Goal: Contribute content: Contribute content

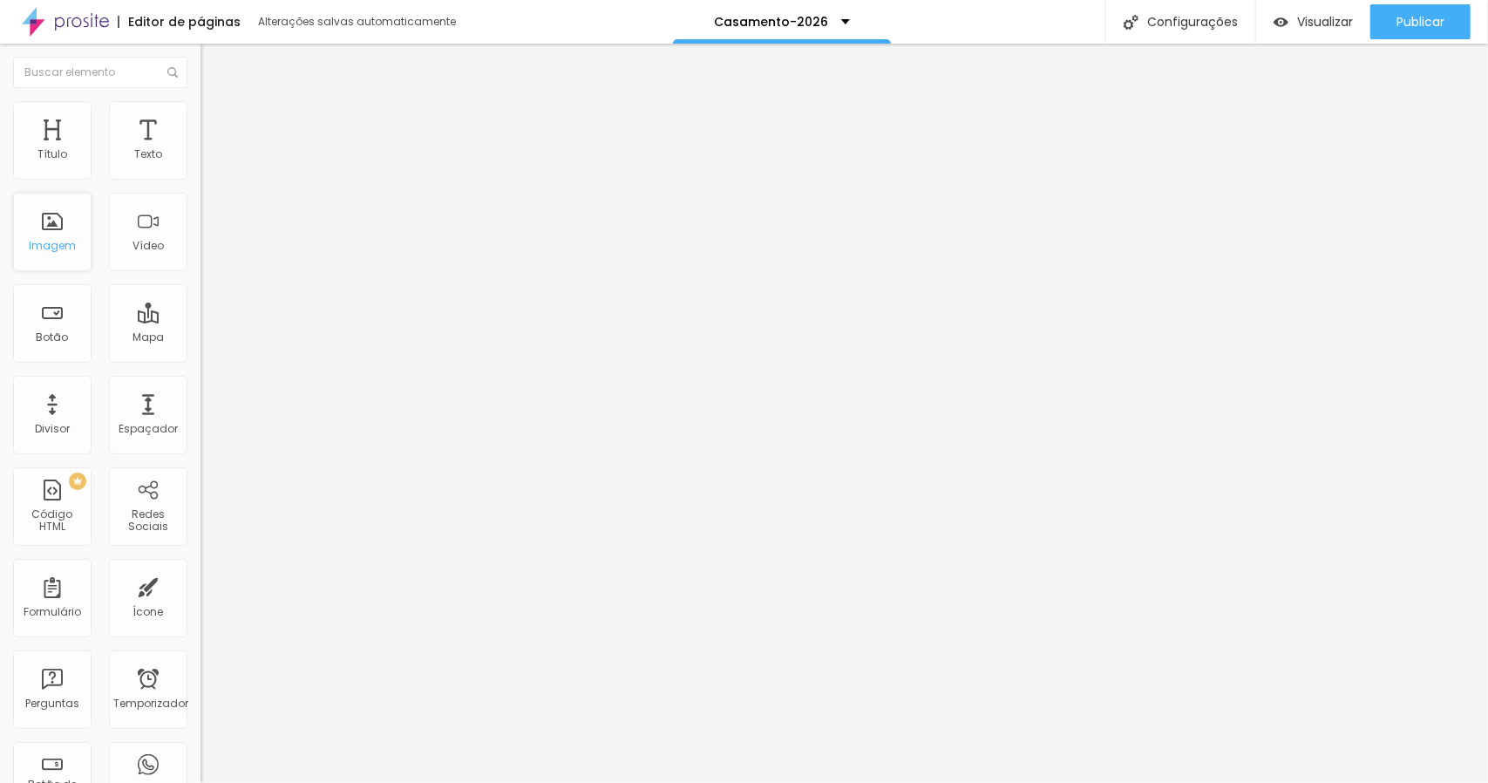
click at [78, 234] on div "Imagem" at bounding box center [52, 232] width 78 height 78
click at [55, 242] on font "Imagem" at bounding box center [52, 245] width 47 height 15
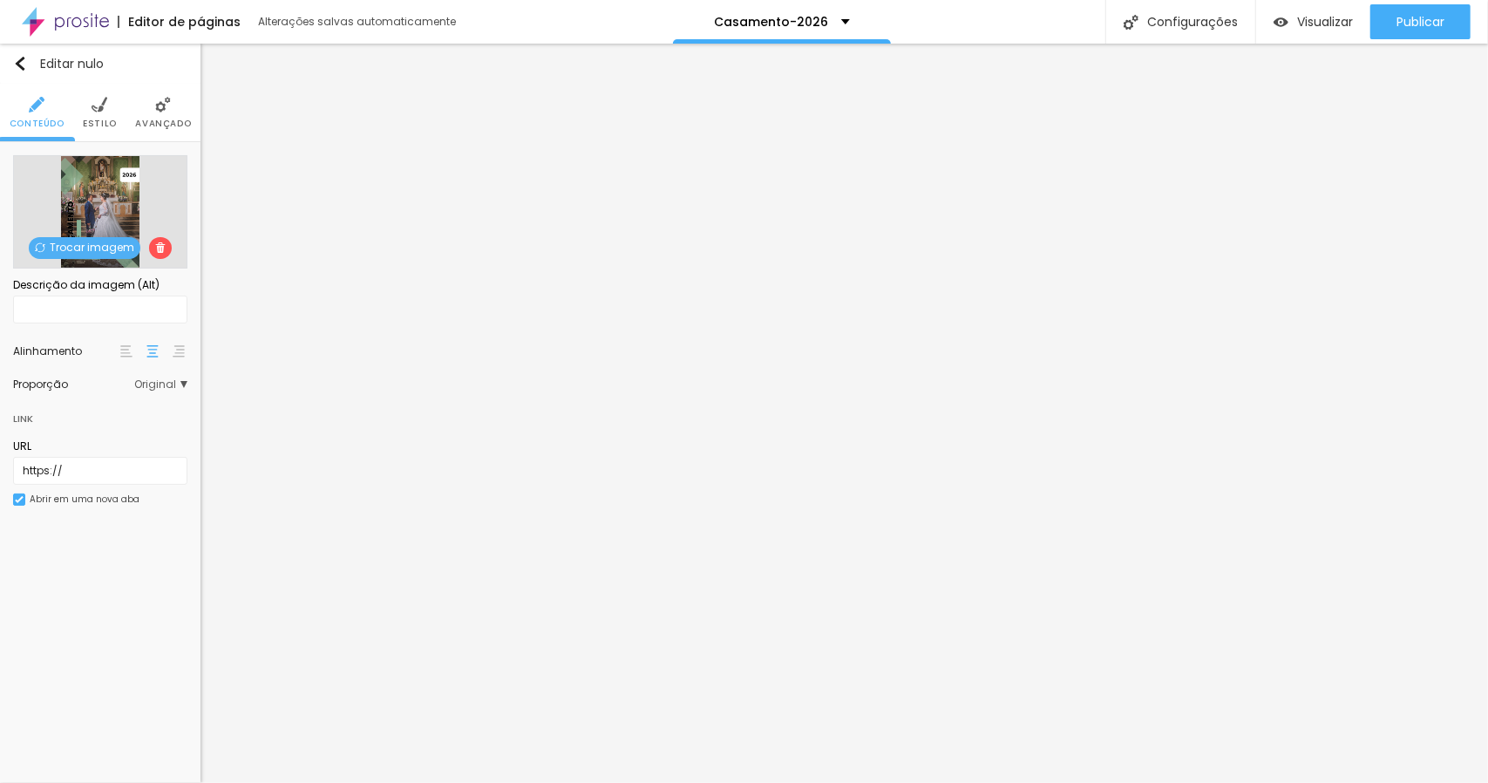
click at [101, 245] on font "Trocar imagem" at bounding box center [92, 247] width 85 height 15
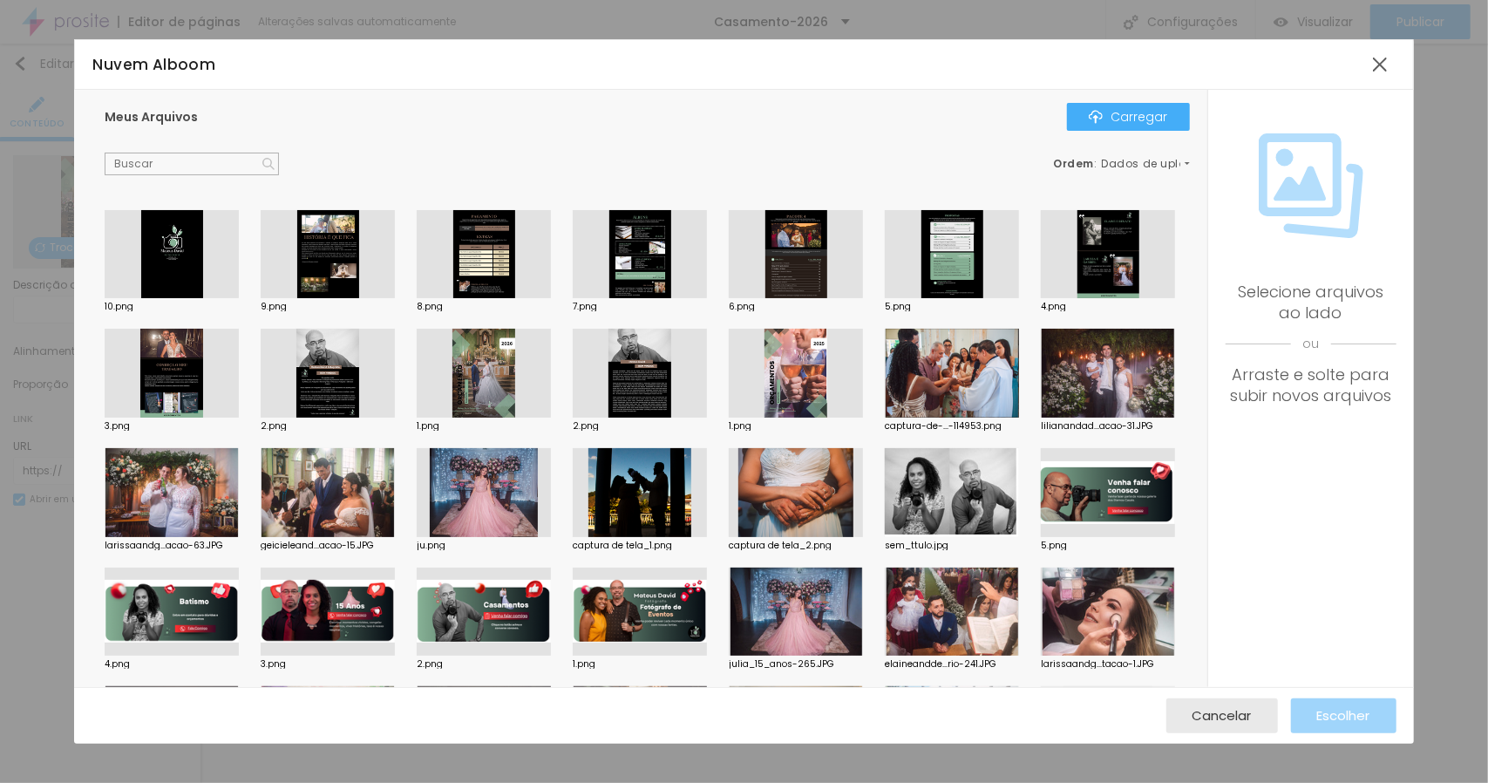
click at [707, 378] on div at bounding box center [640, 373] width 134 height 89
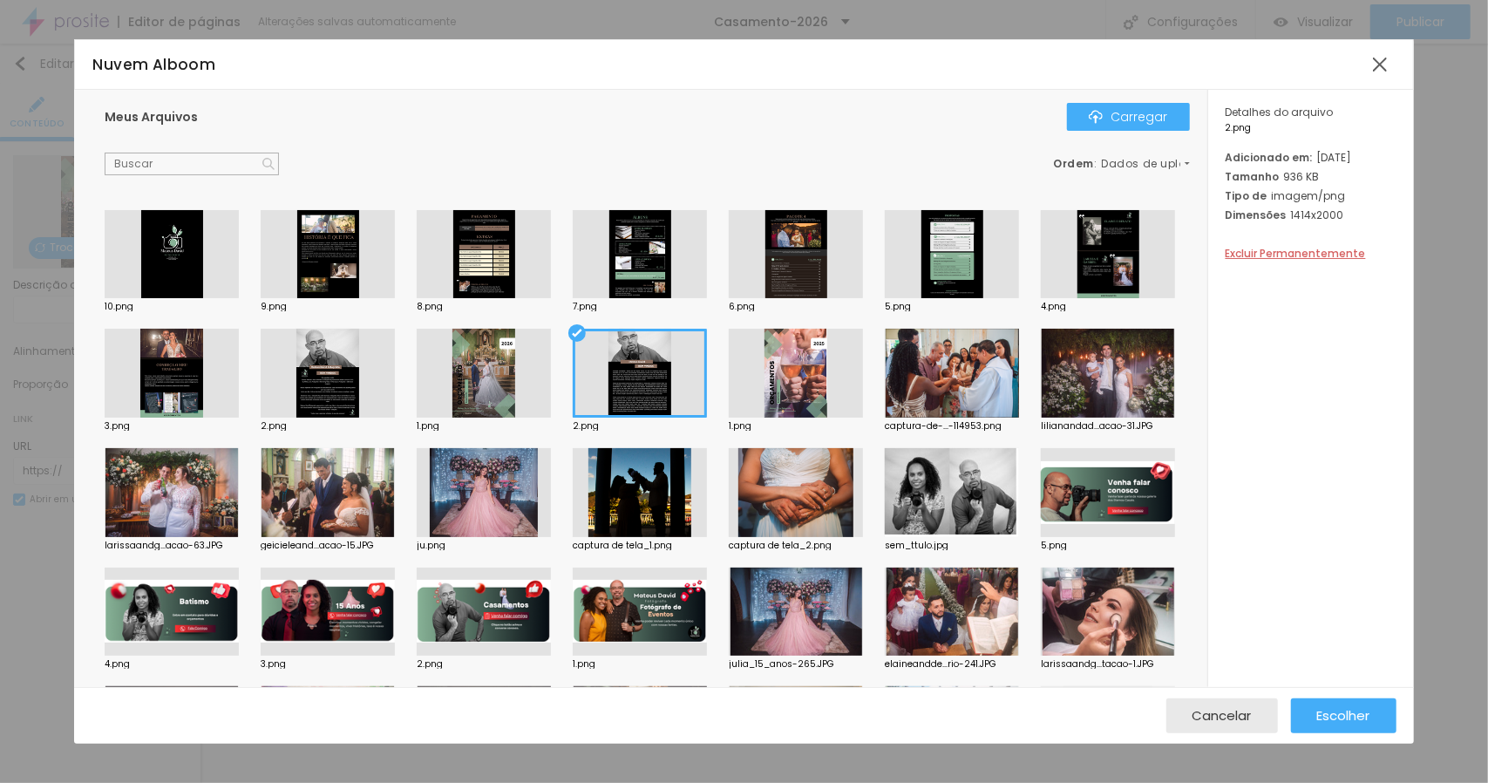
click at [1304, 294] on div "Detalhes do arquivo 2.png Adicionado em: [DATE] Tamanho 936 KB Tipo de imagem/p…" at bounding box center [1312, 192] width 206 height 204
click at [1295, 261] on font "Excluir Permanentemente" at bounding box center [1296, 253] width 140 height 15
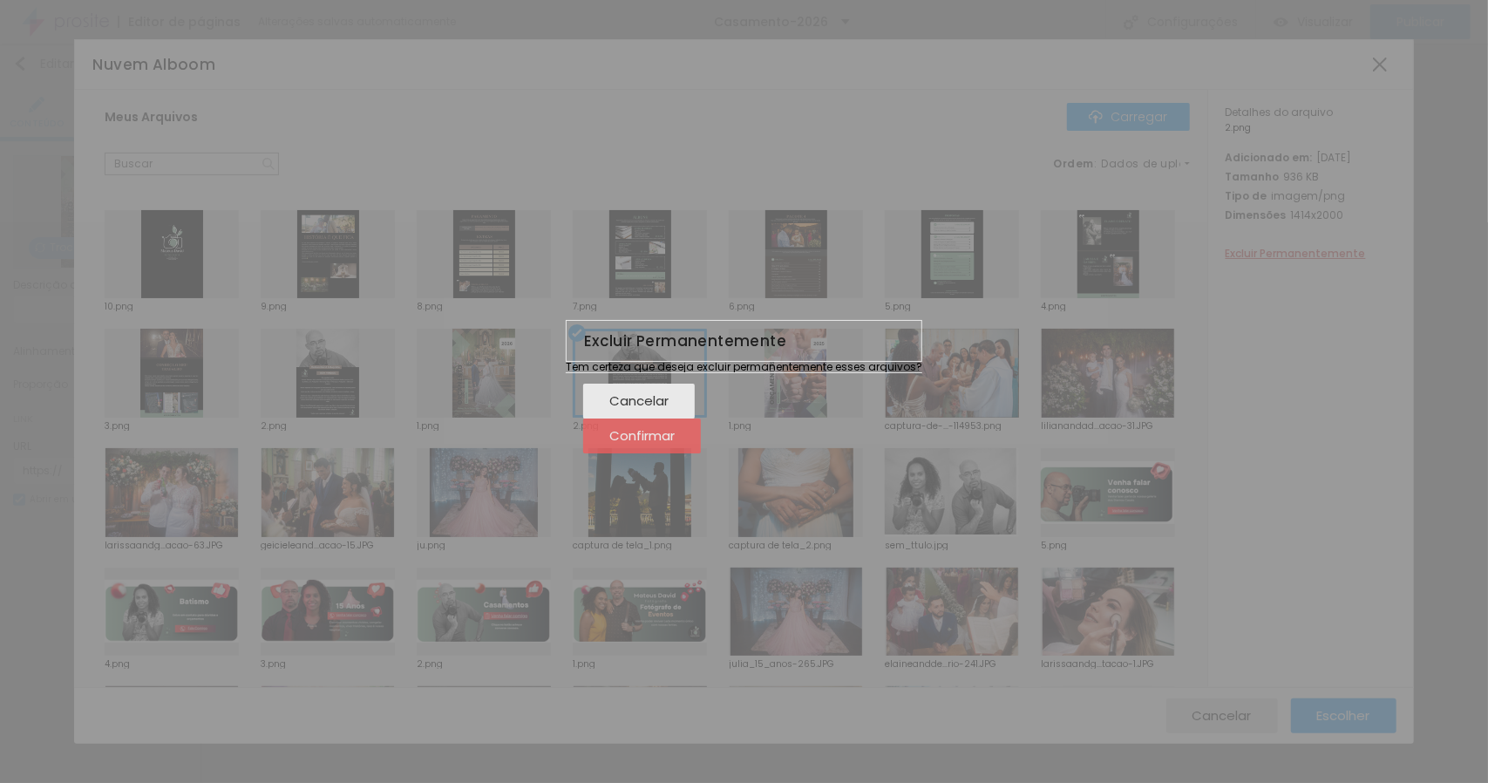
click at [675, 444] on font "Confirmar" at bounding box center [641, 435] width 65 height 18
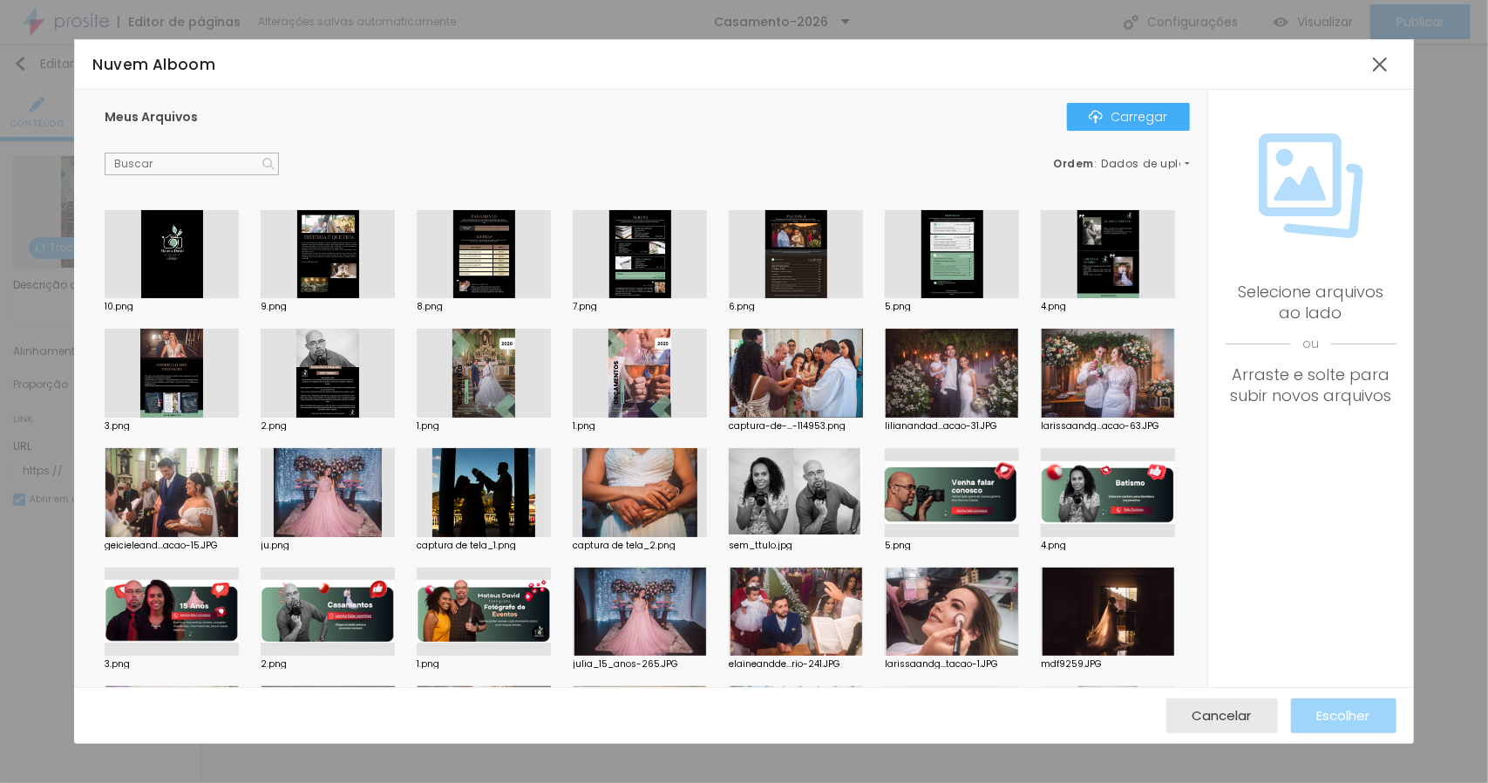
click at [395, 371] on div at bounding box center [328, 373] width 134 height 89
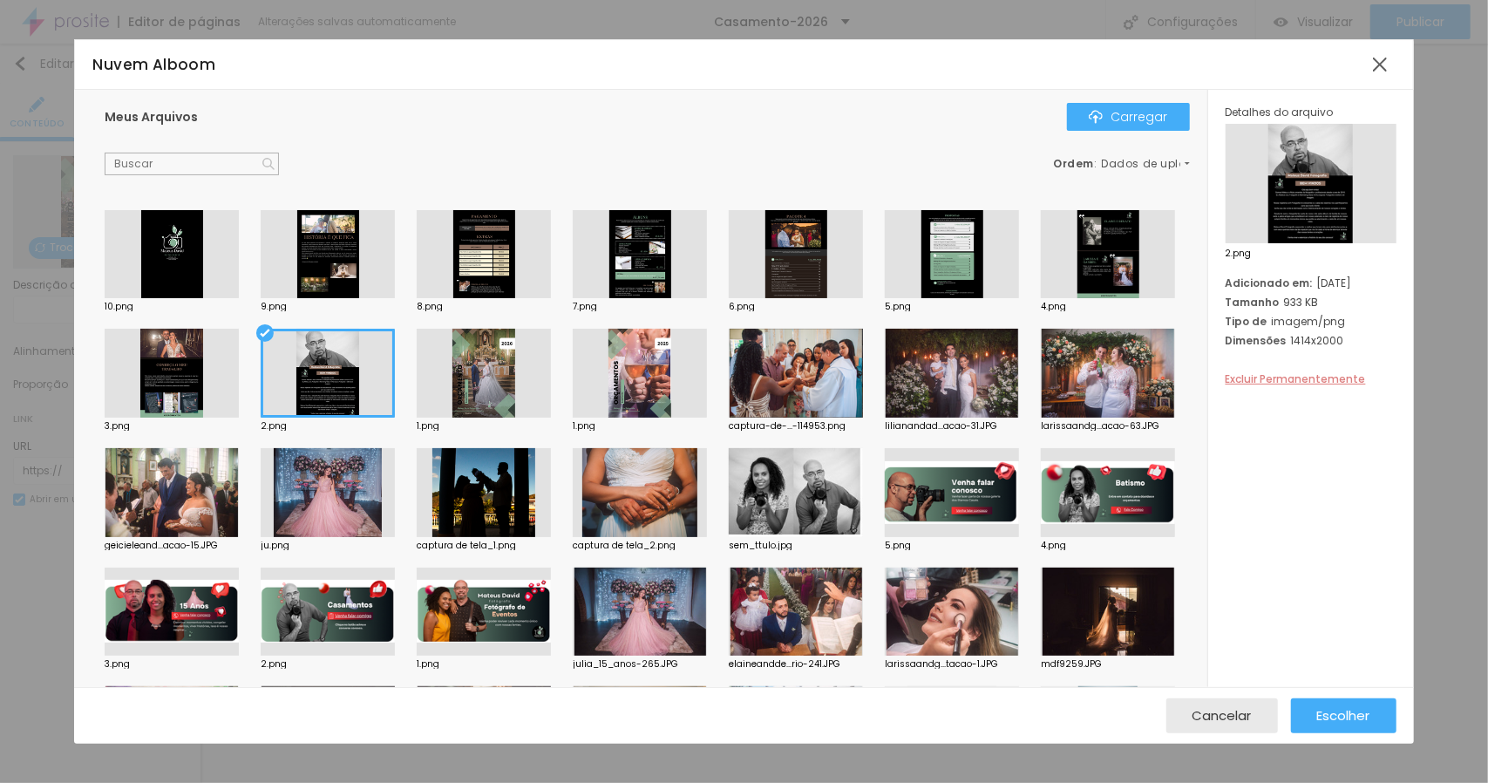
click at [1293, 383] on font "Excluir Permanentemente" at bounding box center [1296, 378] width 140 height 15
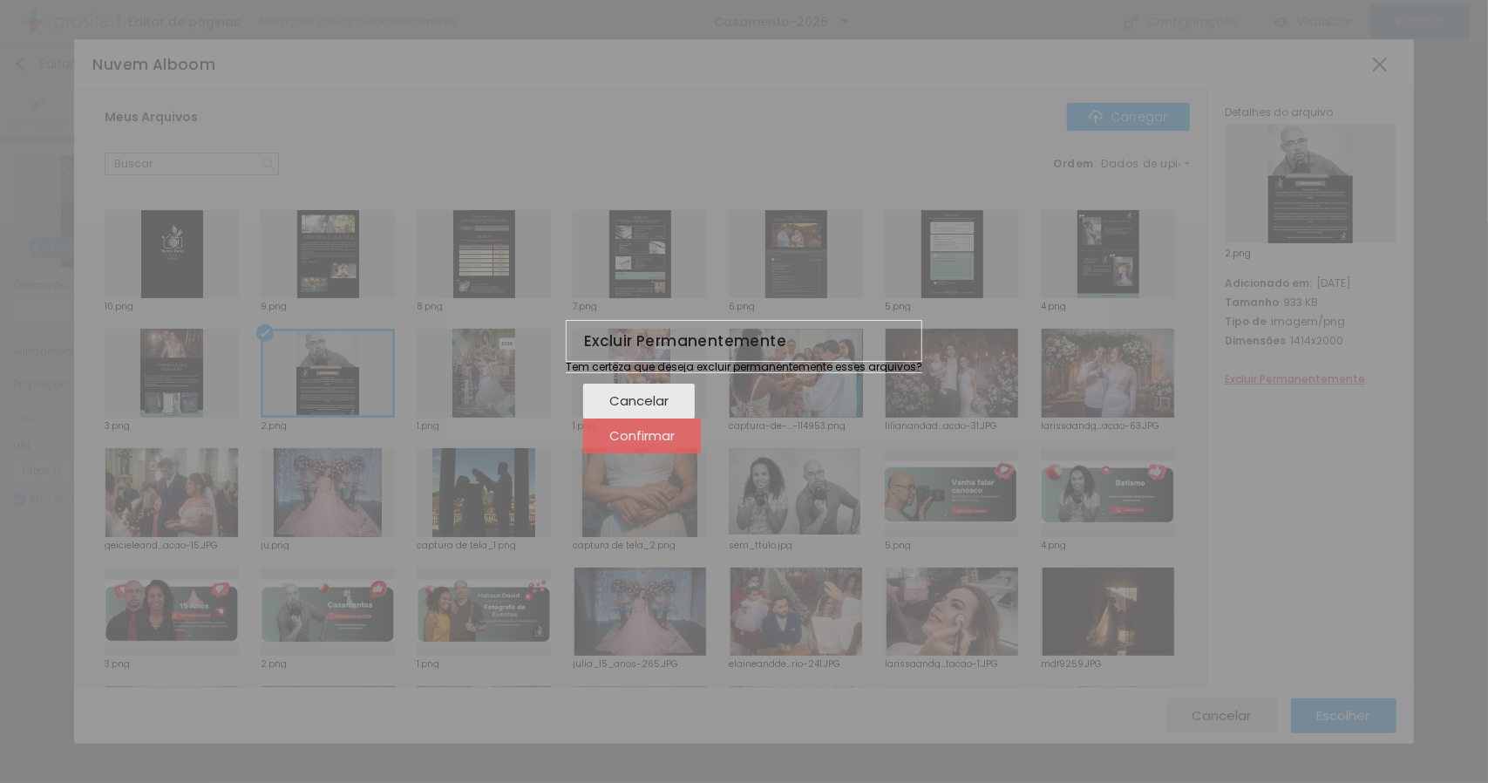
click at [675, 443] on font "Confirmar" at bounding box center [641, 435] width 65 height 18
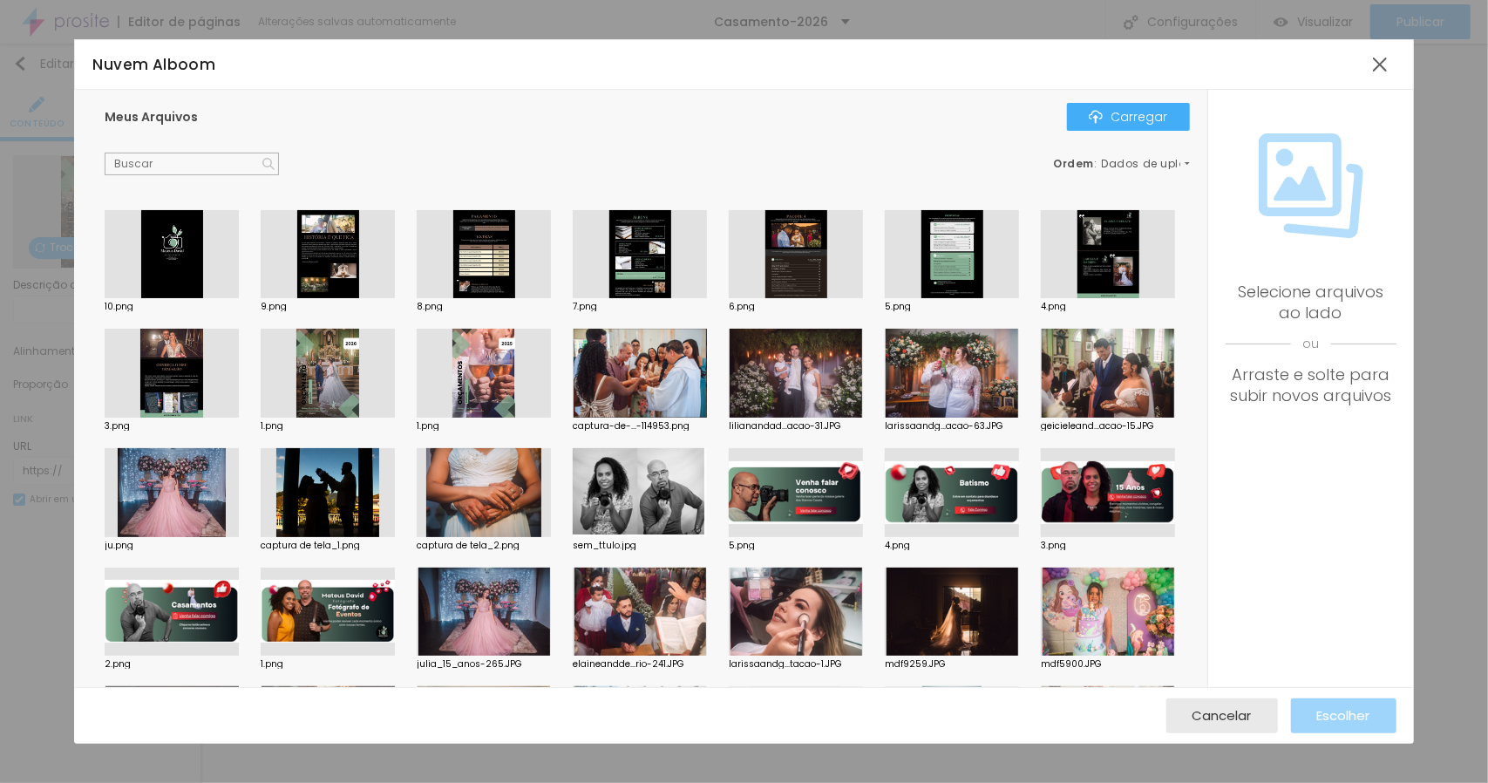
click at [395, 369] on div at bounding box center [328, 373] width 134 height 89
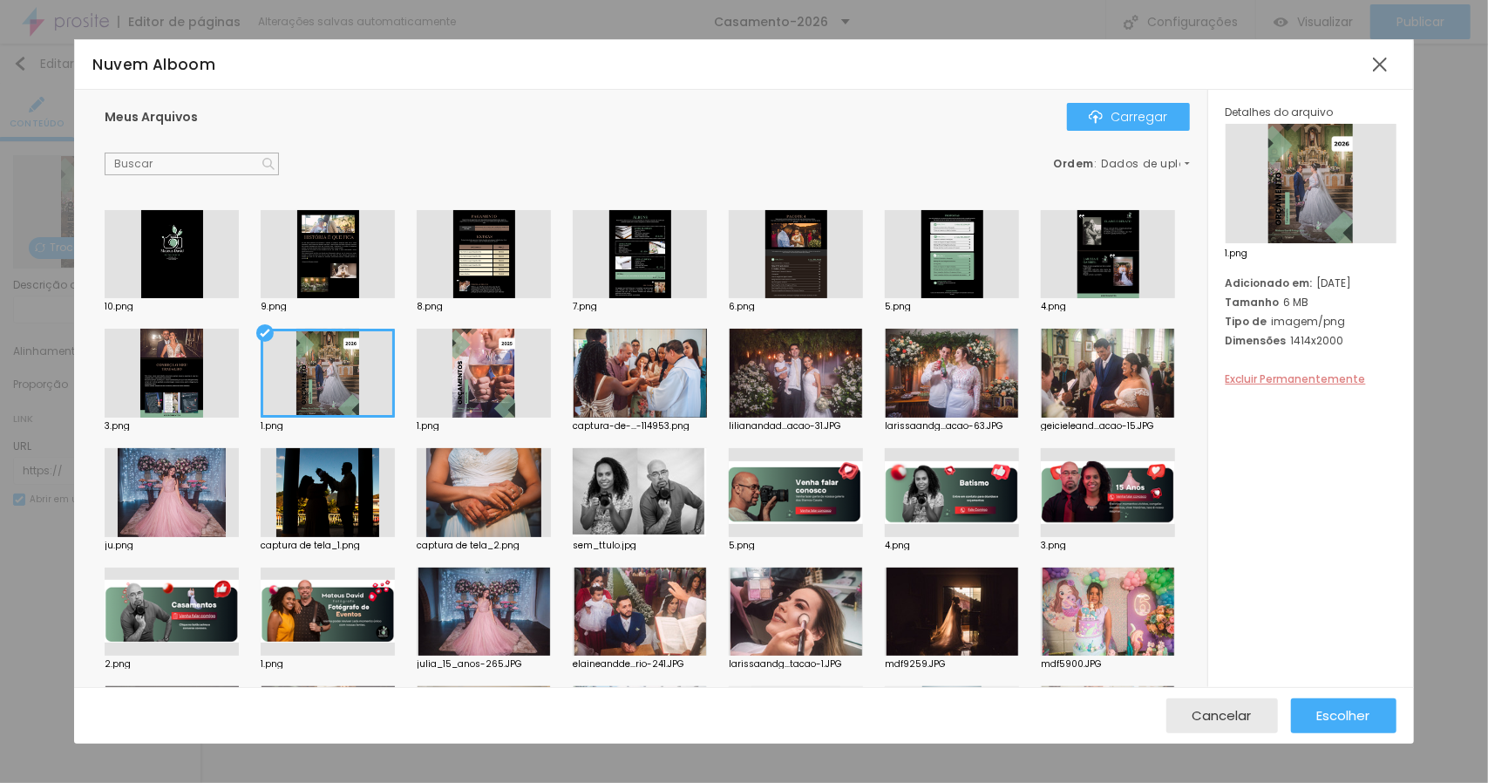
click at [1287, 378] on font "Excluir Permanentemente" at bounding box center [1296, 378] width 140 height 15
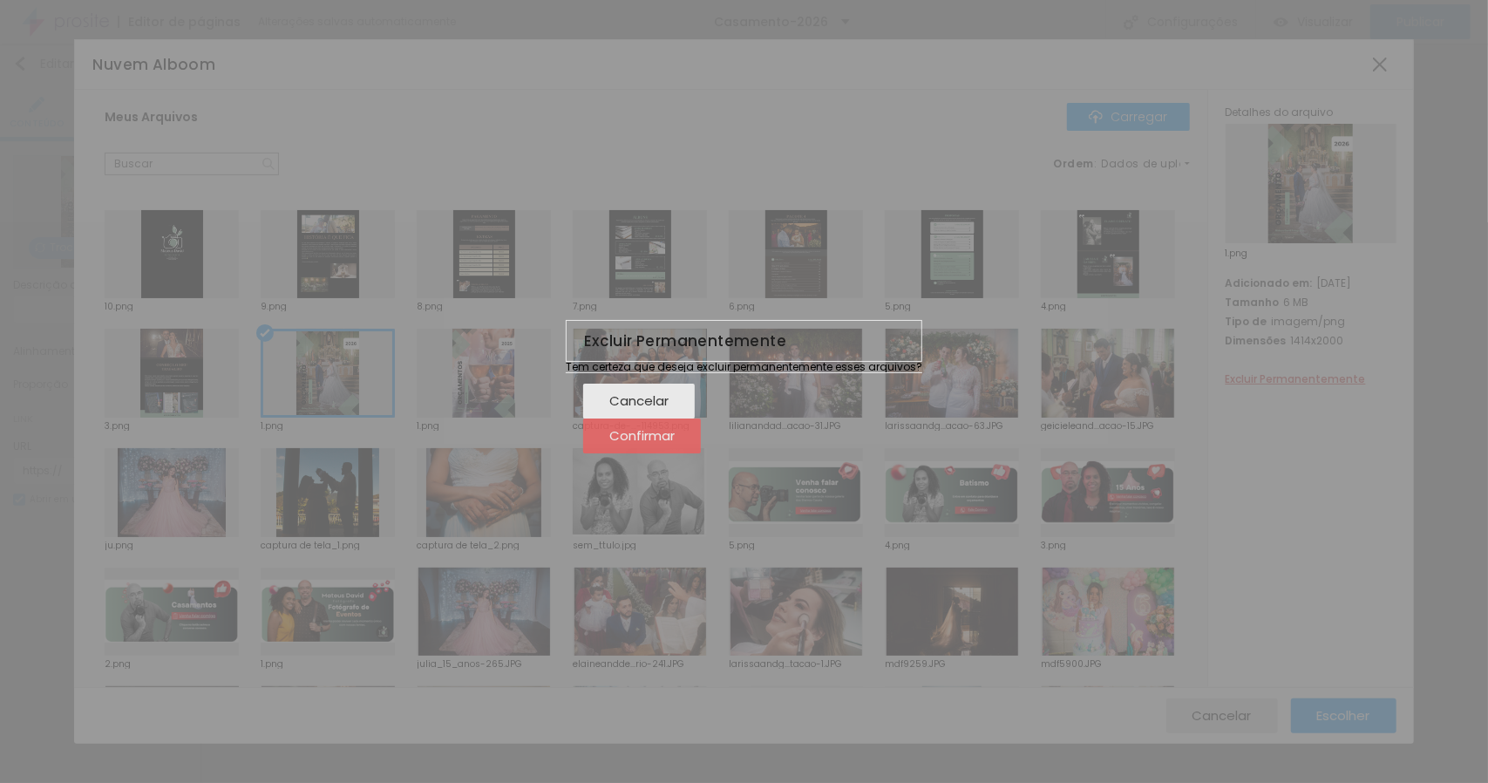
click at [675, 443] on font "Confirmar" at bounding box center [641, 435] width 65 height 18
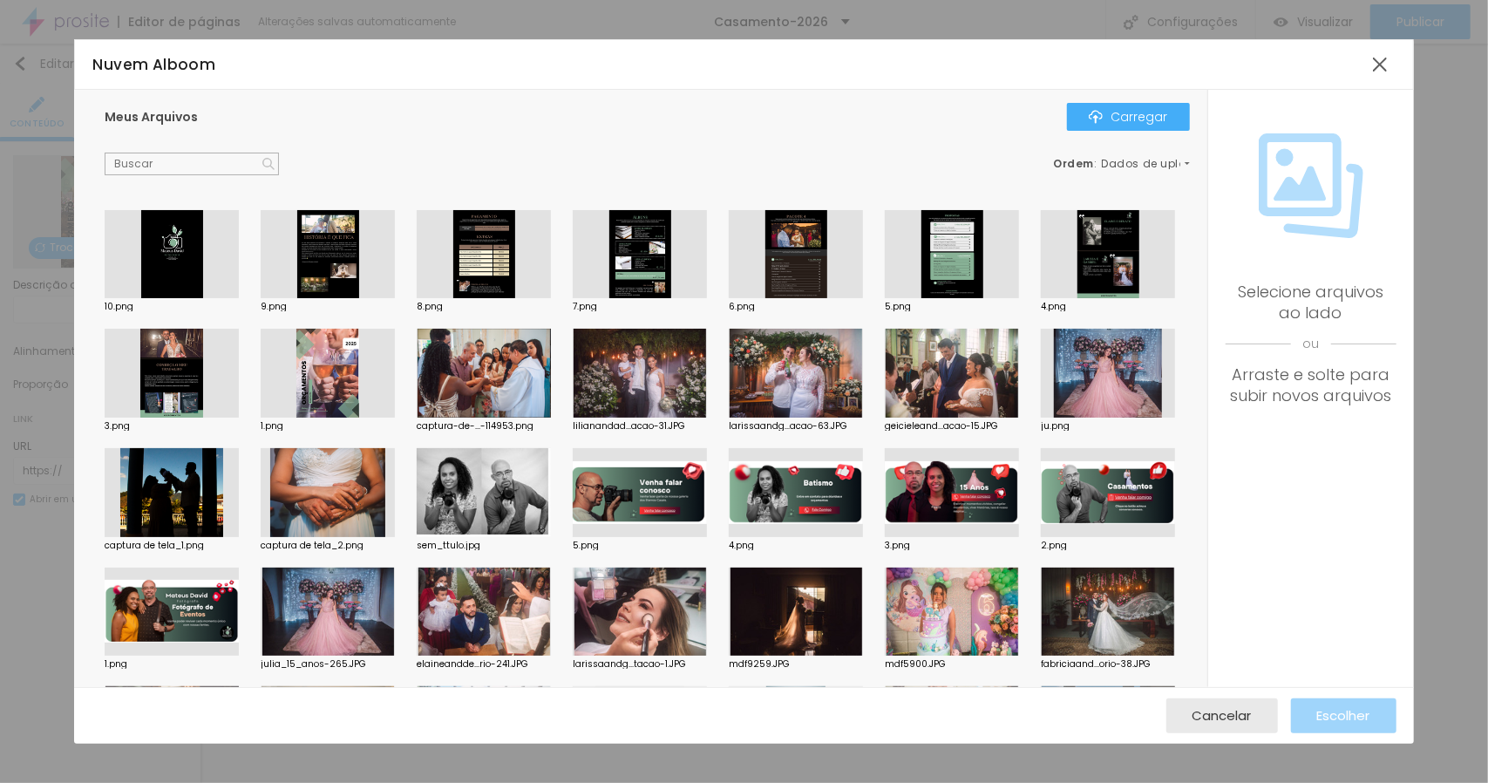
click at [395, 377] on div at bounding box center [328, 373] width 134 height 89
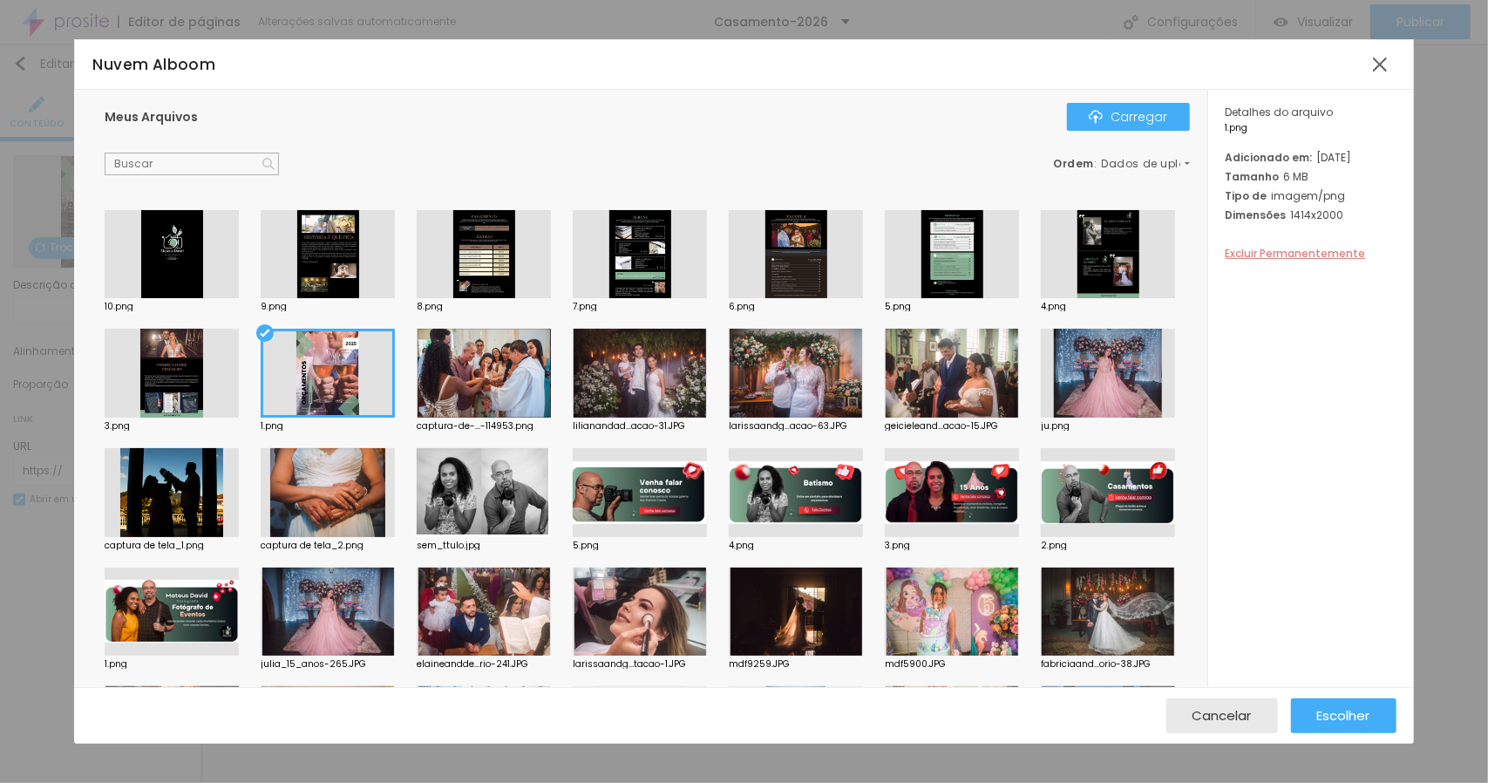
click at [1310, 261] on font "Excluir Permanentemente" at bounding box center [1296, 253] width 140 height 15
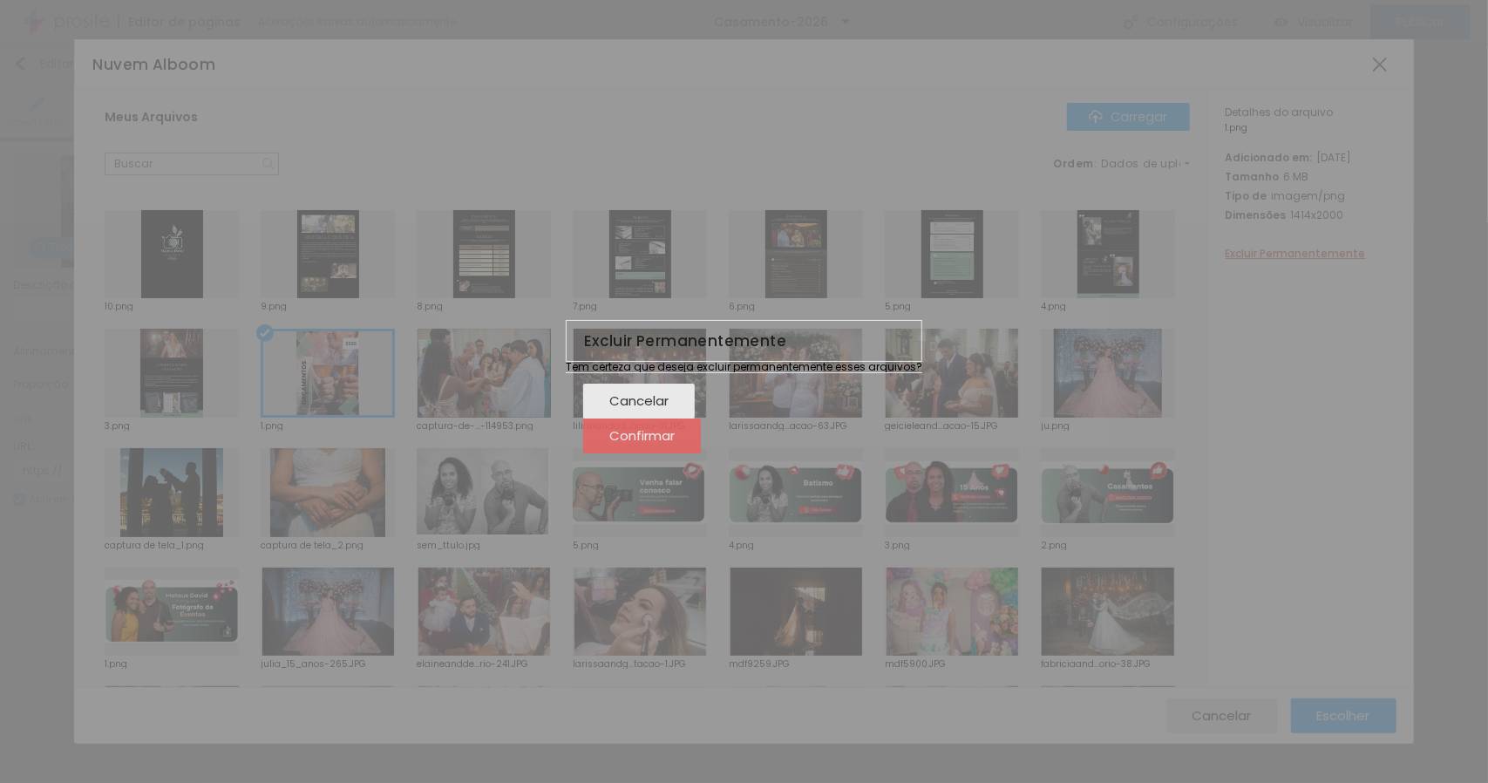
click at [675, 445] on font "Confirmar" at bounding box center [641, 435] width 65 height 18
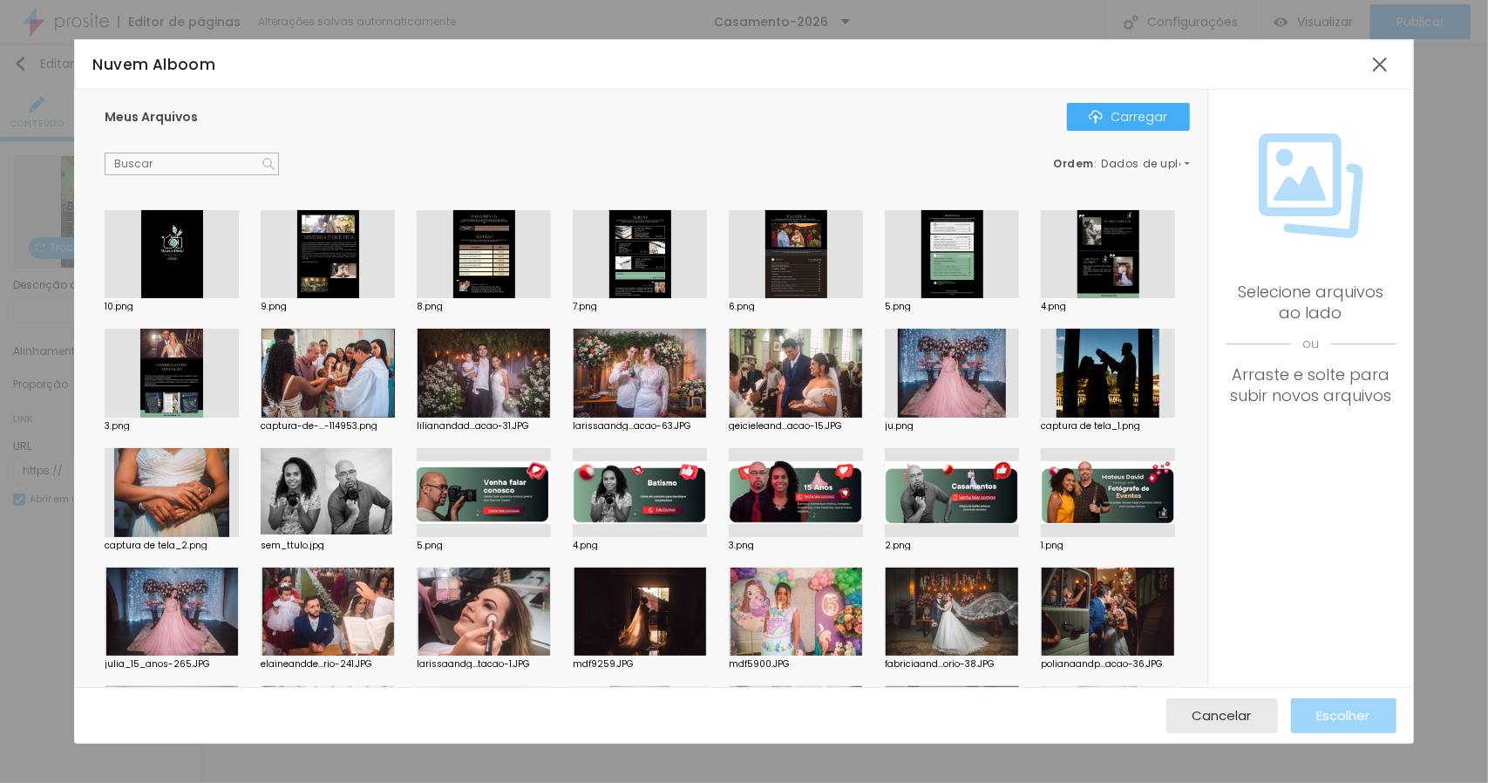
click at [239, 370] on div at bounding box center [172, 373] width 134 height 89
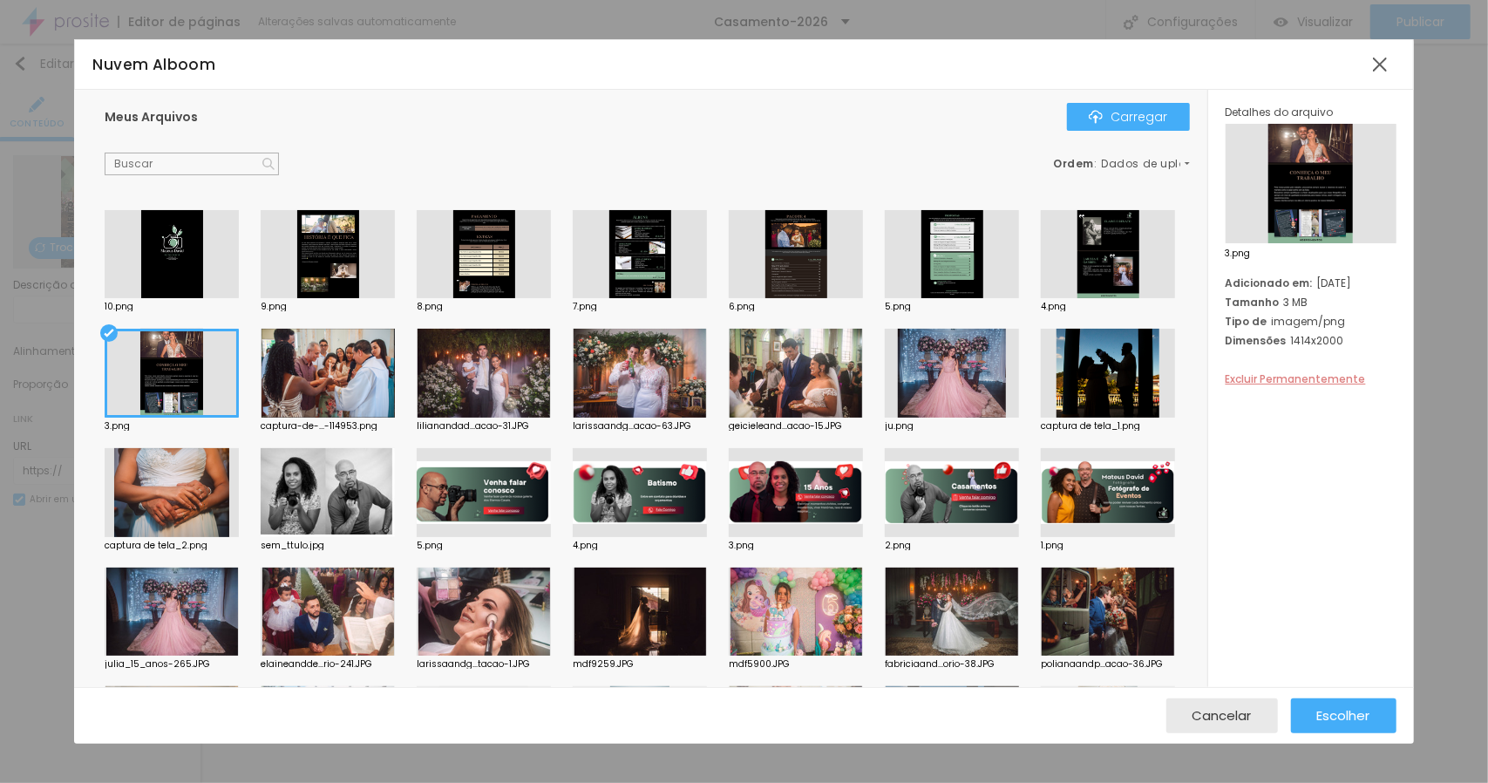
click at [1301, 378] on font "Excluir Permanentemente" at bounding box center [1296, 378] width 140 height 15
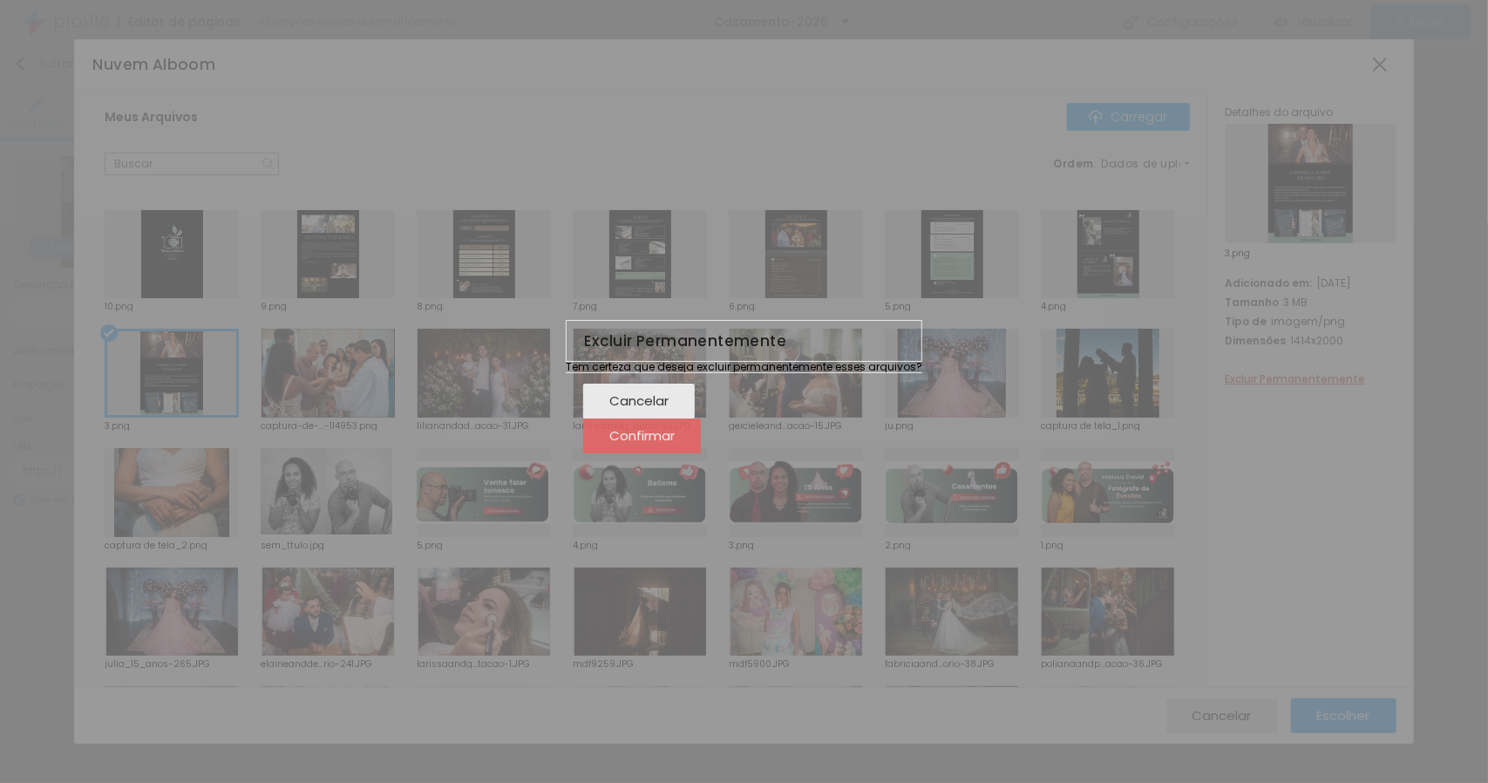
click at [675, 445] on font "Confirmar" at bounding box center [641, 435] width 65 height 18
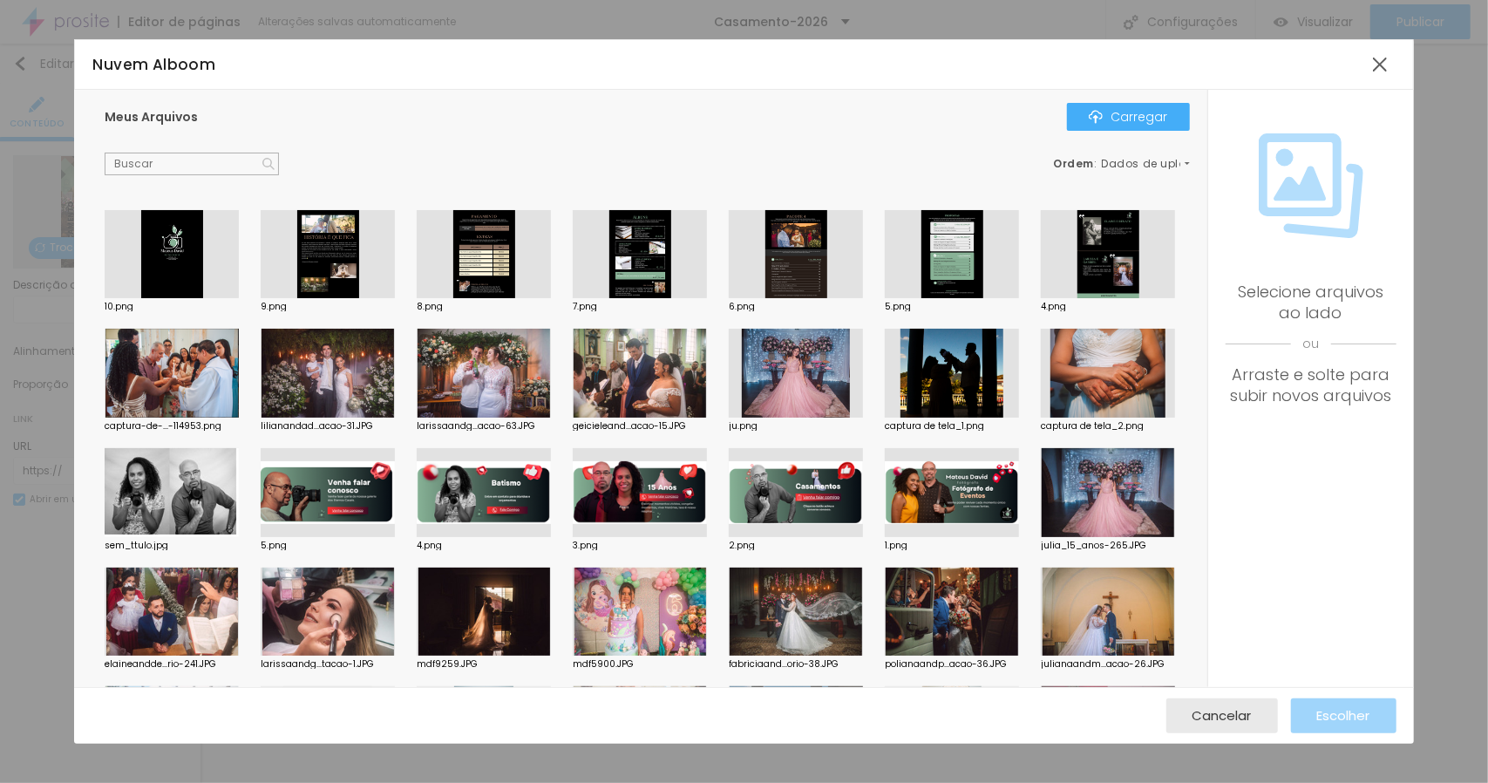
click at [1041, 299] on div at bounding box center [1108, 254] width 134 height 89
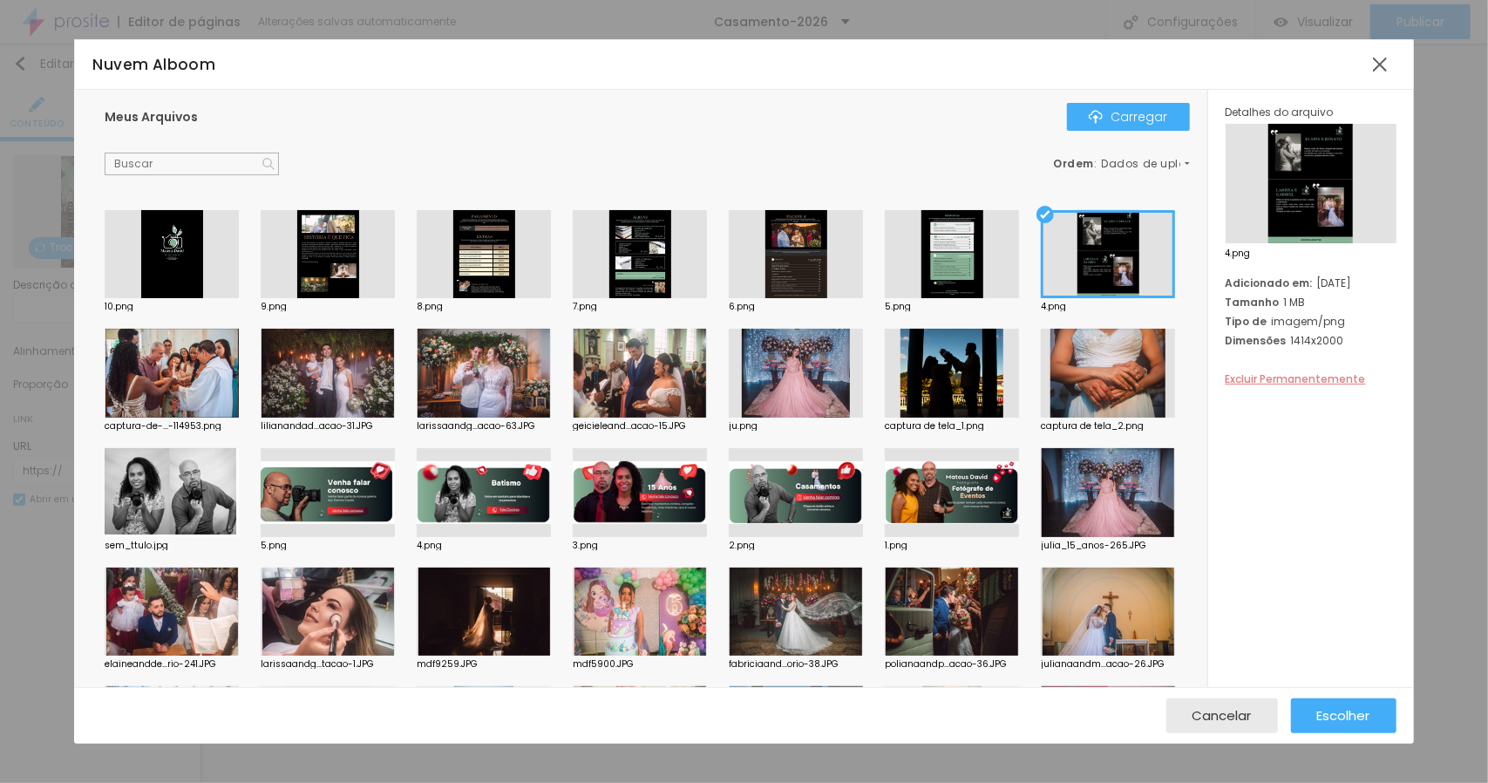
click at [1283, 379] on font "Excluir Permanentemente" at bounding box center [1296, 378] width 140 height 15
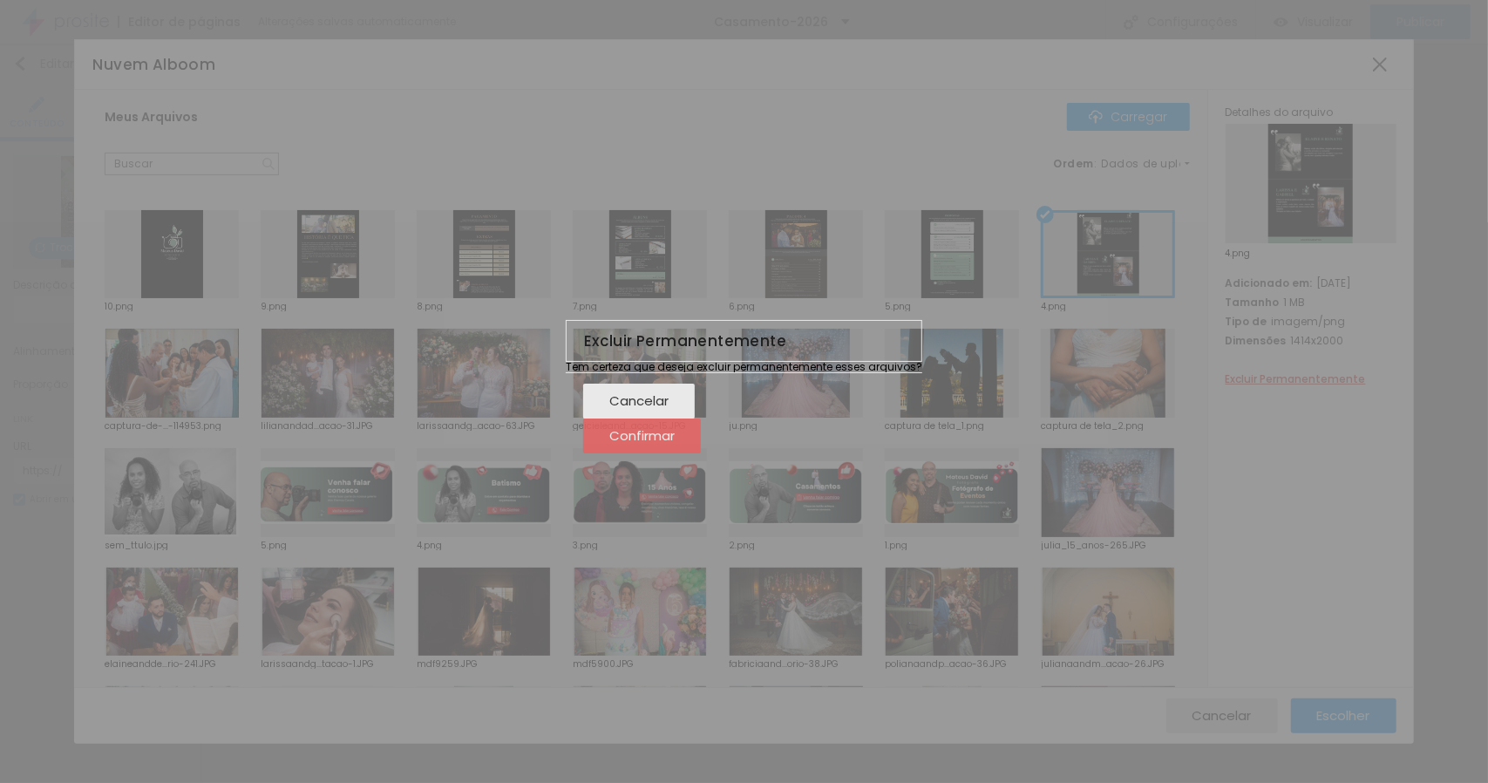
click at [675, 445] on font "Confirmar" at bounding box center [641, 435] width 65 height 18
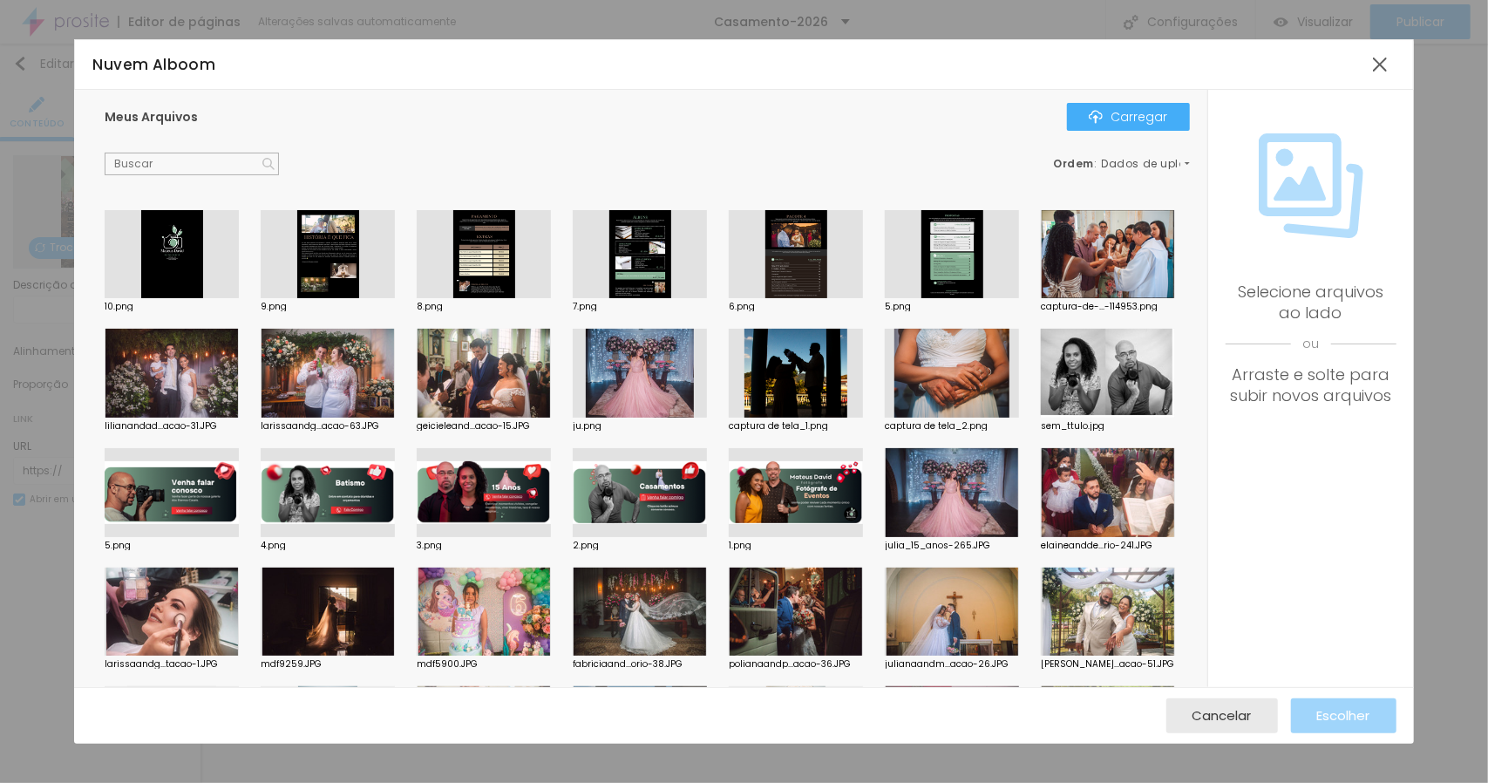
click at [942, 282] on div at bounding box center [952, 254] width 134 height 89
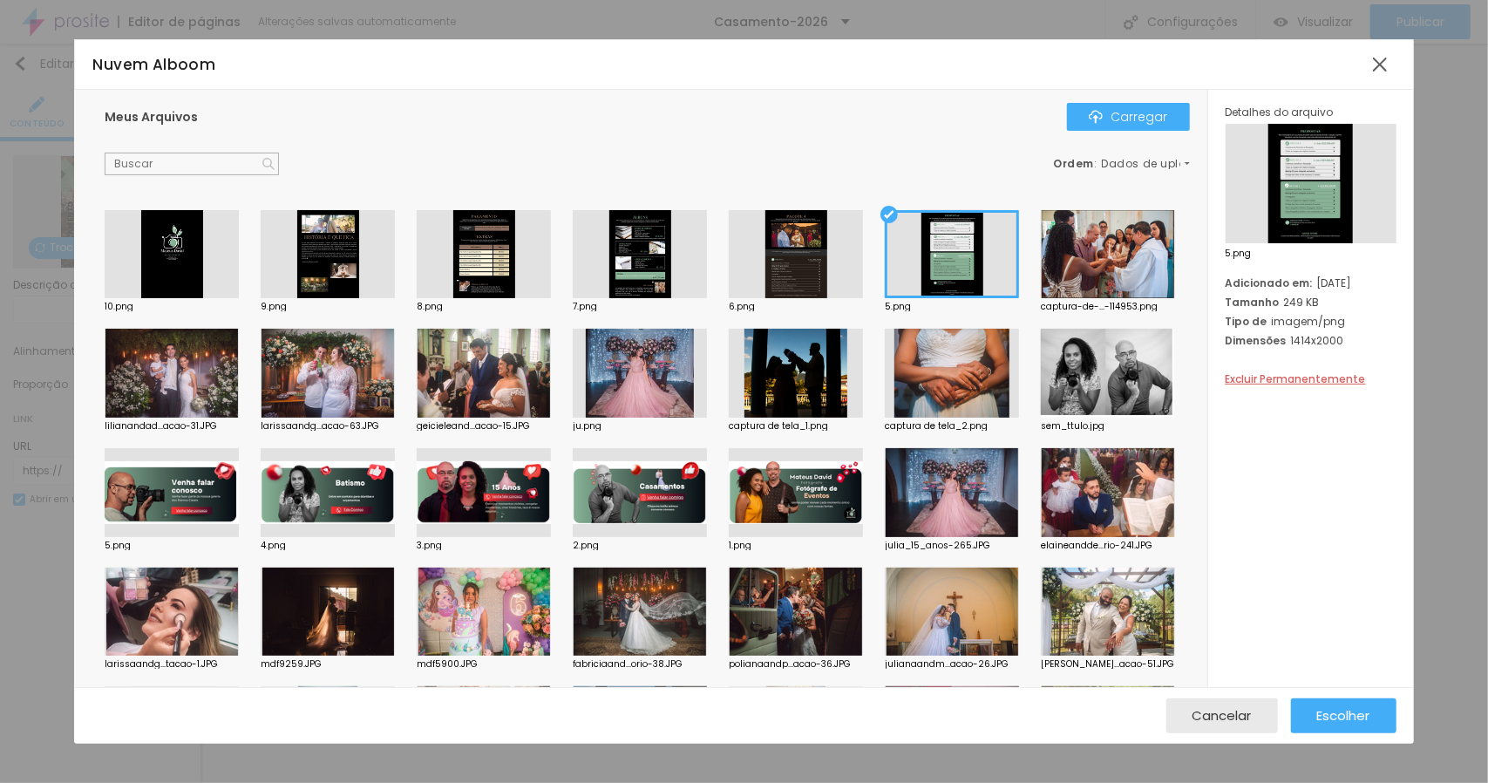
click at [799, 272] on div at bounding box center [796, 254] width 134 height 89
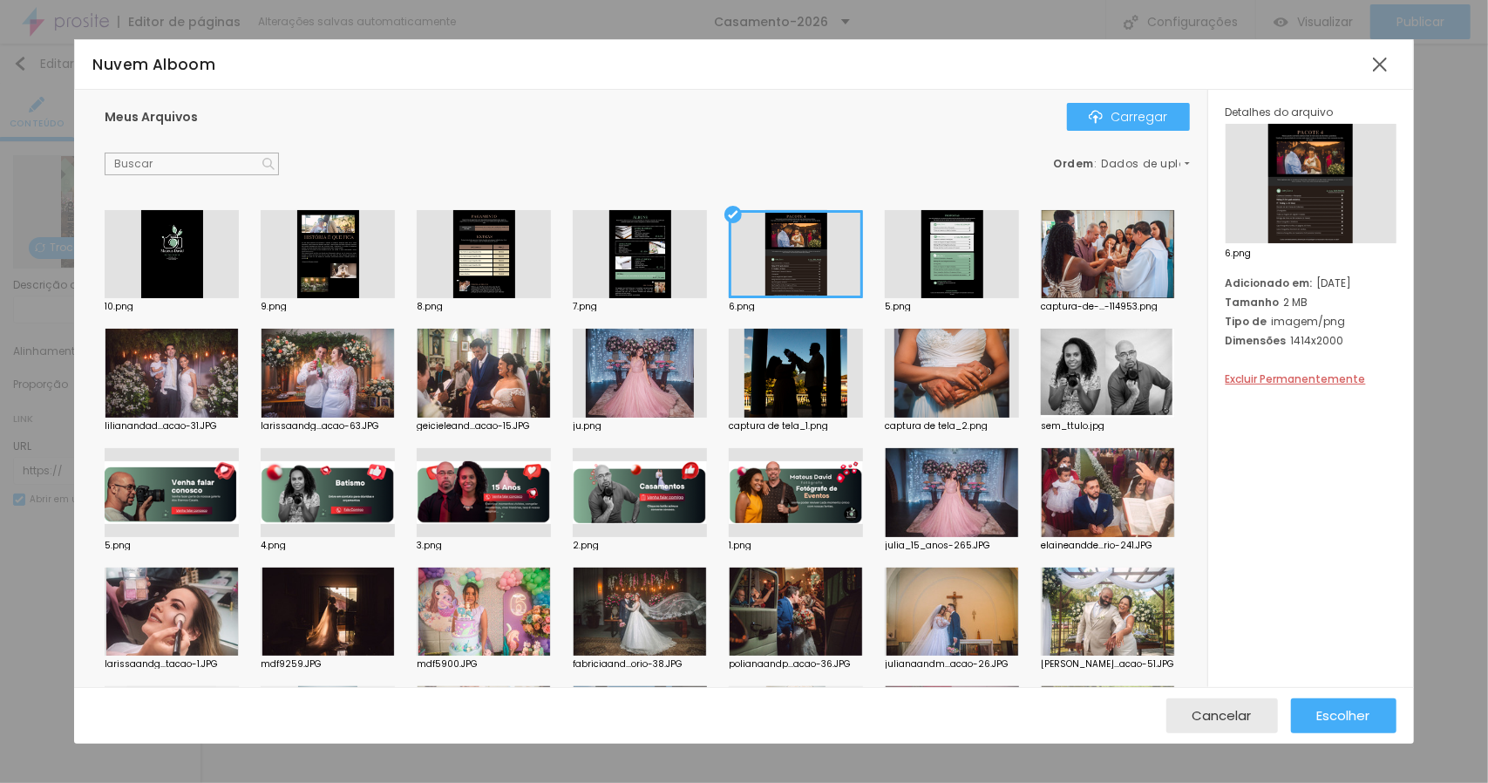
click at [924, 274] on div at bounding box center [952, 254] width 134 height 89
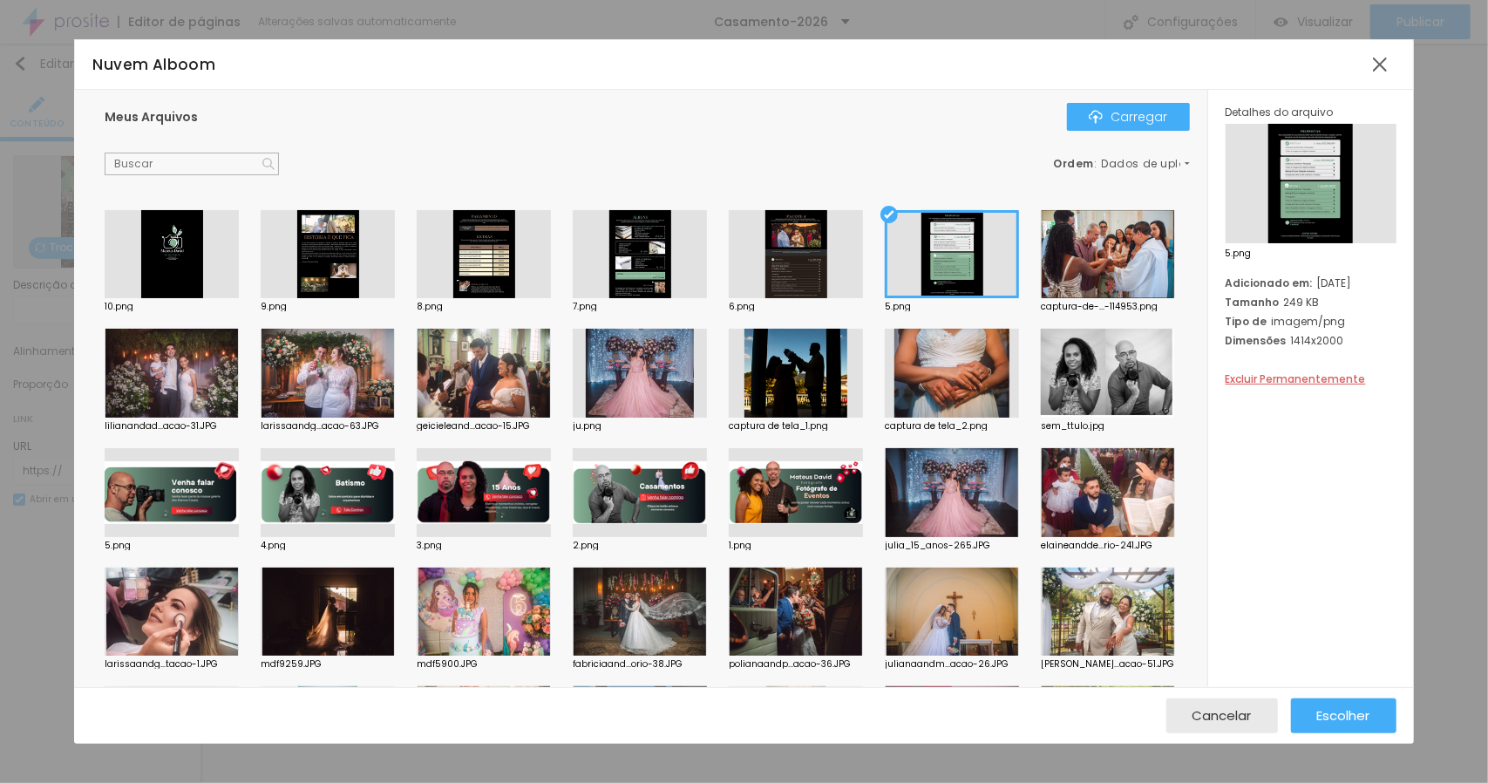
click at [809, 268] on div at bounding box center [796, 254] width 134 height 89
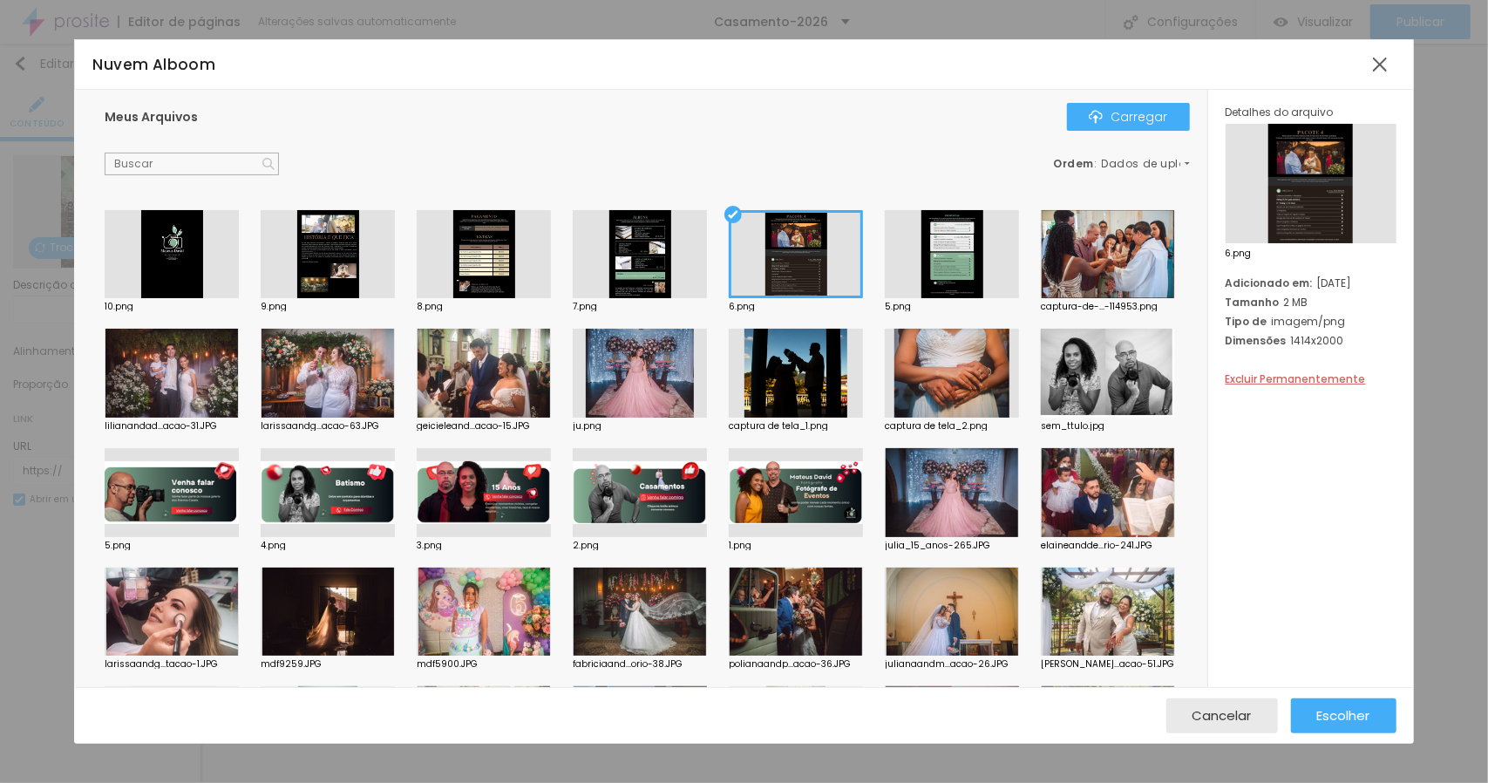
click at [998, 266] on div at bounding box center [952, 254] width 134 height 89
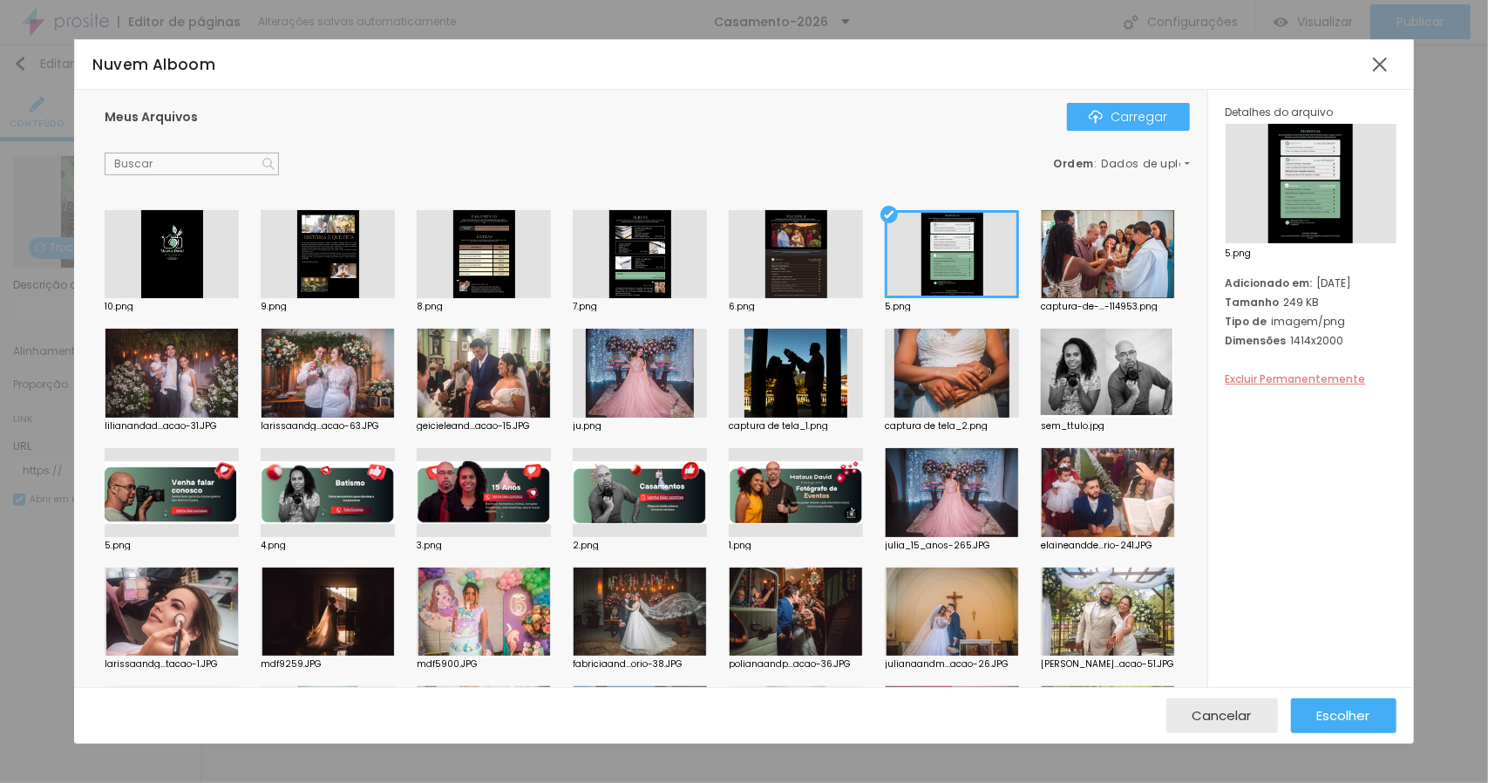
click at [1273, 378] on font "Excluir Permanentemente" at bounding box center [1296, 378] width 140 height 15
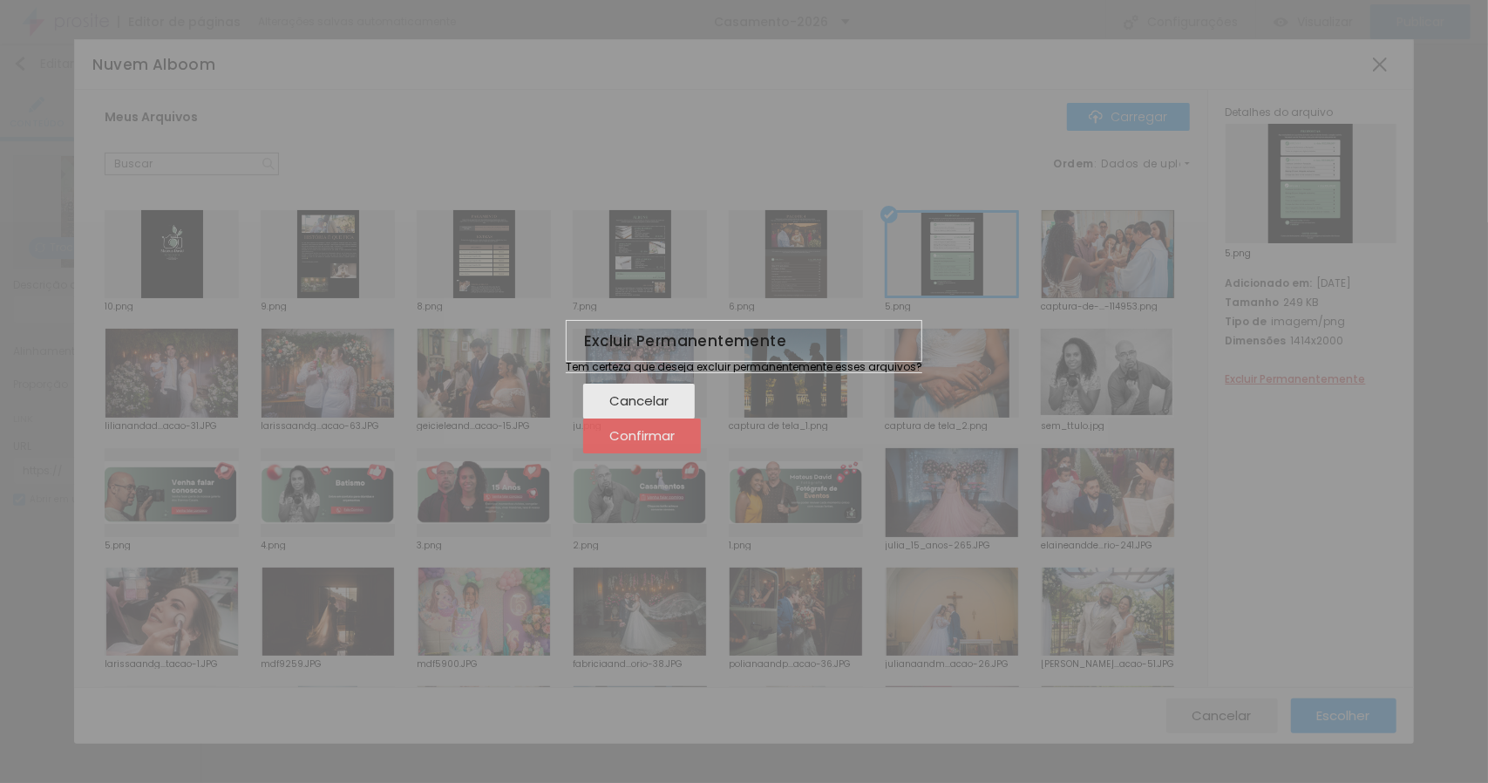
click at [675, 440] on div "Confirmar" at bounding box center [641, 436] width 65 height 35
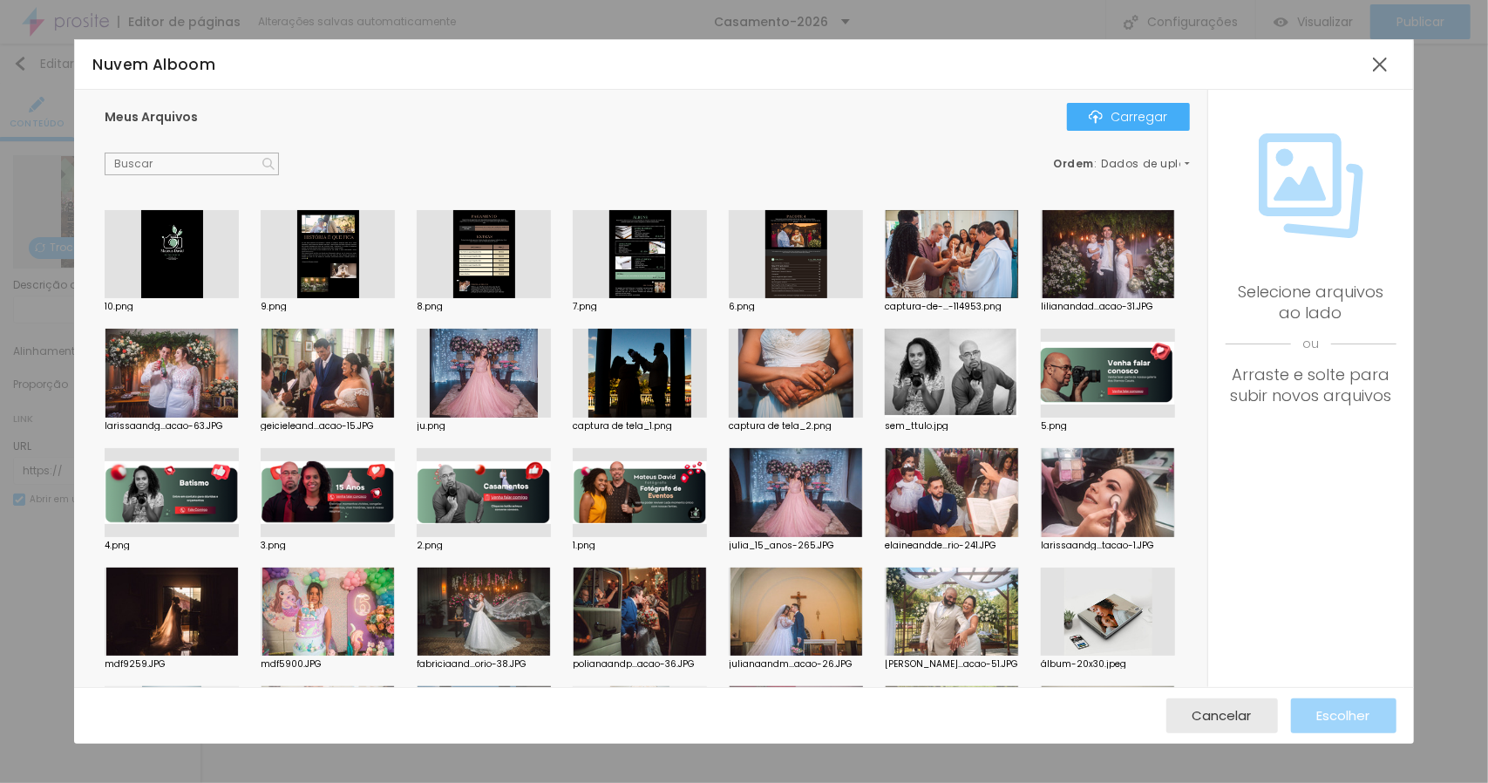
click at [846, 281] on div at bounding box center [796, 254] width 134 height 89
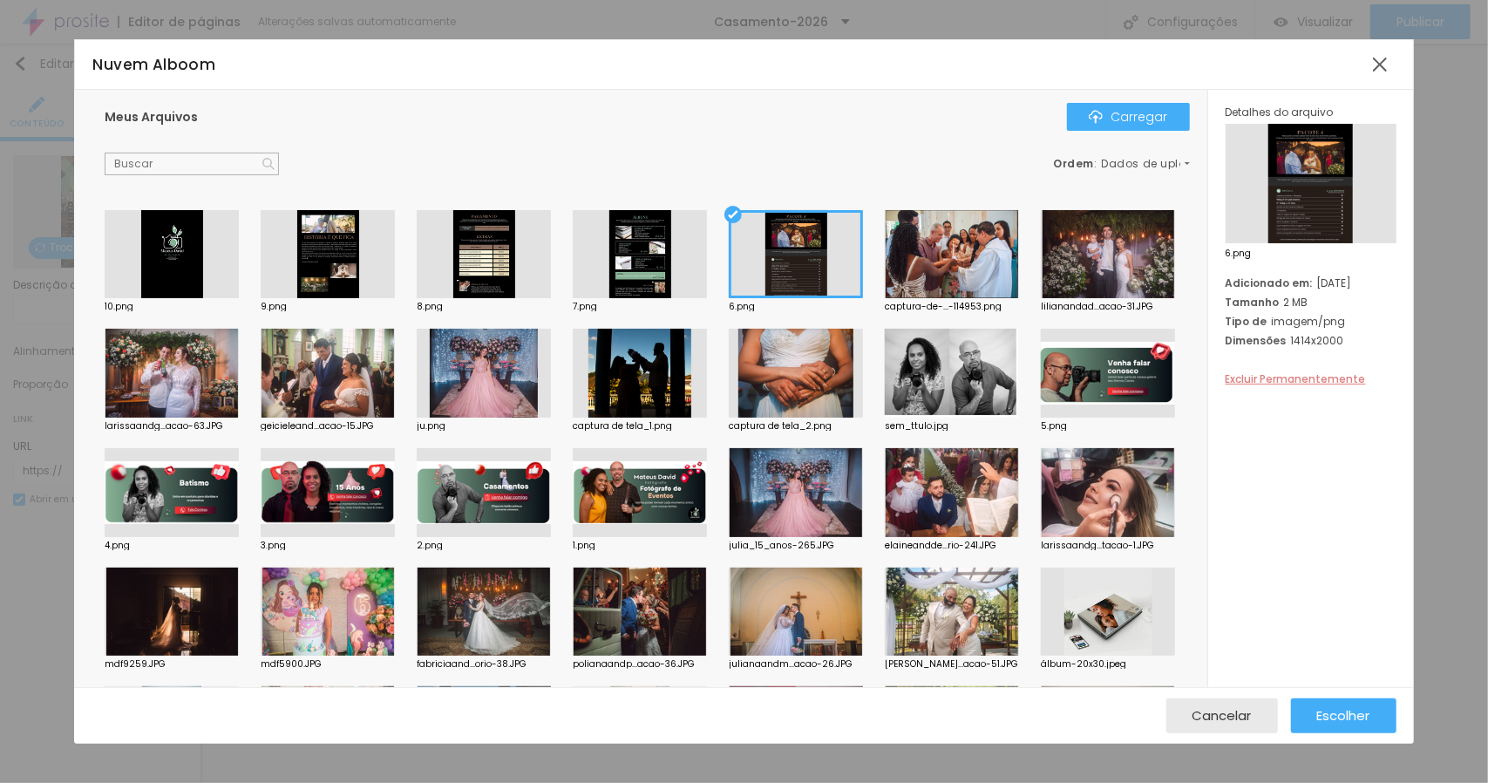
click at [1290, 374] on font "Excluir Permanentemente" at bounding box center [1296, 378] width 140 height 15
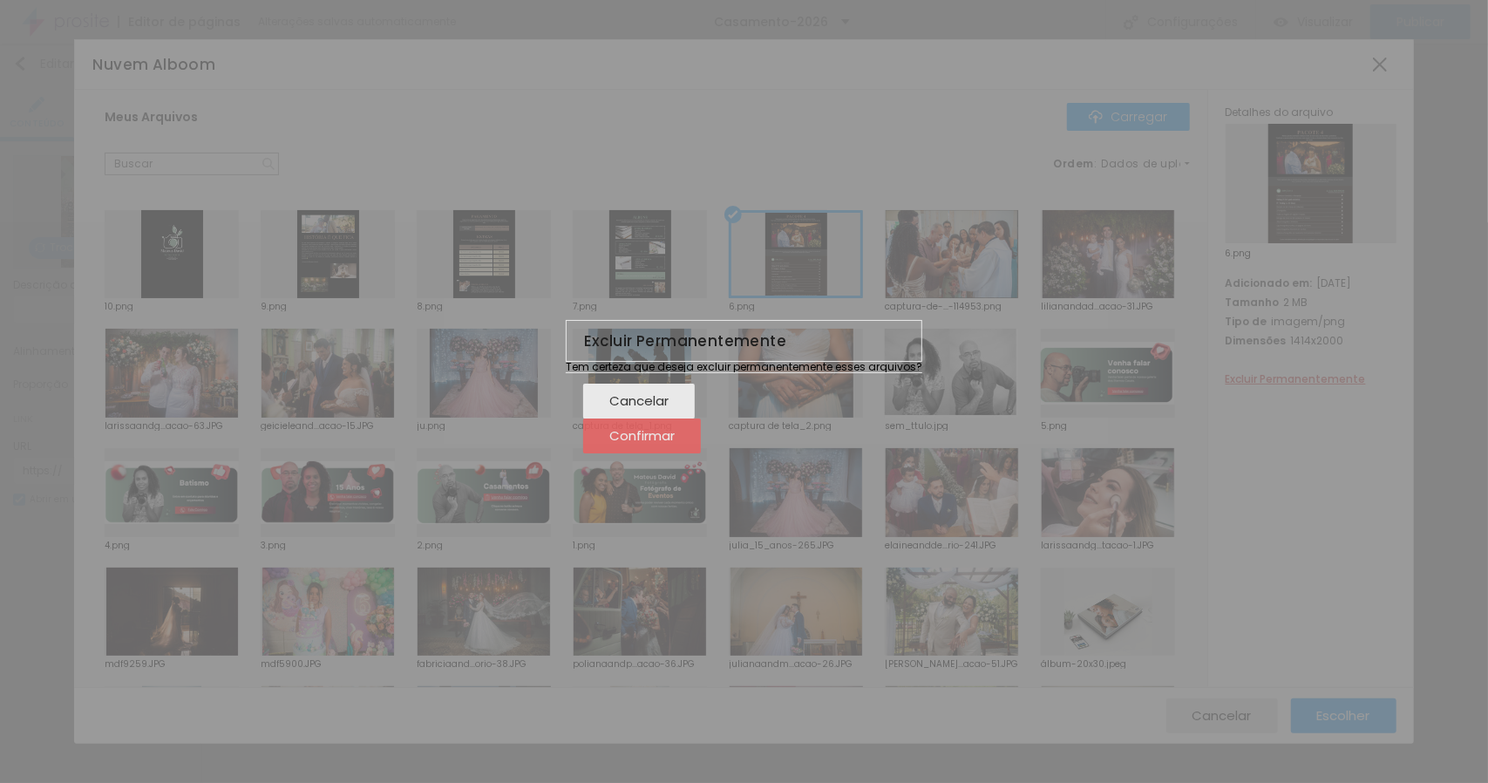
click at [675, 445] on font "Confirmar" at bounding box center [641, 435] width 65 height 18
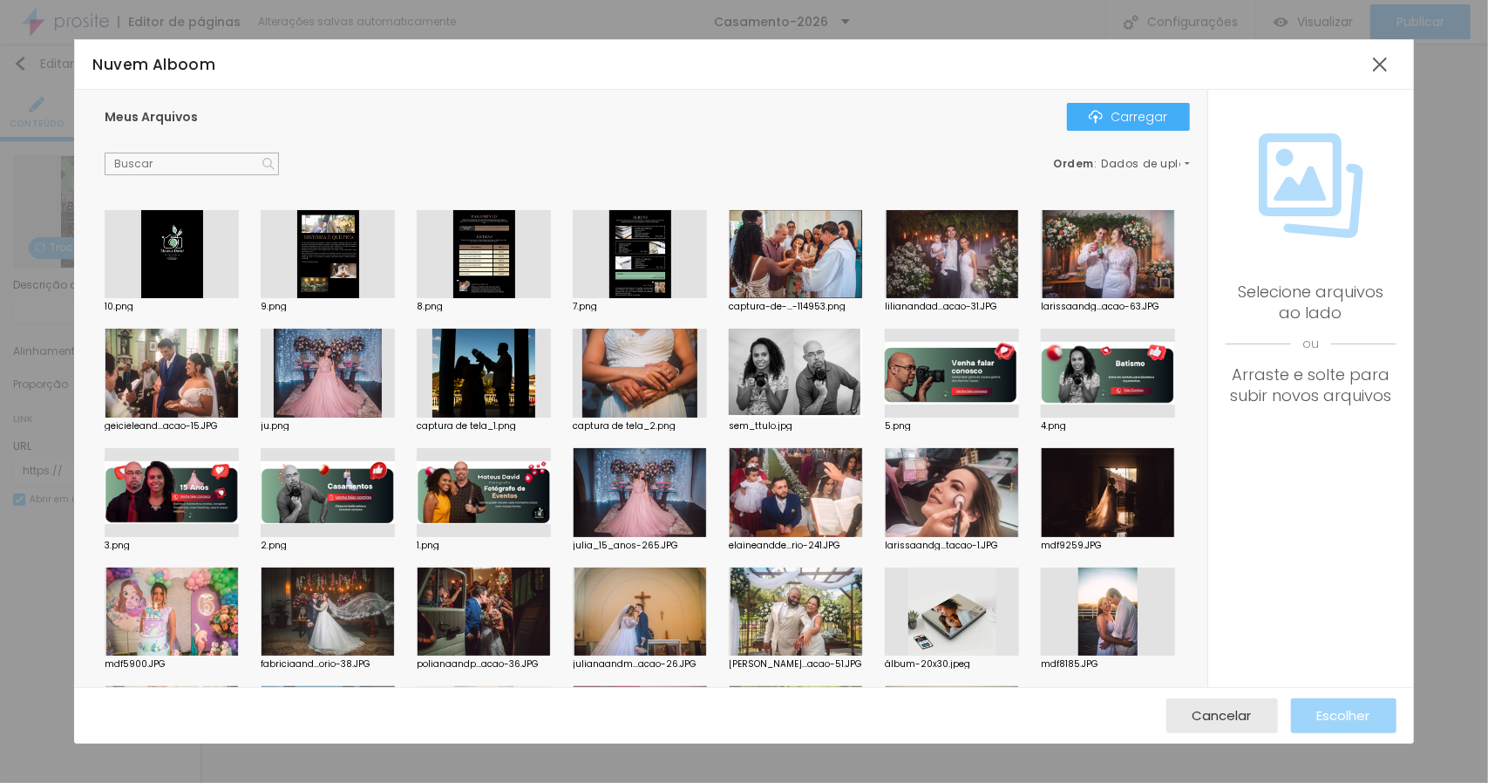
click at [659, 252] on div at bounding box center [640, 254] width 134 height 89
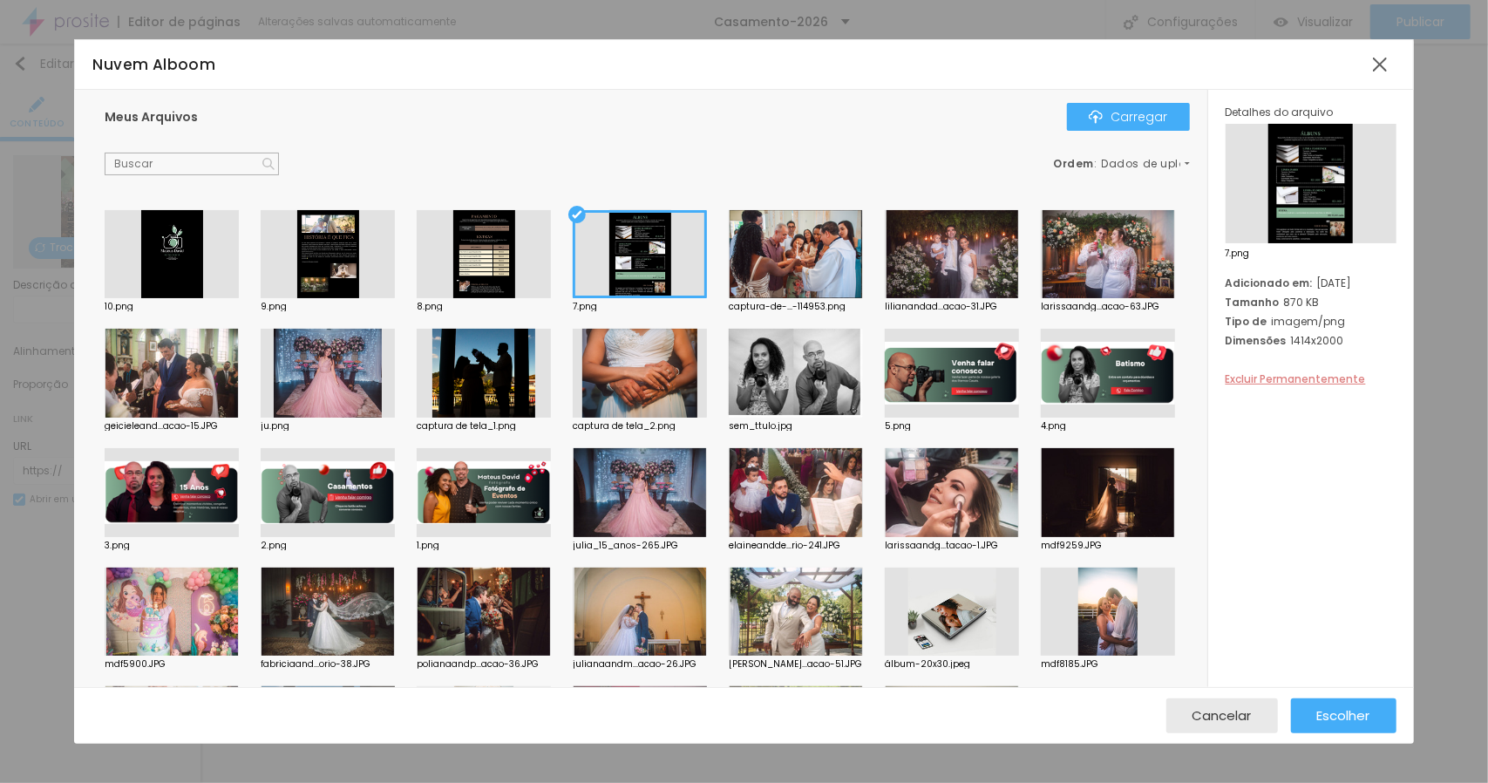
click at [1247, 381] on font "Excluir Permanentemente" at bounding box center [1296, 378] width 140 height 15
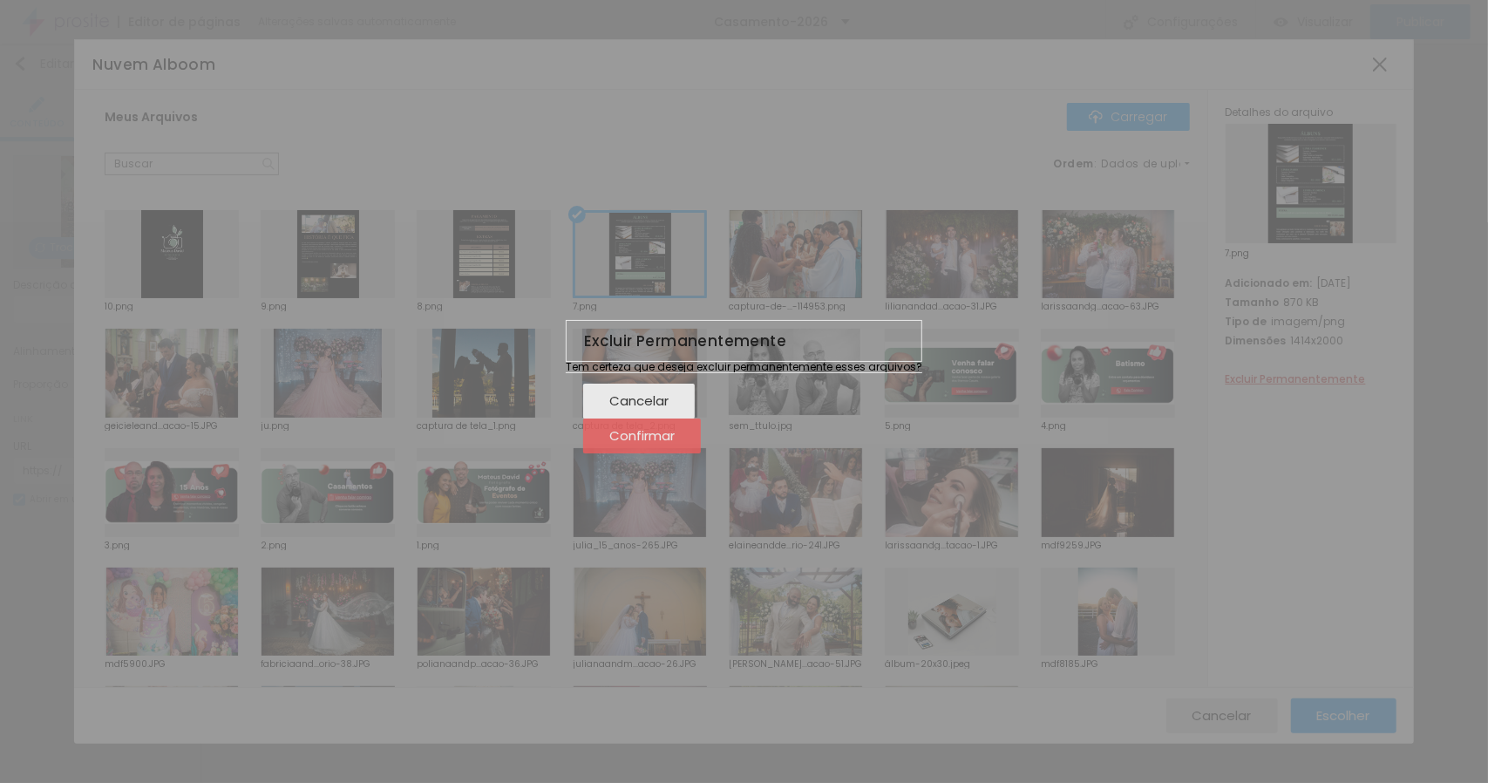
click at [675, 445] on font "Confirmar" at bounding box center [641, 435] width 65 height 18
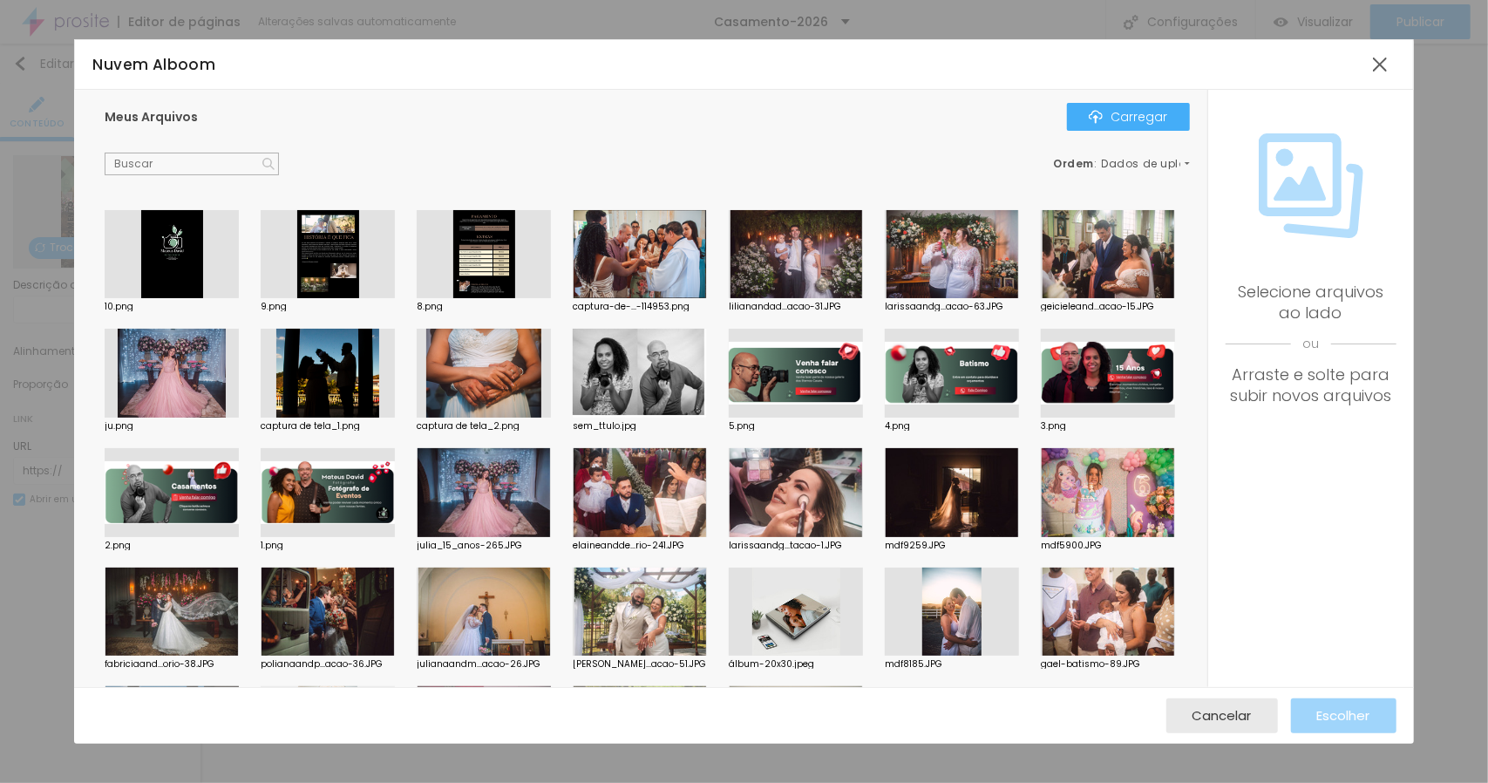
click at [506, 262] on div at bounding box center [484, 254] width 134 height 89
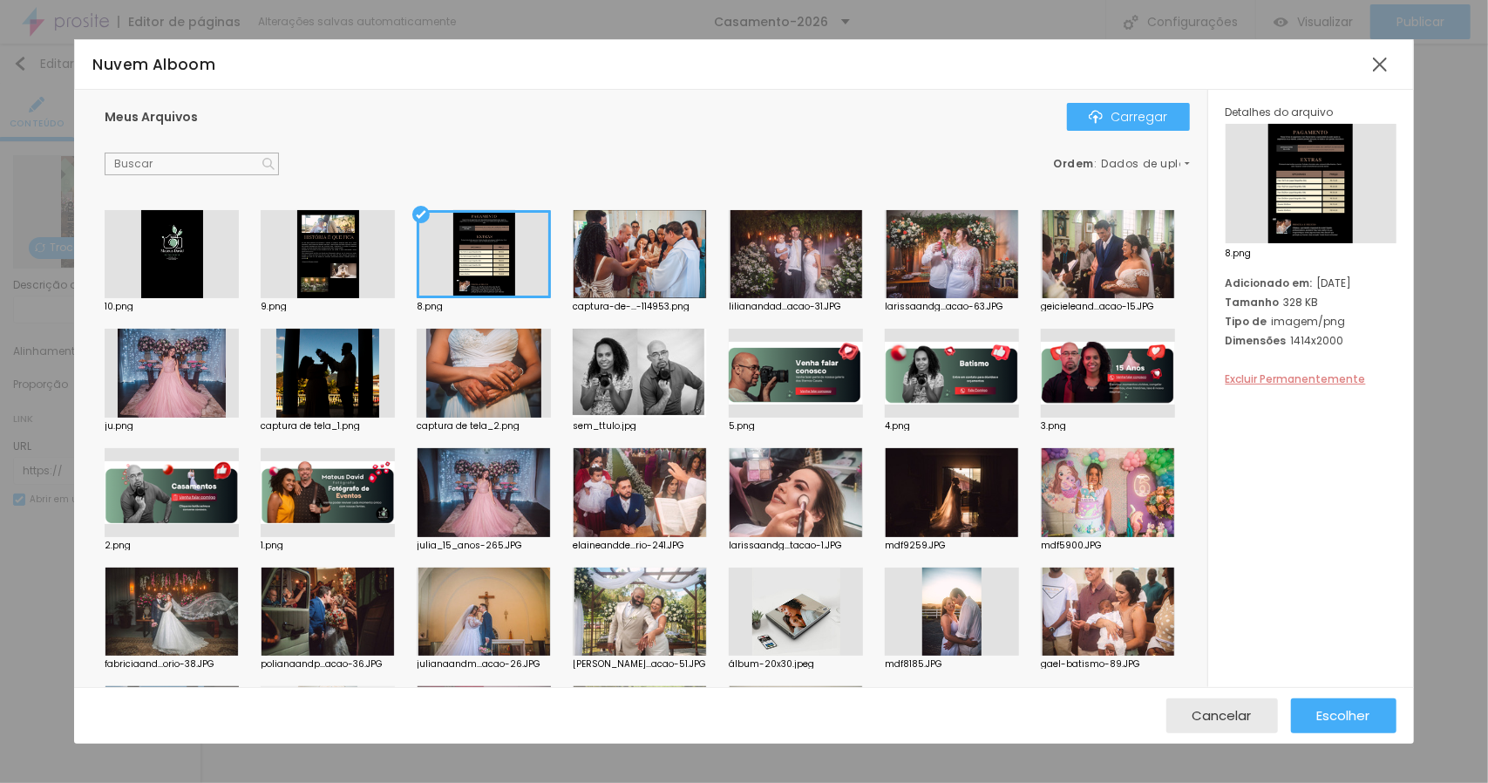
click at [1273, 382] on font "Excluir Permanentemente" at bounding box center [1296, 378] width 140 height 15
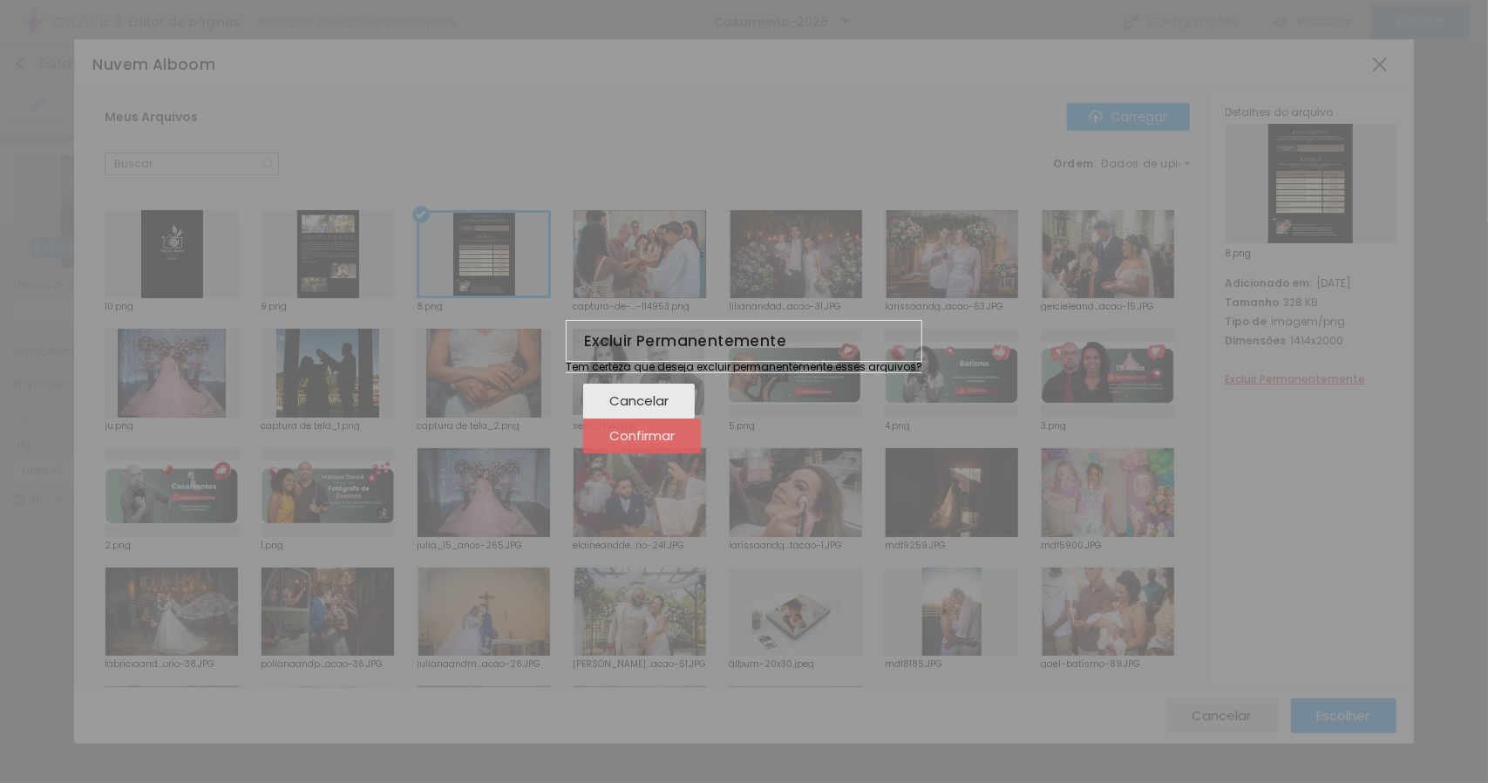
click at [675, 445] on font "Confirmar" at bounding box center [641, 435] width 65 height 18
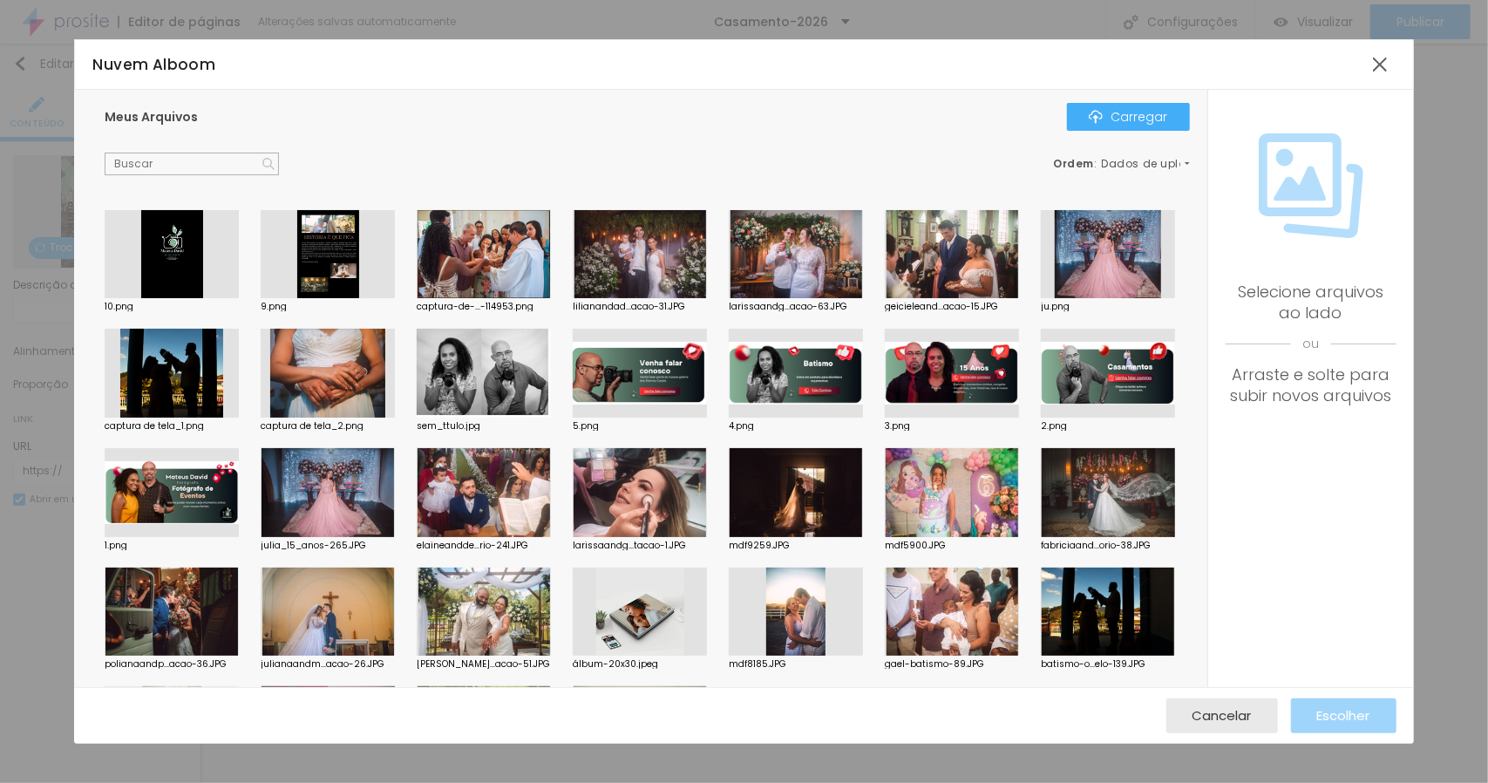
click at [357, 238] on div at bounding box center [328, 254] width 134 height 89
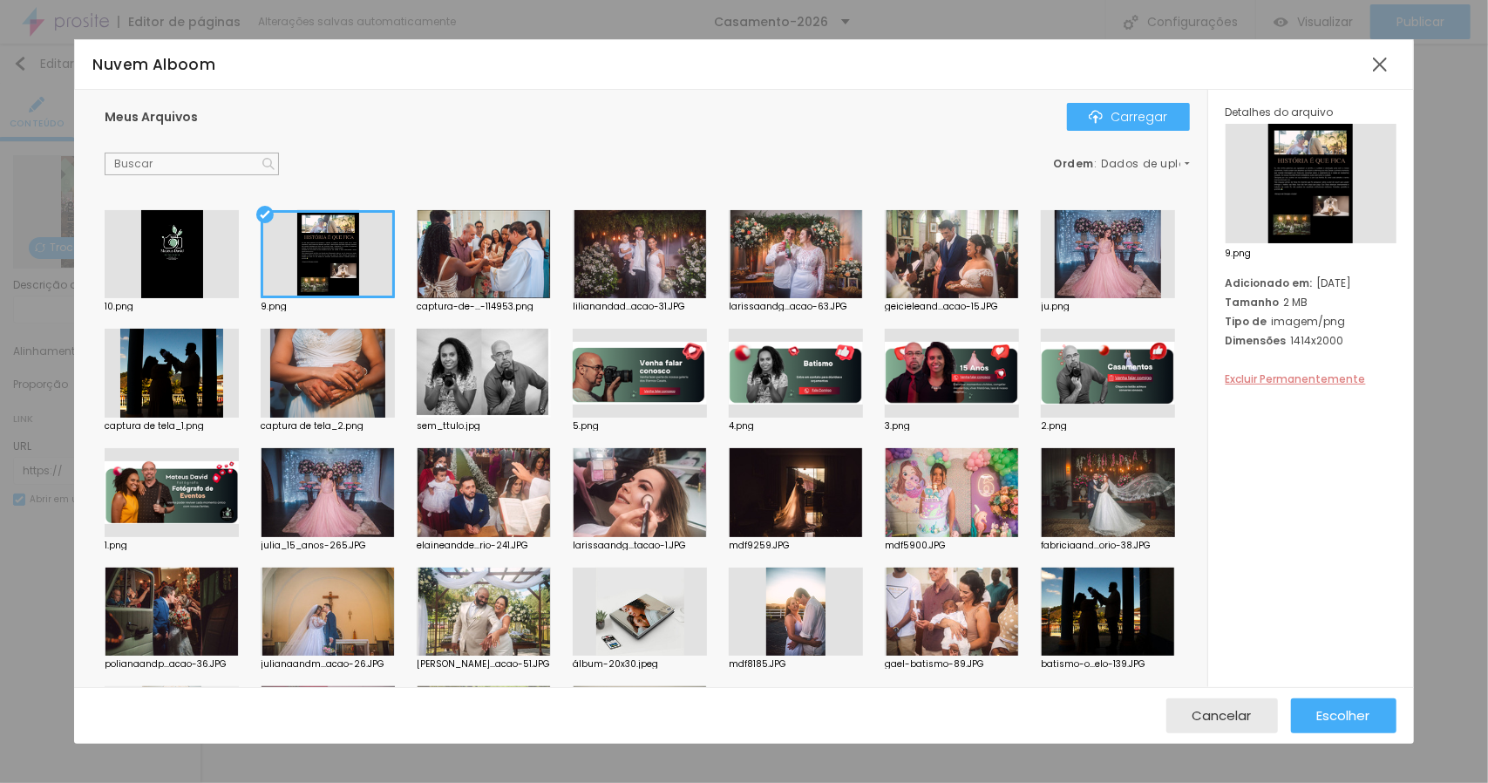
click at [1266, 374] on font "Excluir Permanentemente" at bounding box center [1296, 378] width 140 height 15
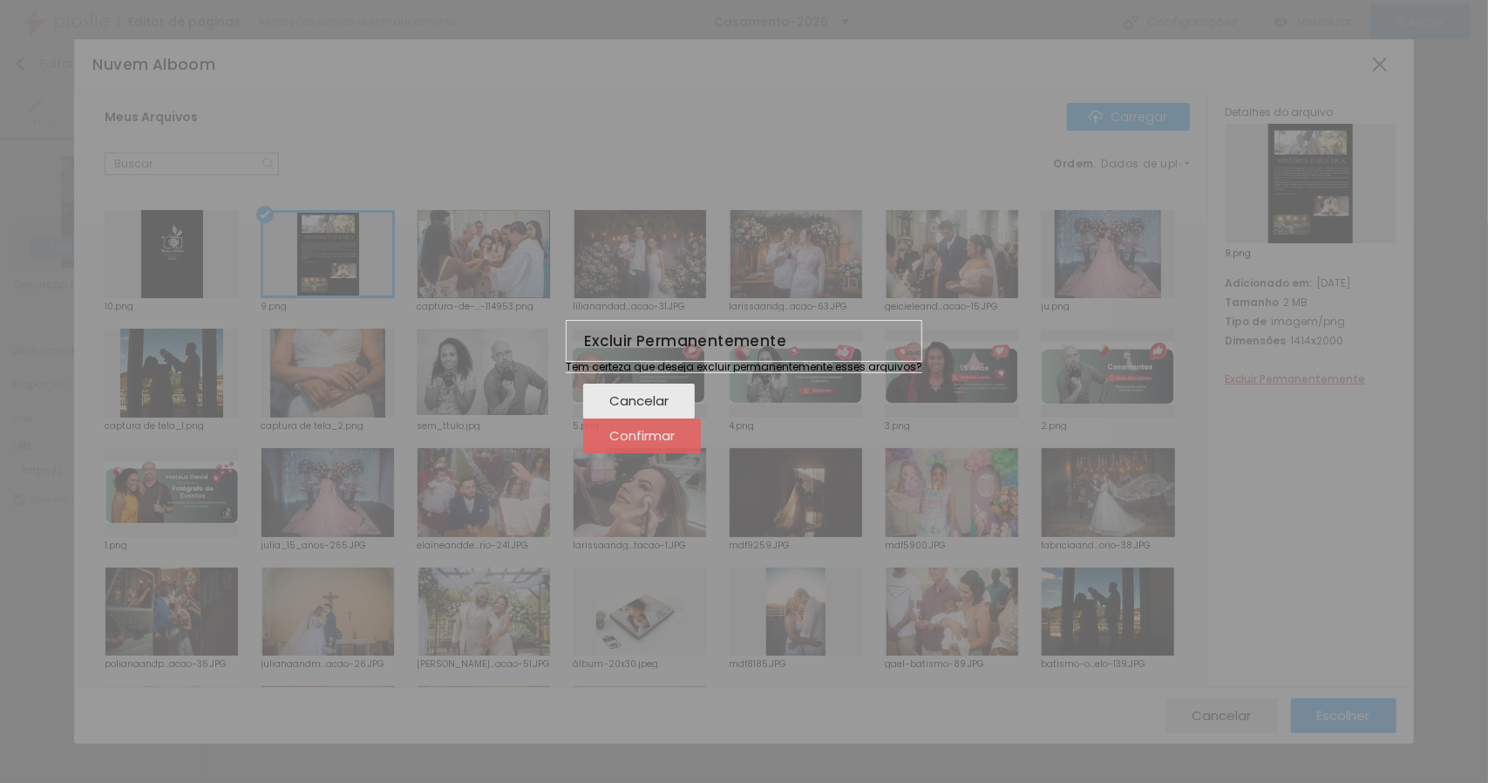
click at [675, 445] on font "Confirmar" at bounding box center [641, 435] width 65 height 18
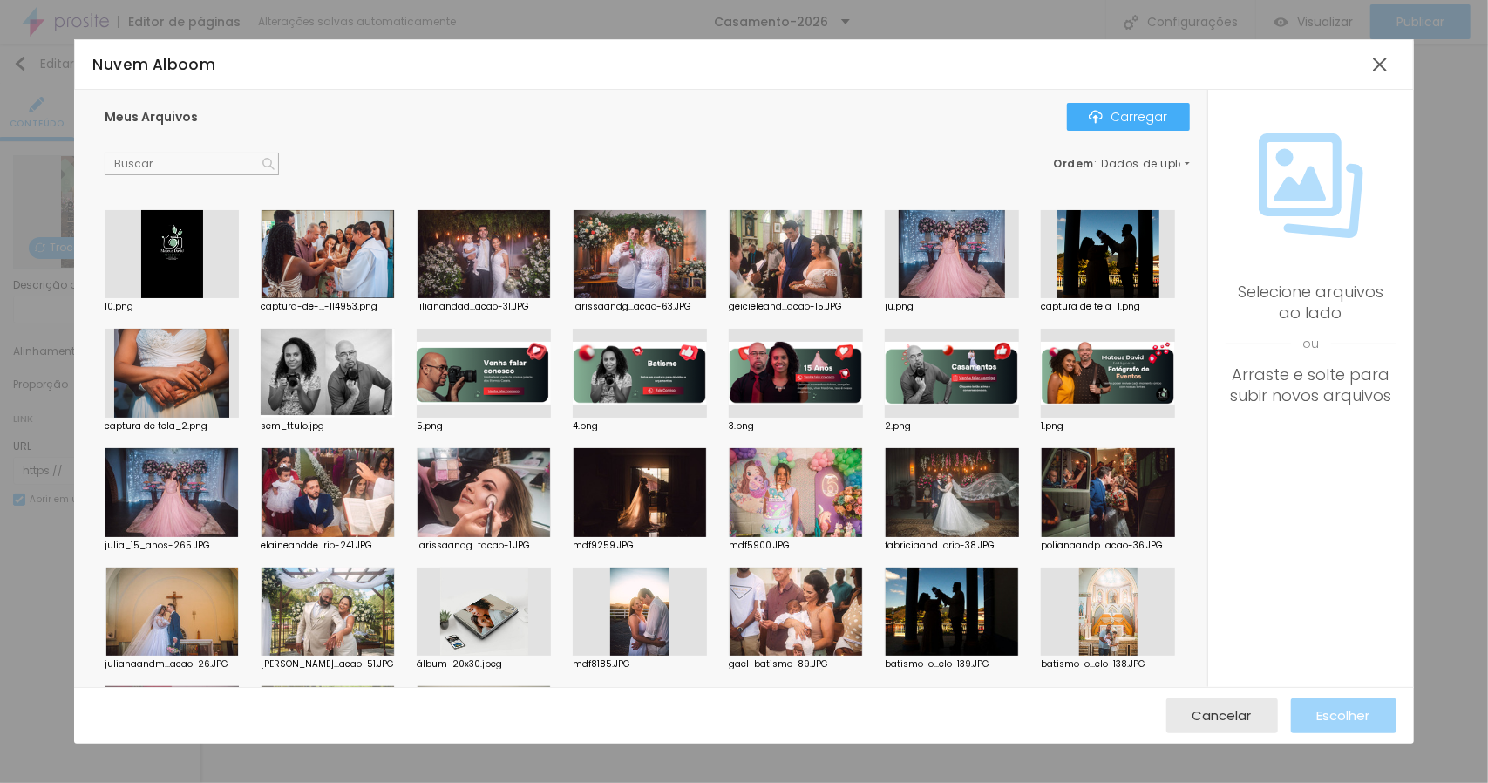
click at [210, 263] on div at bounding box center [172, 254] width 134 height 89
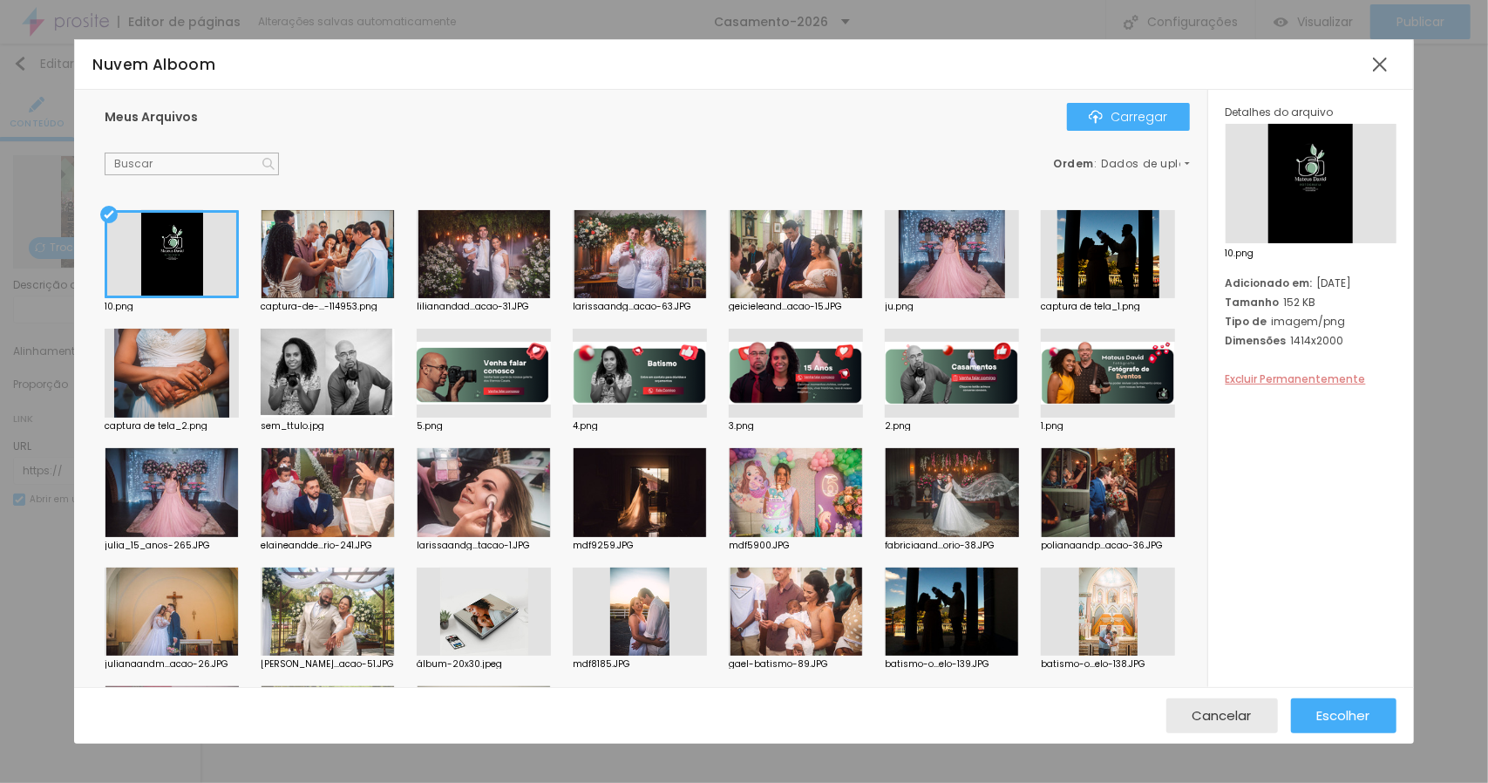
click at [1290, 381] on font "Excluir Permanentemente" at bounding box center [1296, 378] width 140 height 15
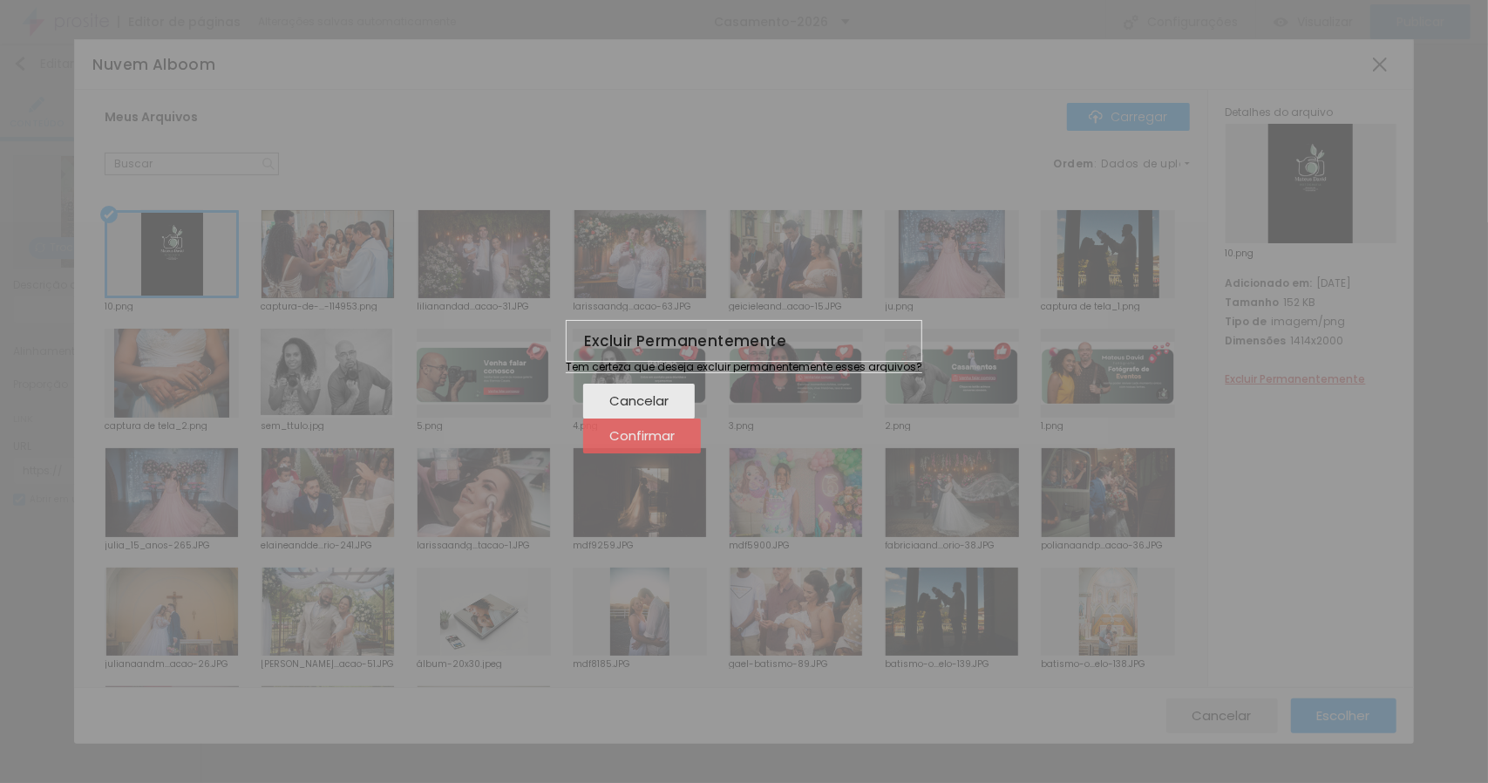
click at [675, 445] on font "Confirmar" at bounding box center [641, 435] width 65 height 18
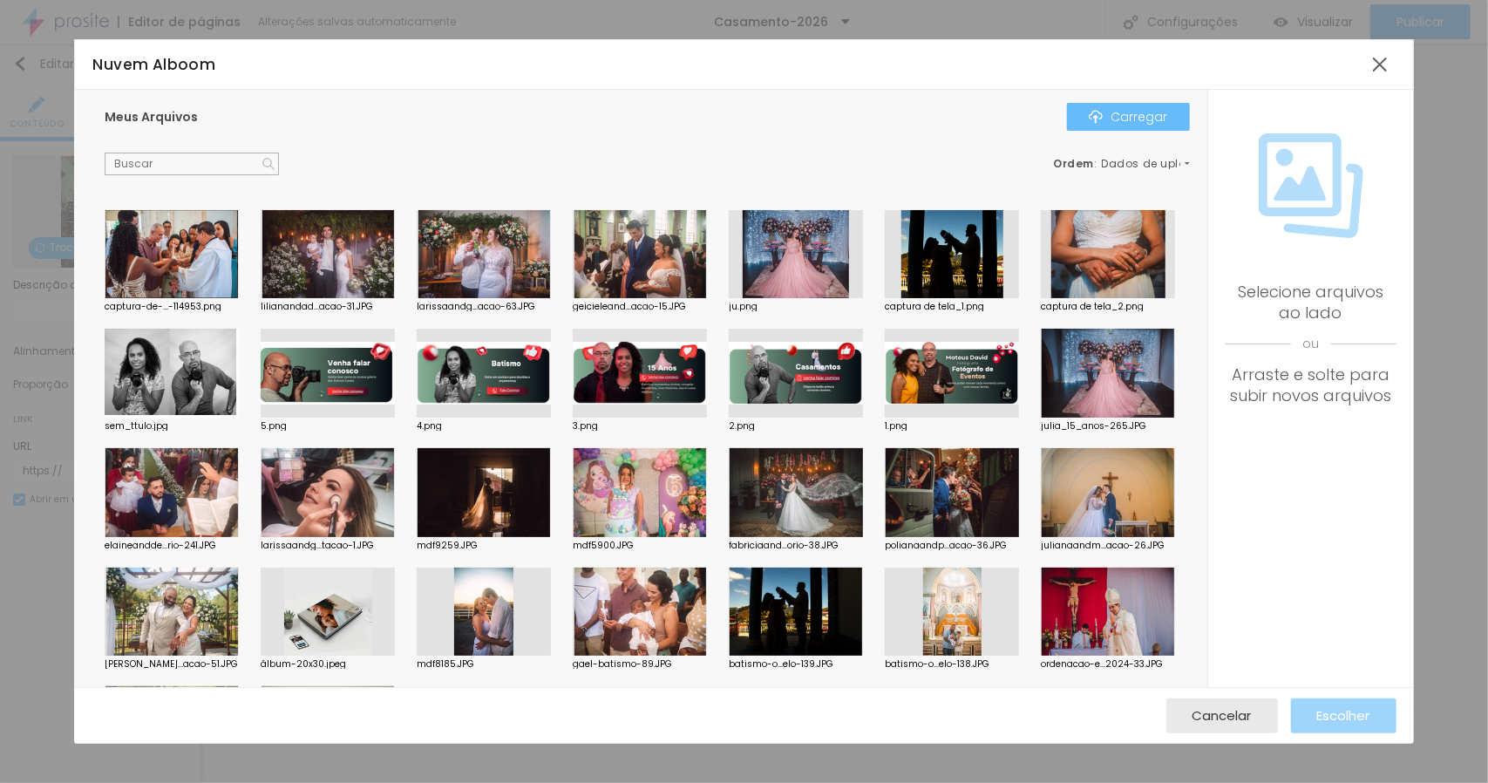
click at [1140, 122] on font "Carregar" at bounding box center [1140, 116] width 57 height 17
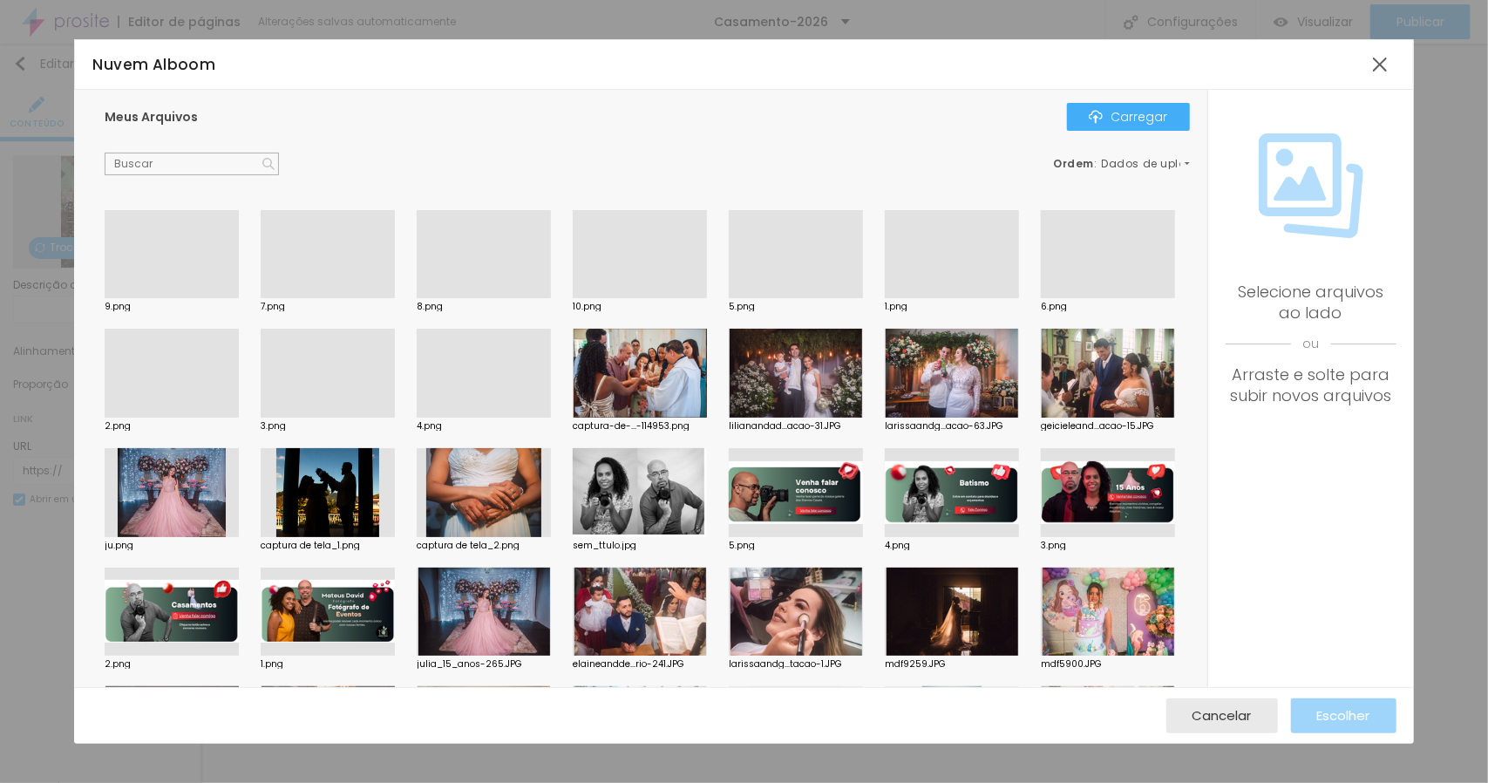
click at [371, 782] on div at bounding box center [744, 793] width 1488 height 0
click at [1381, 63] on div at bounding box center [1380, 64] width 31 height 31
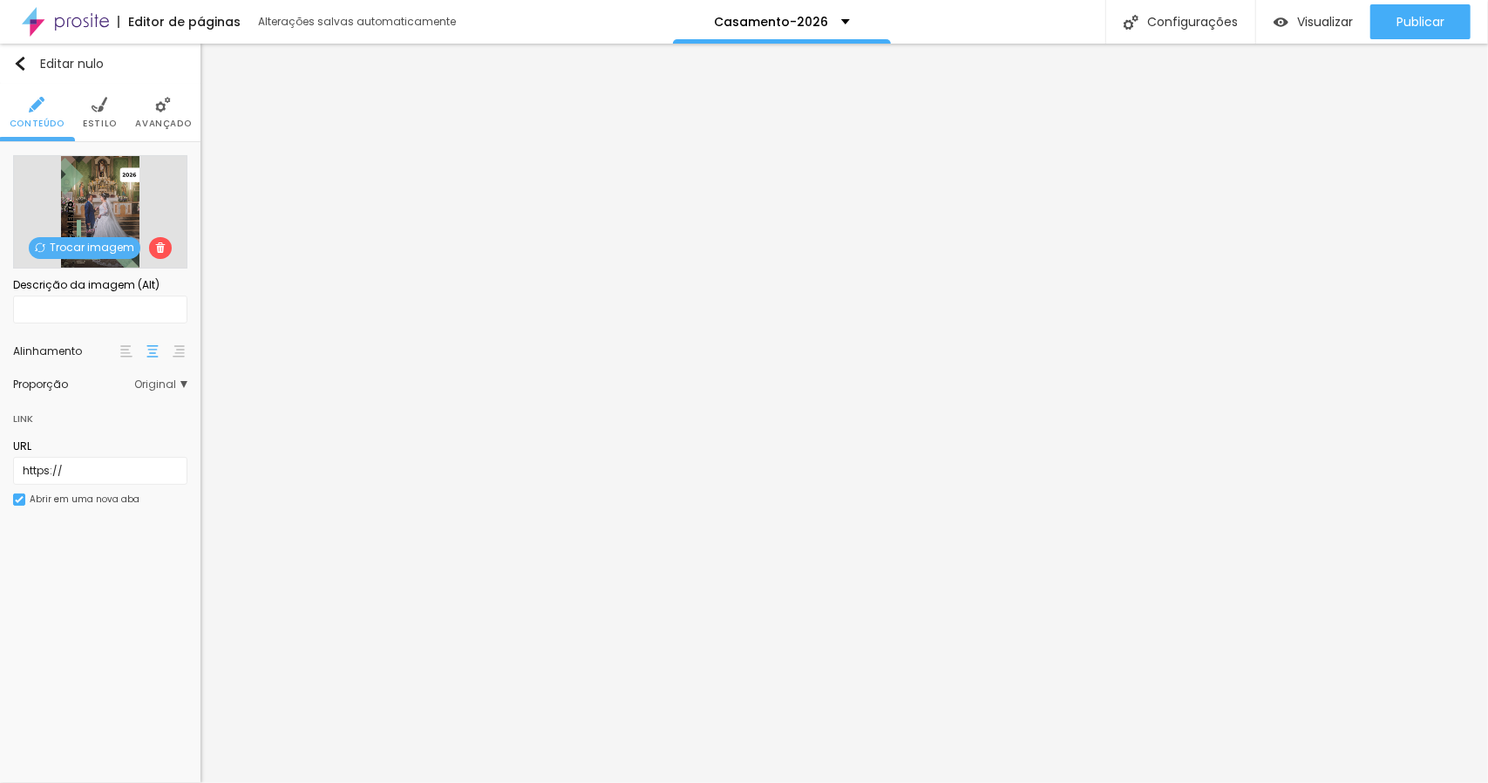
click at [97, 247] on font "Trocar imagem" at bounding box center [92, 247] width 85 height 15
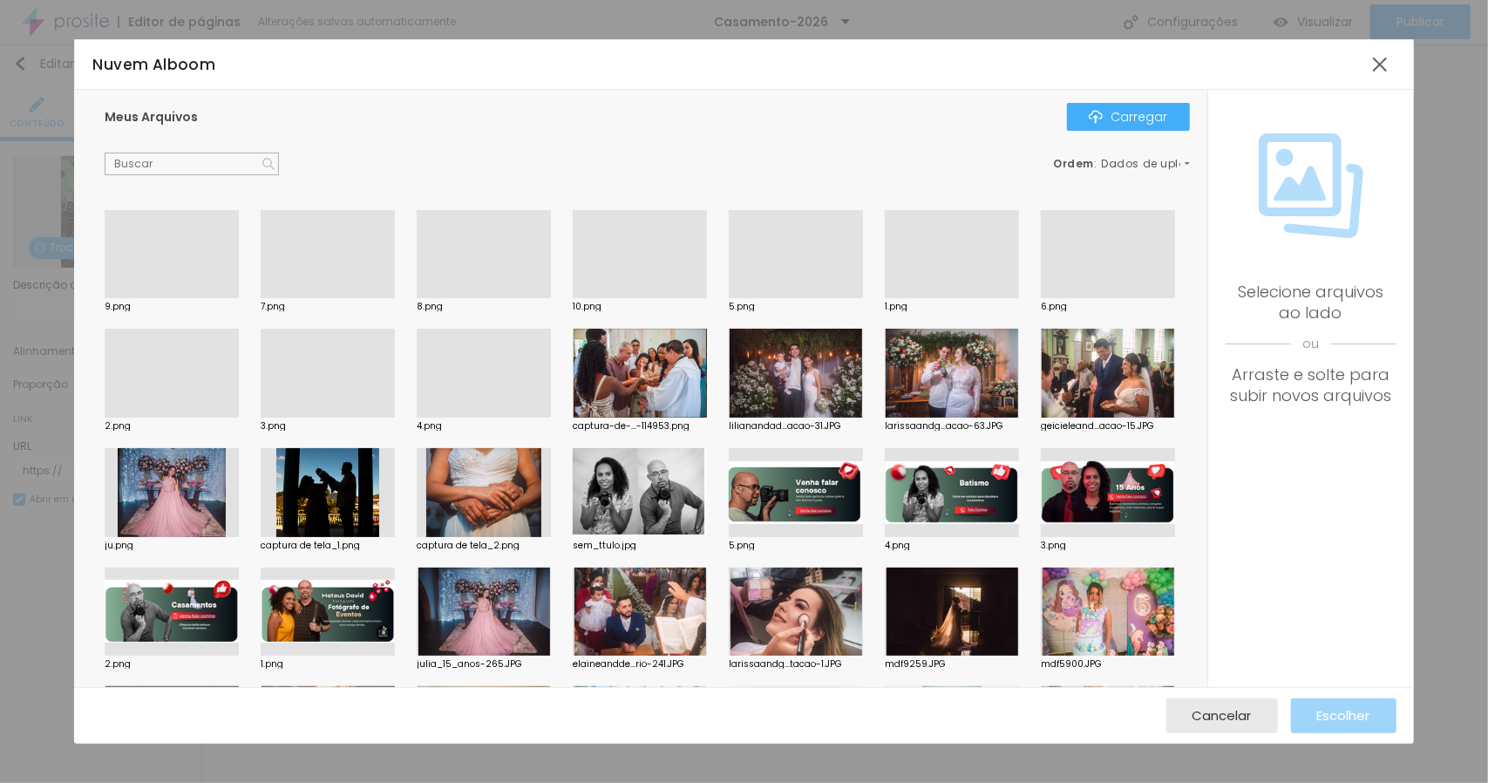
click at [954, 298] on div at bounding box center [952, 298] width 134 height 0
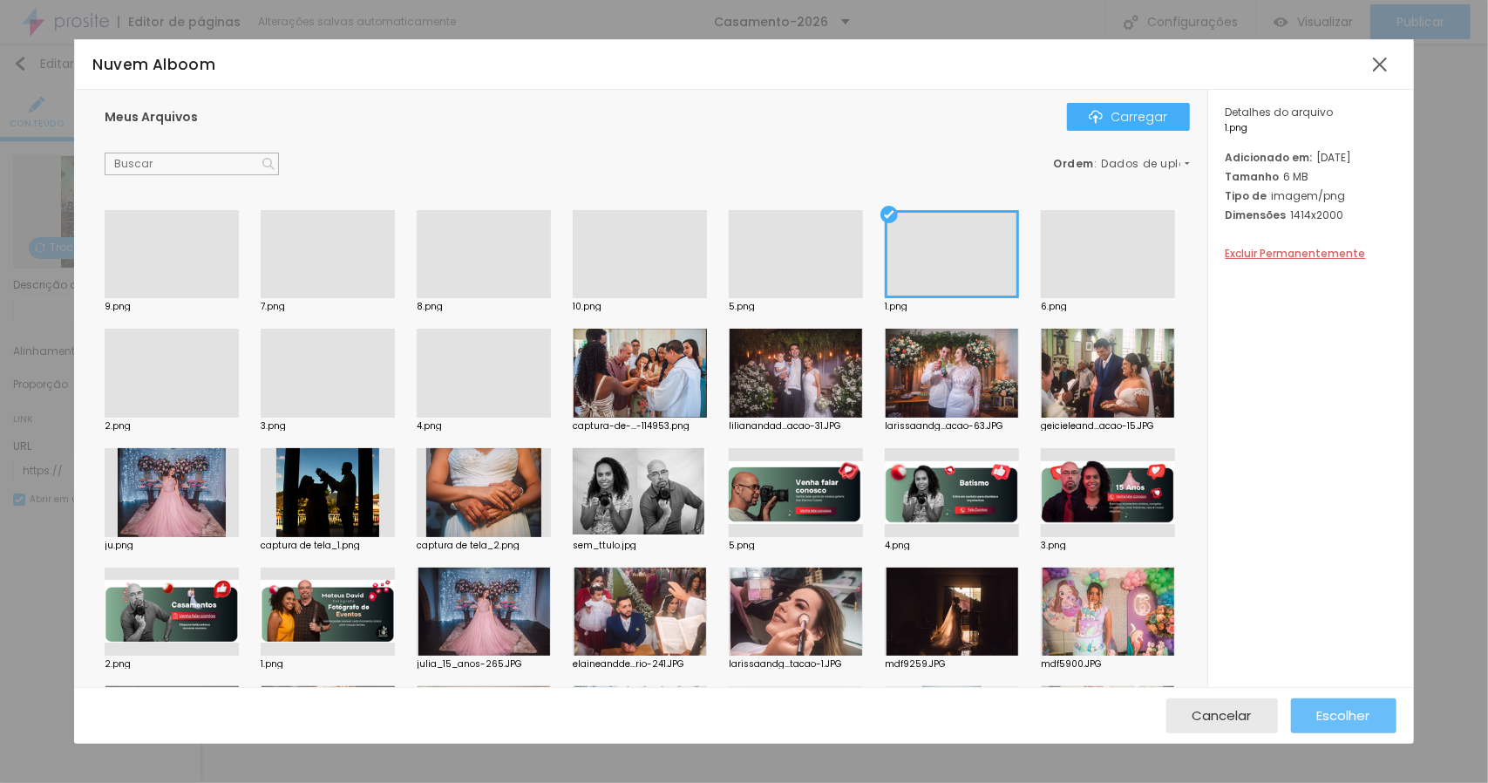
click at [1336, 711] on font "Escolher" at bounding box center [1344, 715] width 53 height 18
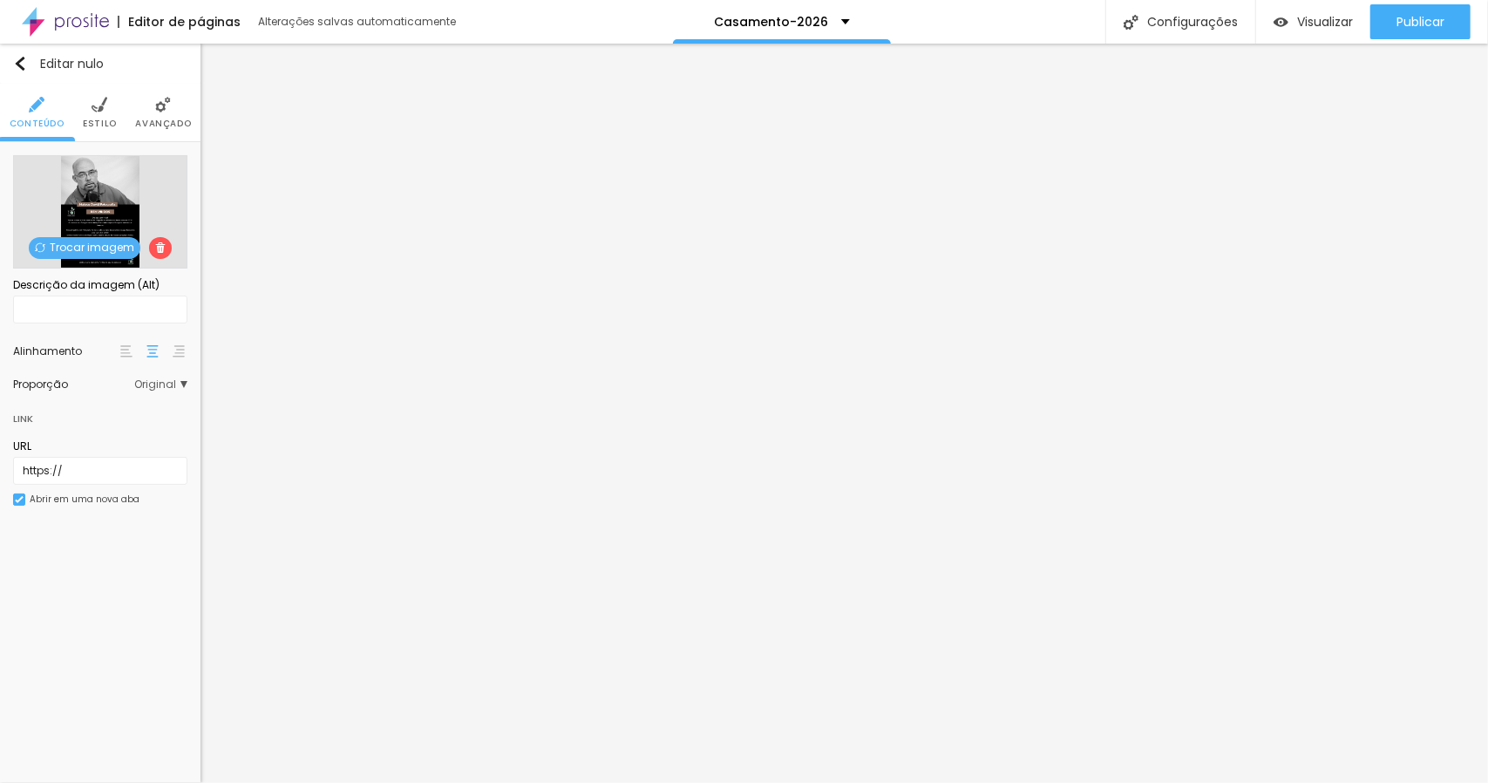
click at [85, 255] on span "Trocar imagem" at bounding box center [85, 248] width 112 height 22
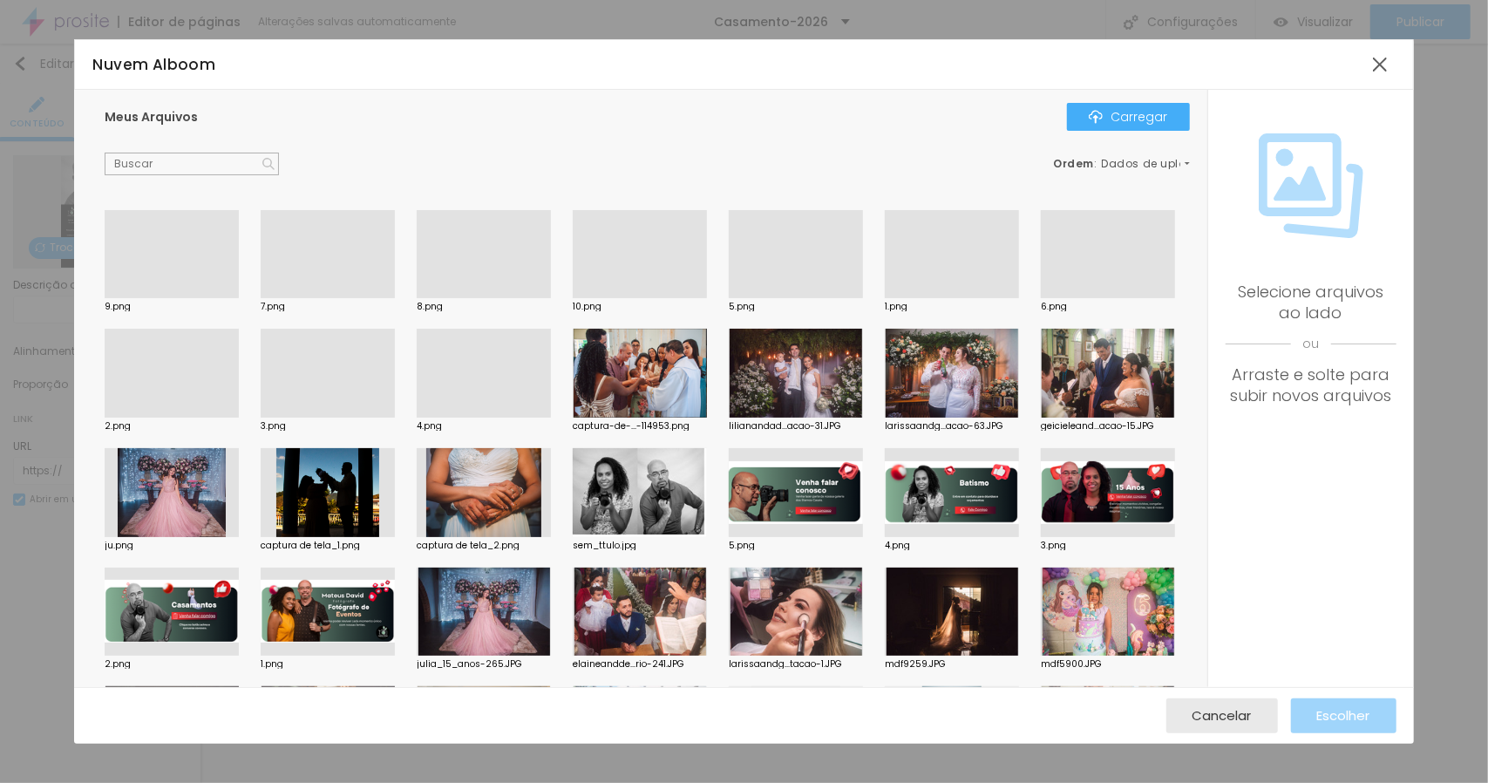
click at [239, 418] on div at bounding box center [172, 418] width 134 height 0
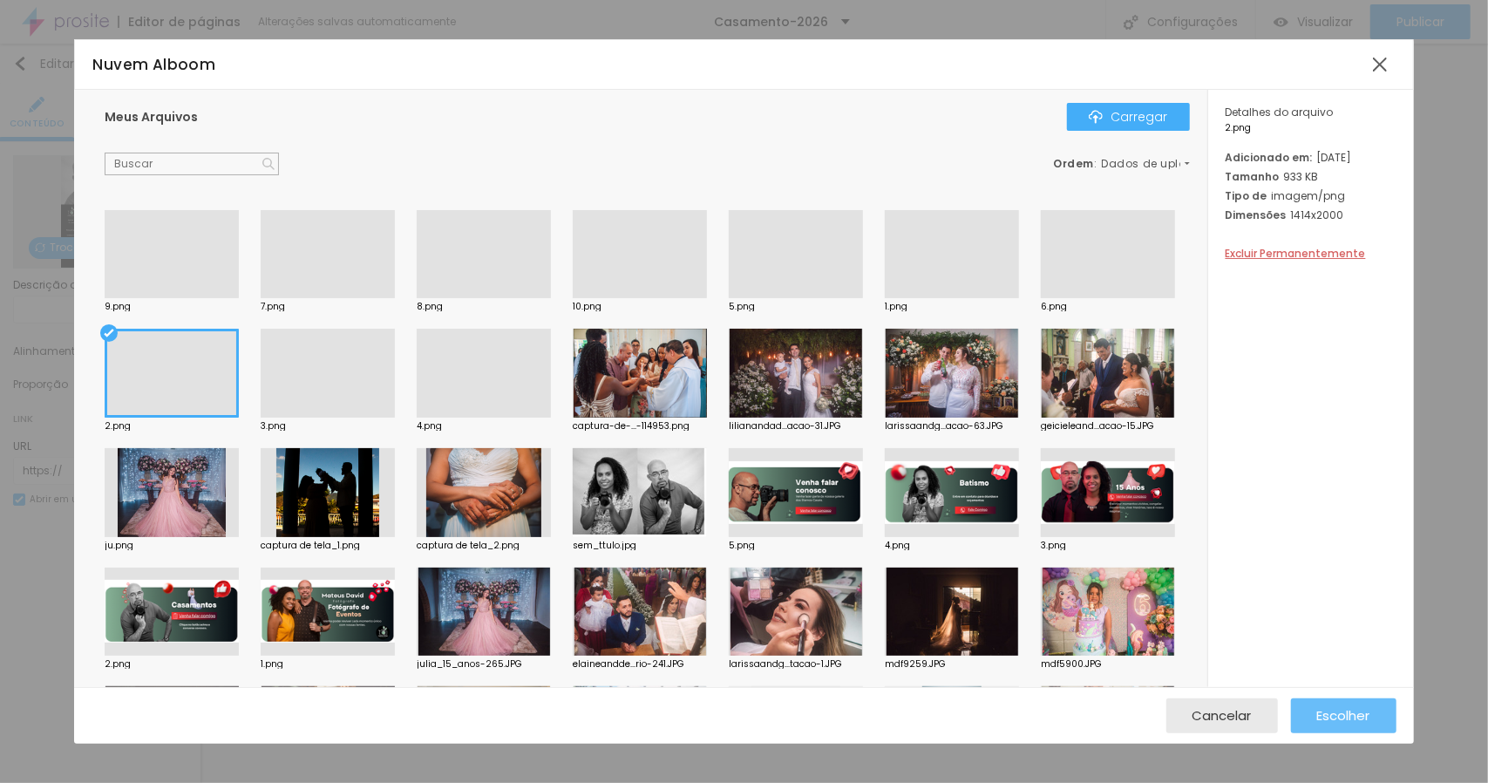
click at [1343, 711] on font "Escolher" at bounding box center [1344, 715] width 53 height 18
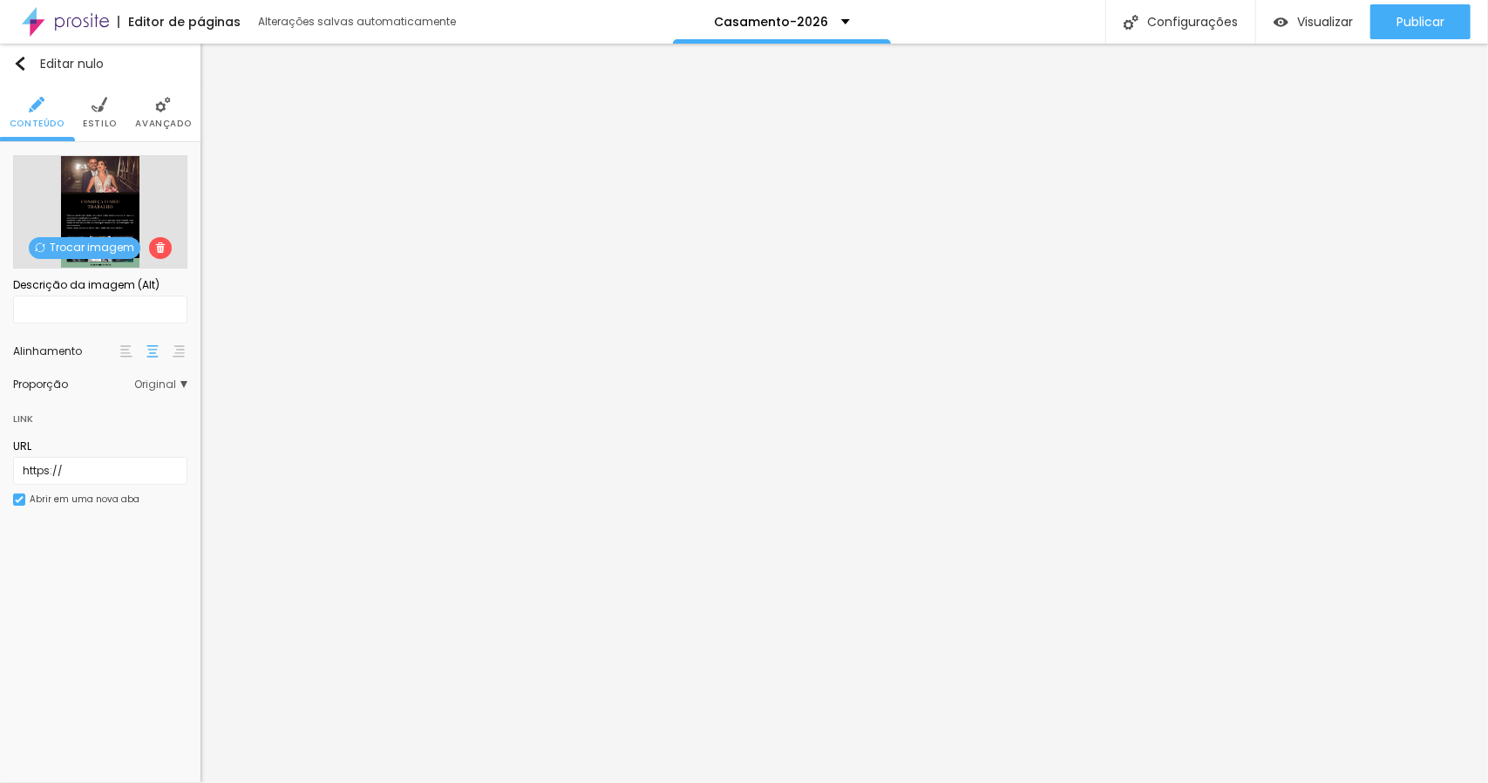
click at [84, 247] on font "Trocar imagem" at bounding box center [92, 247] width 85 height 15
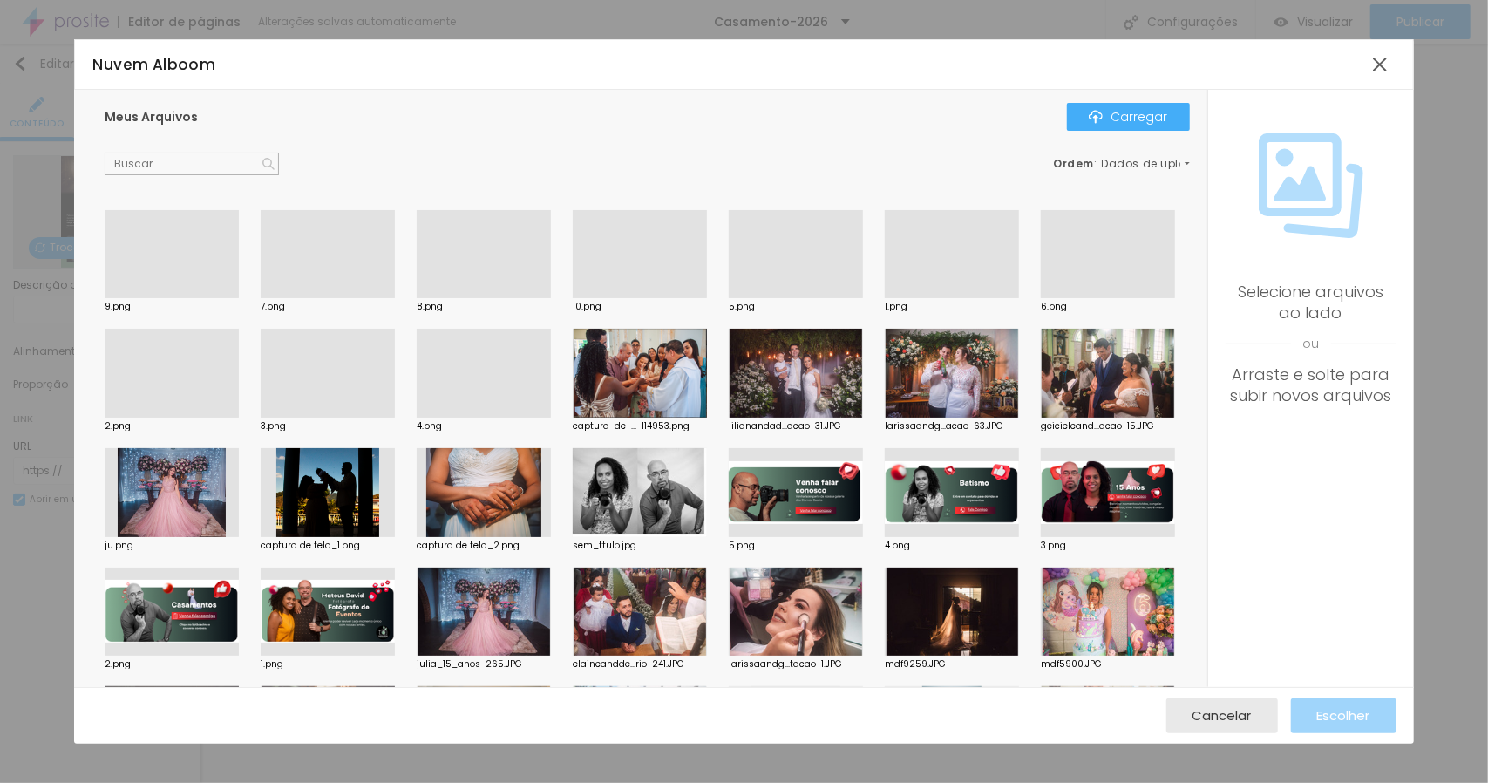
click at [395, 418] on div at bounding box center [328, 418] width 134 height 0
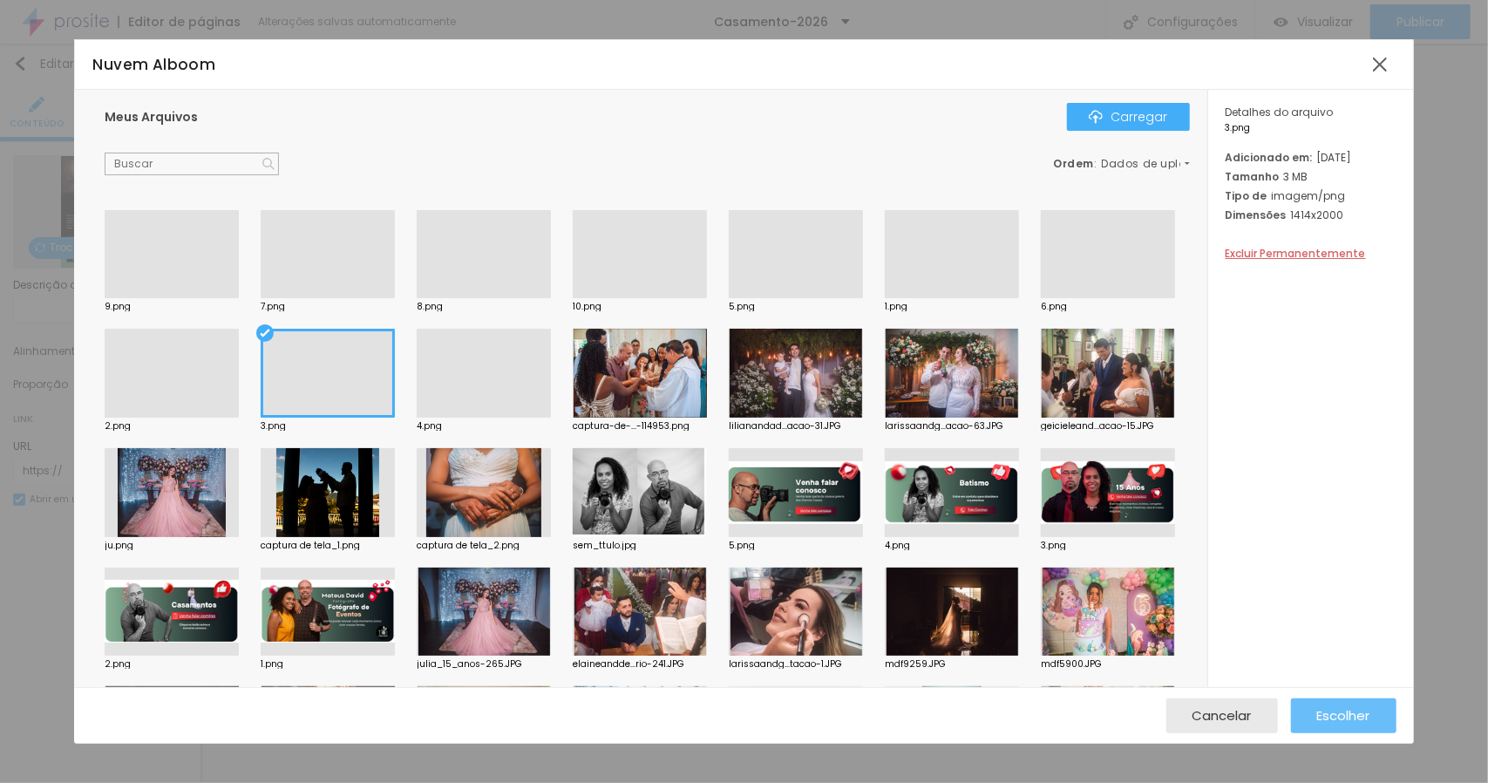
click at [1334, 712] on font "Escolher" at bounding box center [1344, 715] width 53 height 18
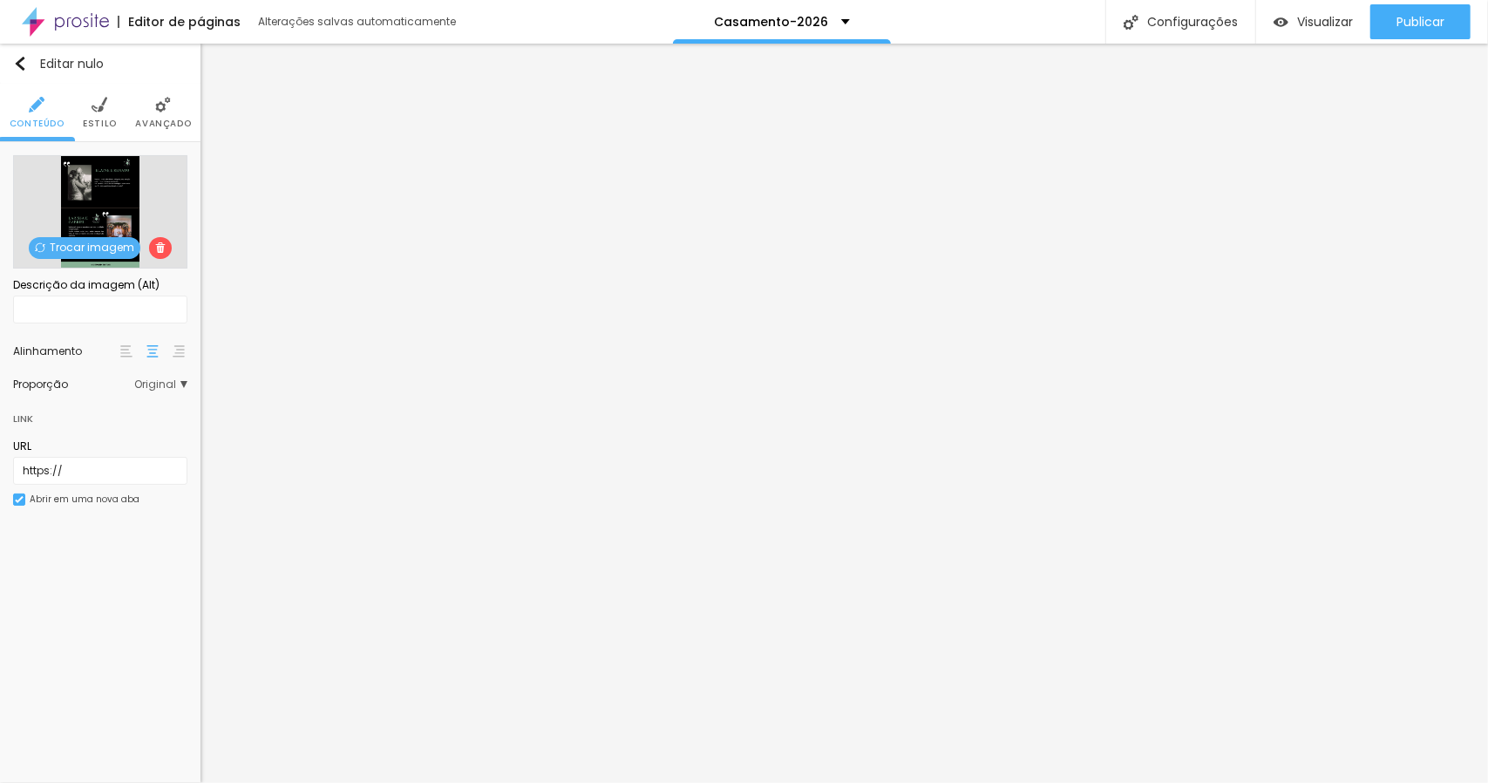
click at [68, 247] on font "Trocar imagem" at bounding box center [92, 247] width 85 height 15
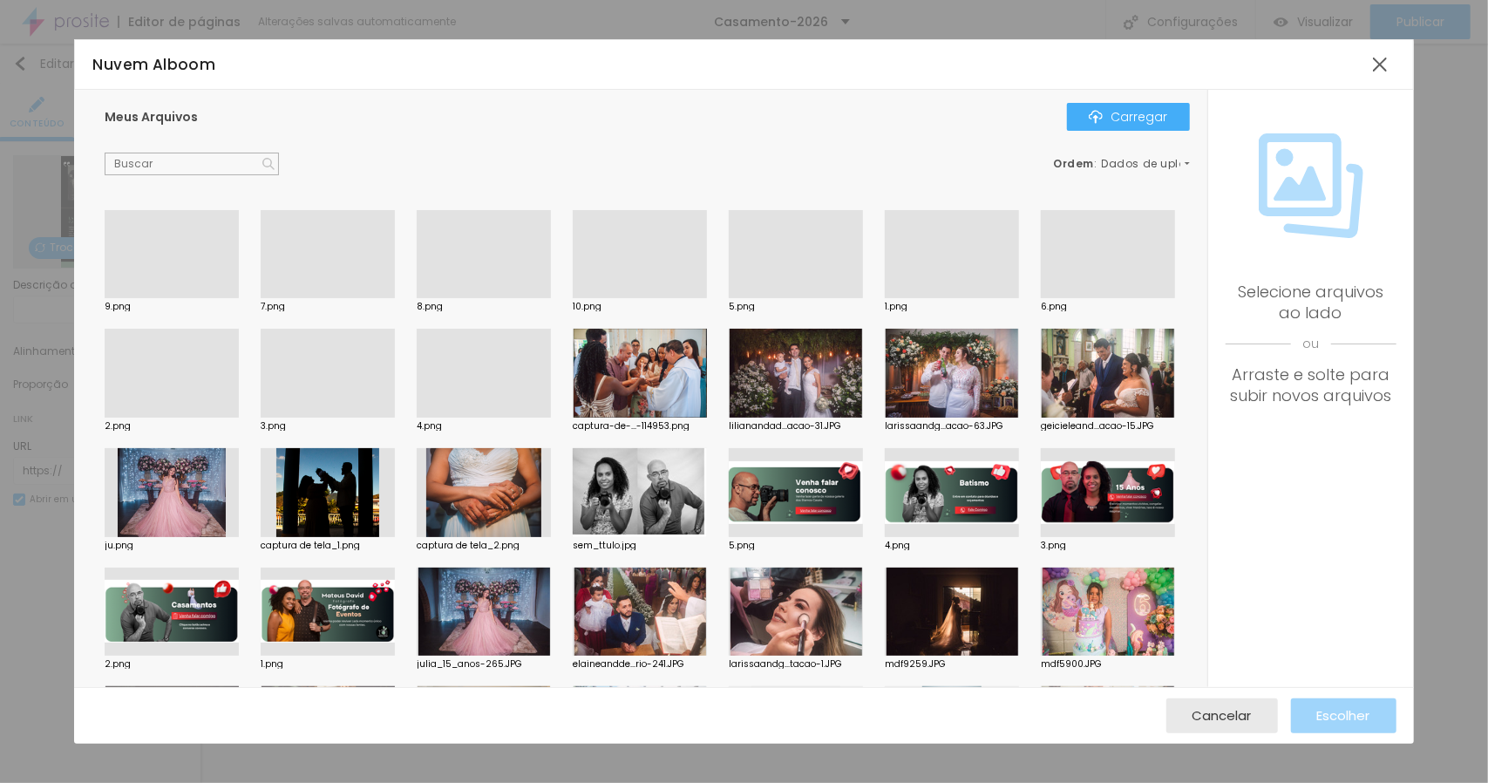
click at [551, 418] on div at bounding box center [484, 418] width 134 height 0
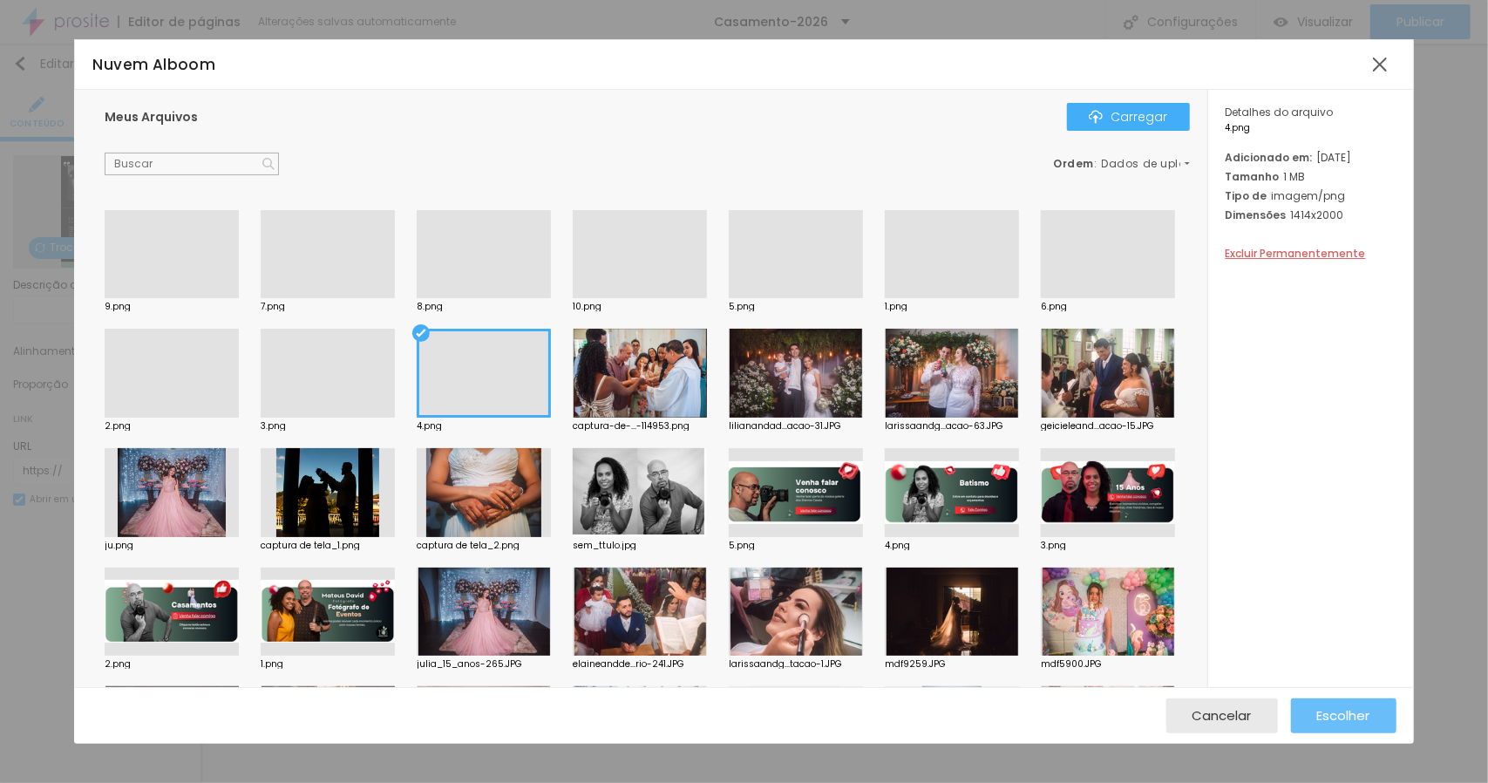
click at [1354, 708] on font "Escolher" at bounding box center [1344, 715] width 53 height 18
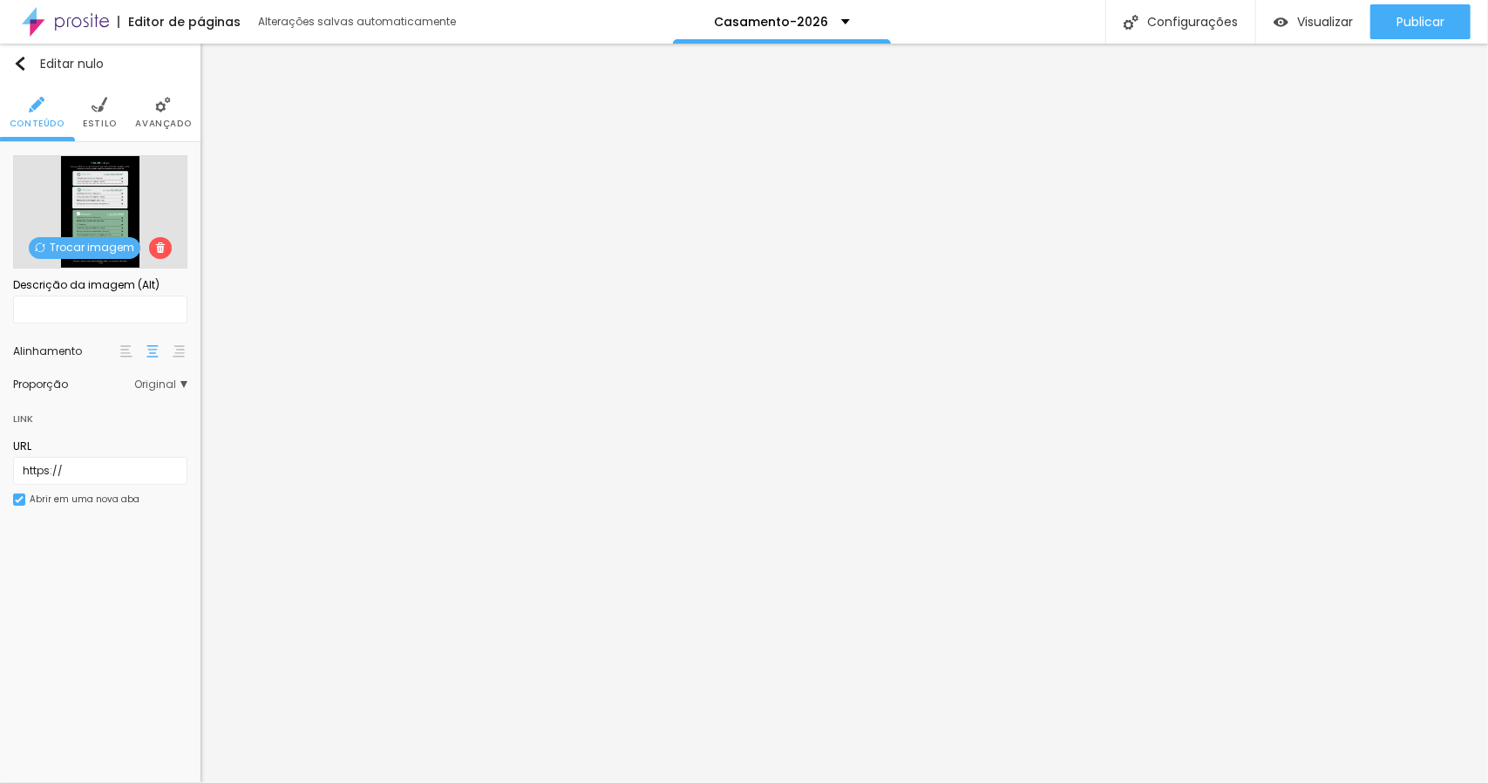
click at [87, 249] on font "Trocar imagem" at bounding box center [92, 247] width 85 height 15
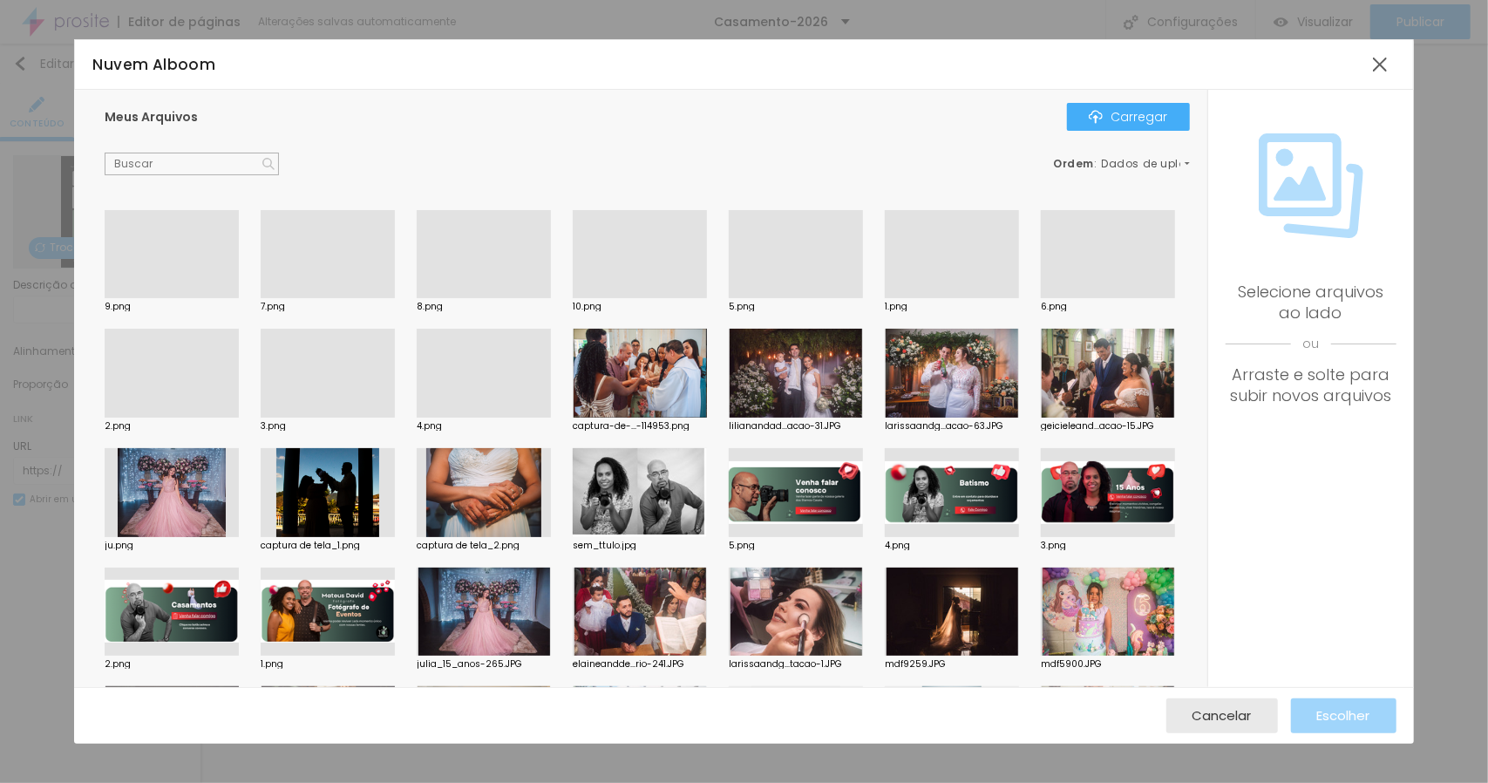
click at [792, 298] on div at bounding box center [796, 298] width 134 height 0
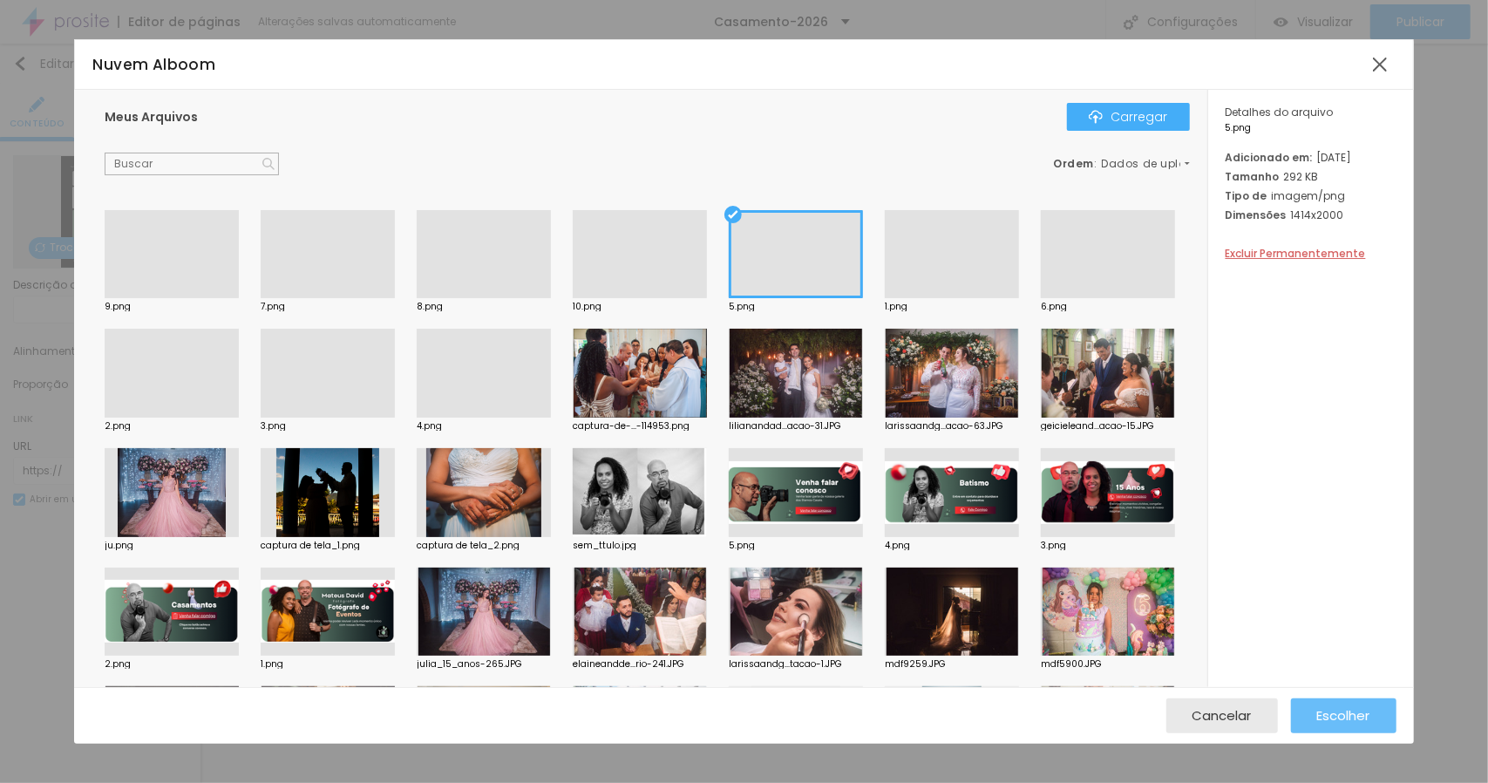
click at [1340, 712] on font "Escolher" at bounding box center [1344, 715] width 53 height 18
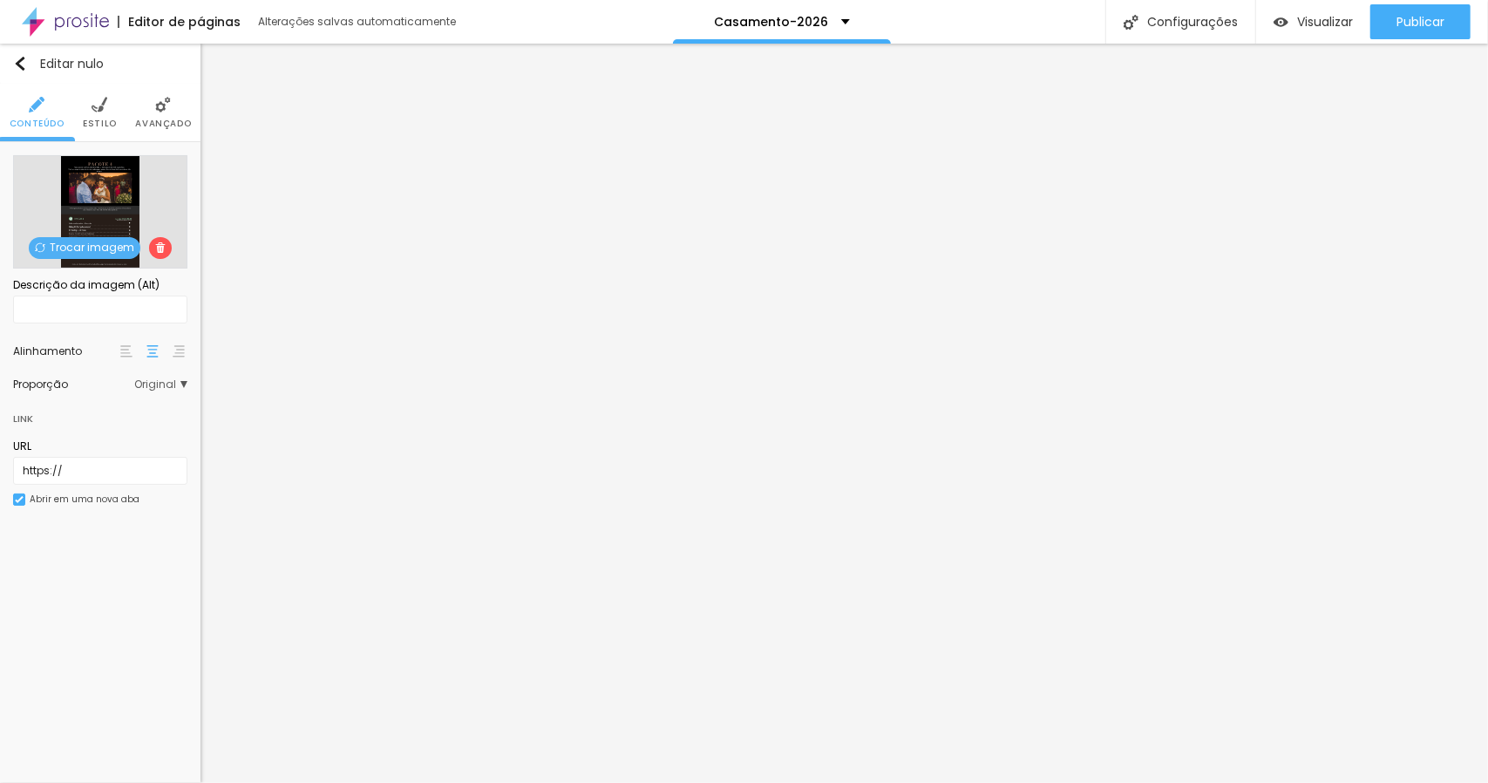
click at [92, 253] on font "Trocar imagem" at bounding box center [92, 247] width 85 height 15
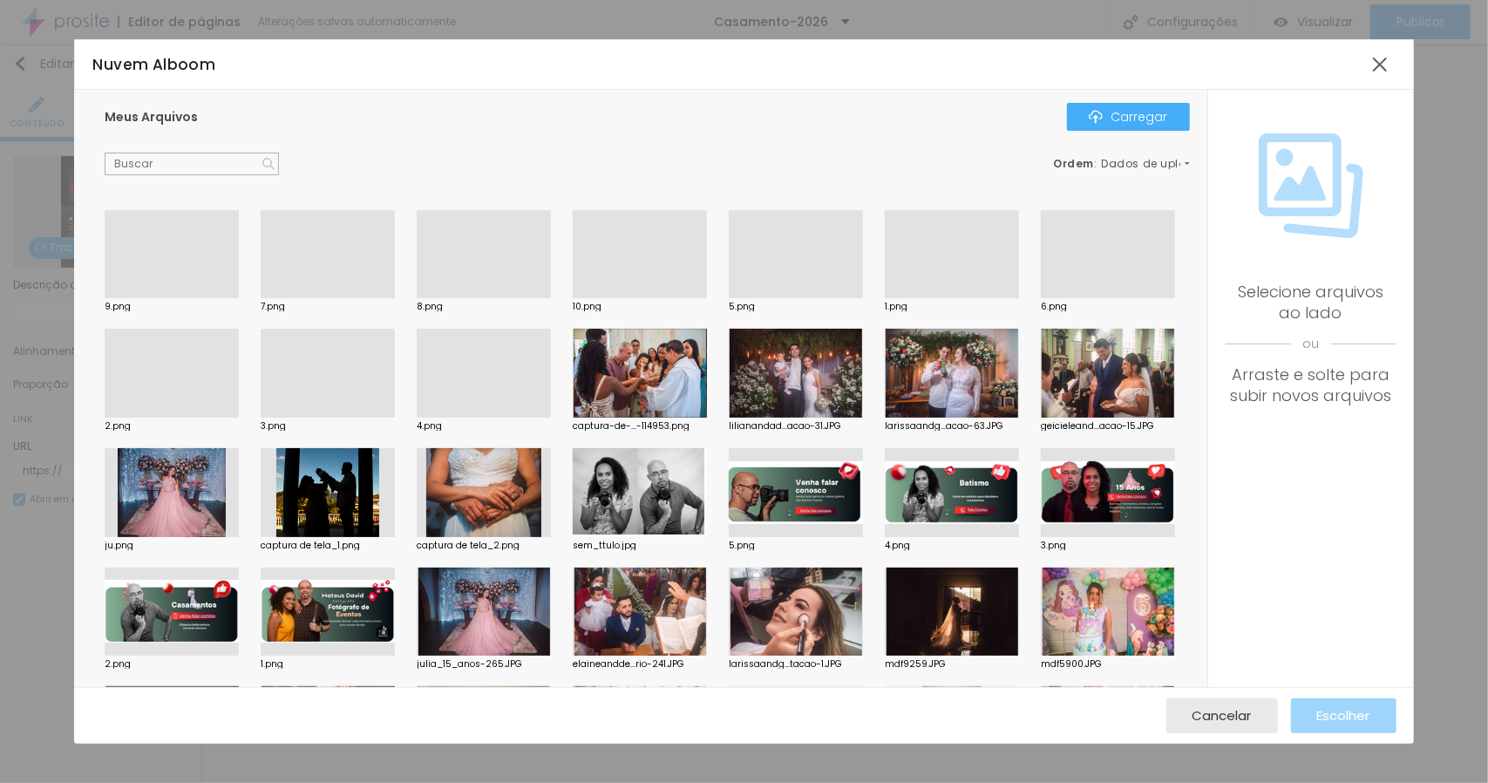
click at [1041, 298] on div at bounding box center [1108, 298] width 134 height 0
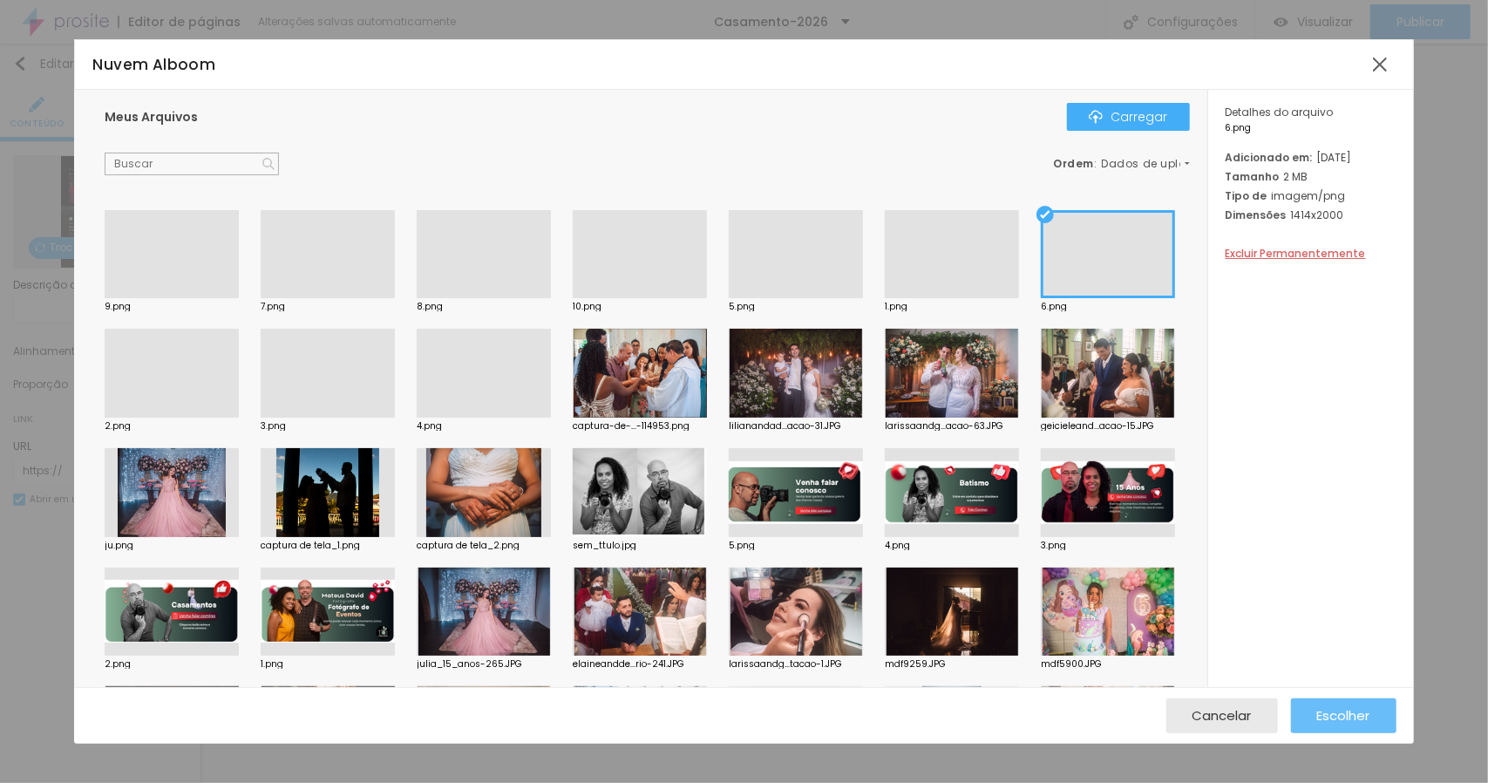
click at [1343, 710] on font "Escolher" at bounding box center [1344, 715] width 53 height 18
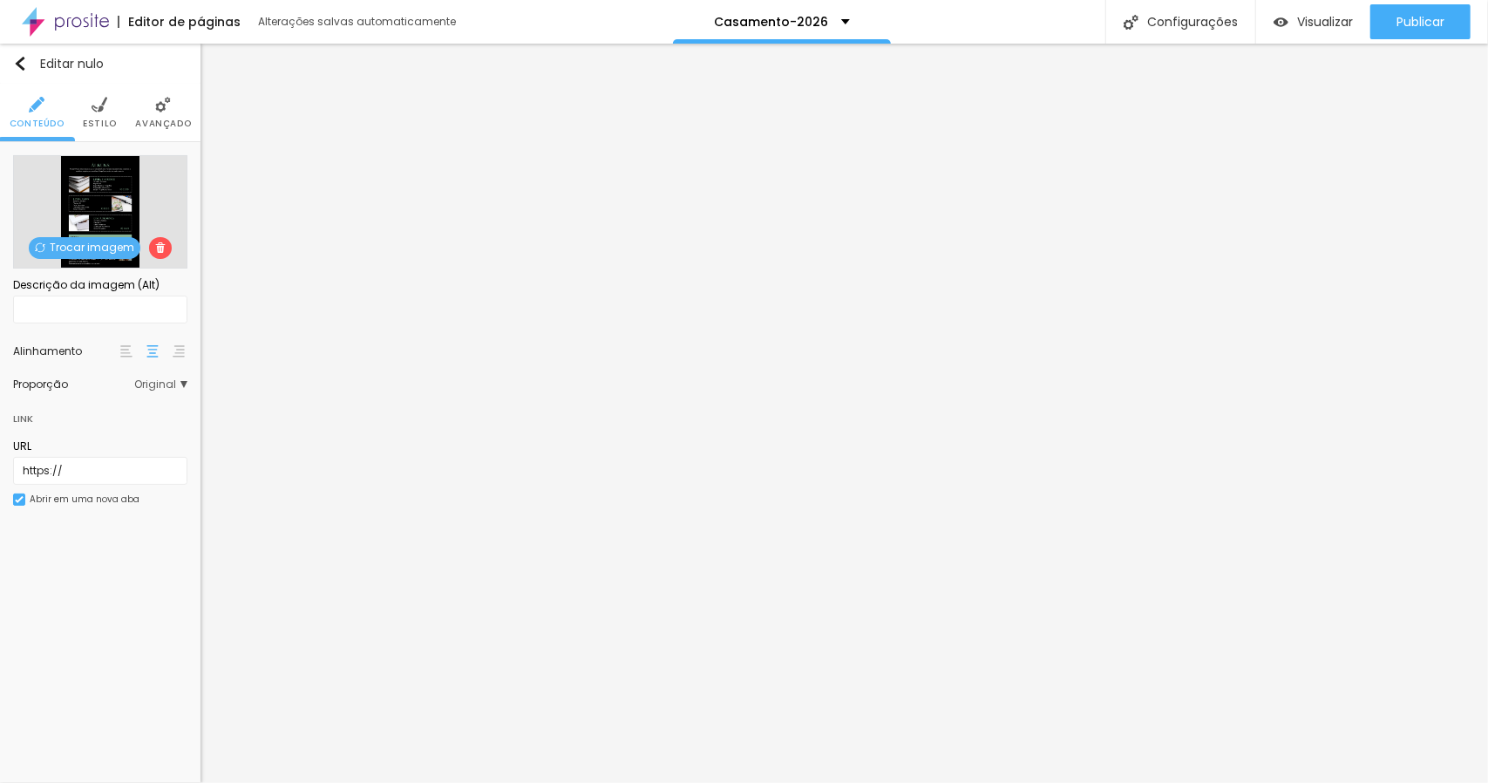
click at [89, 252] on font "Trocar imagem" at bounding box center [92, 247] width 85 height 15
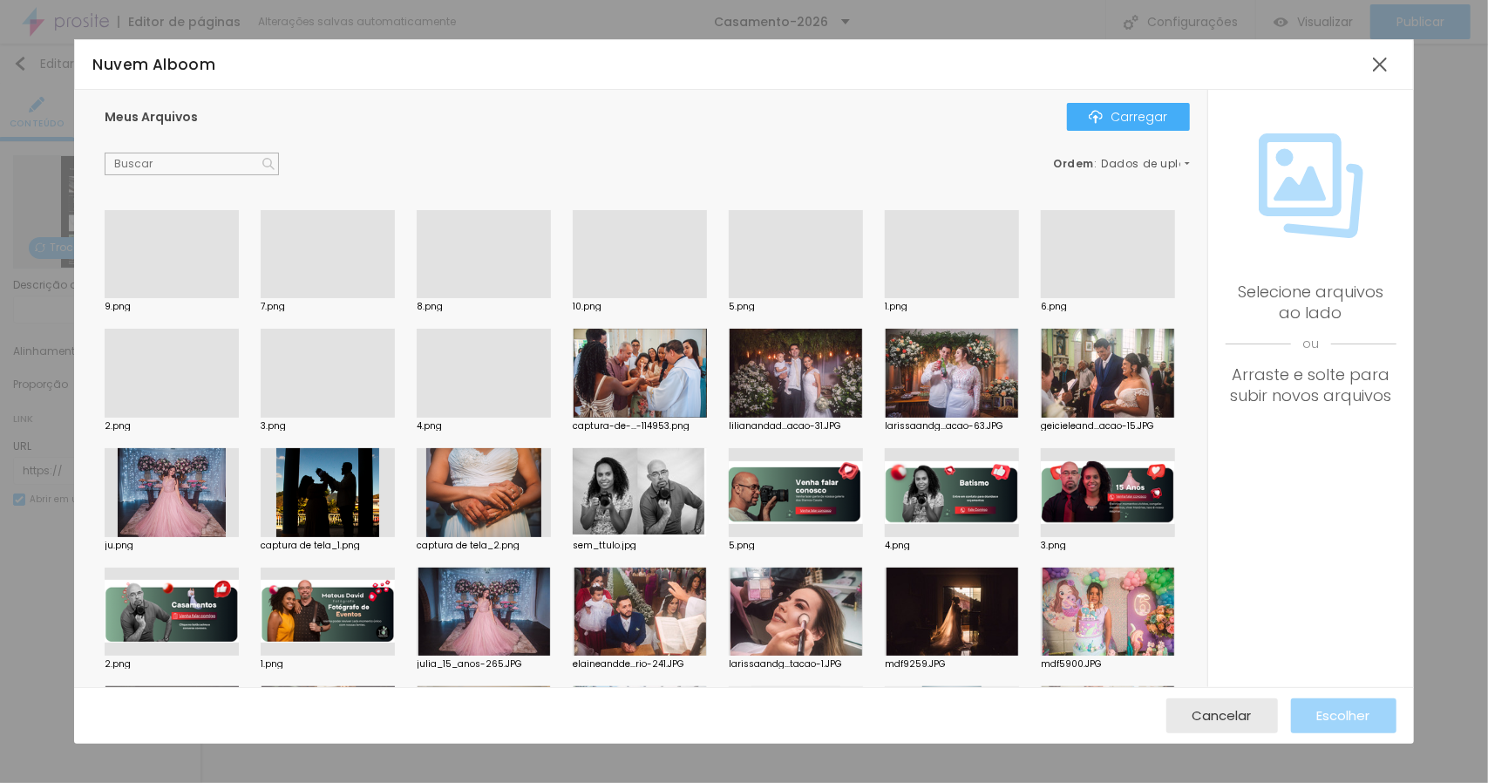
click at [336, 298] on div at bounding box center [328, 298] width 134 height 0
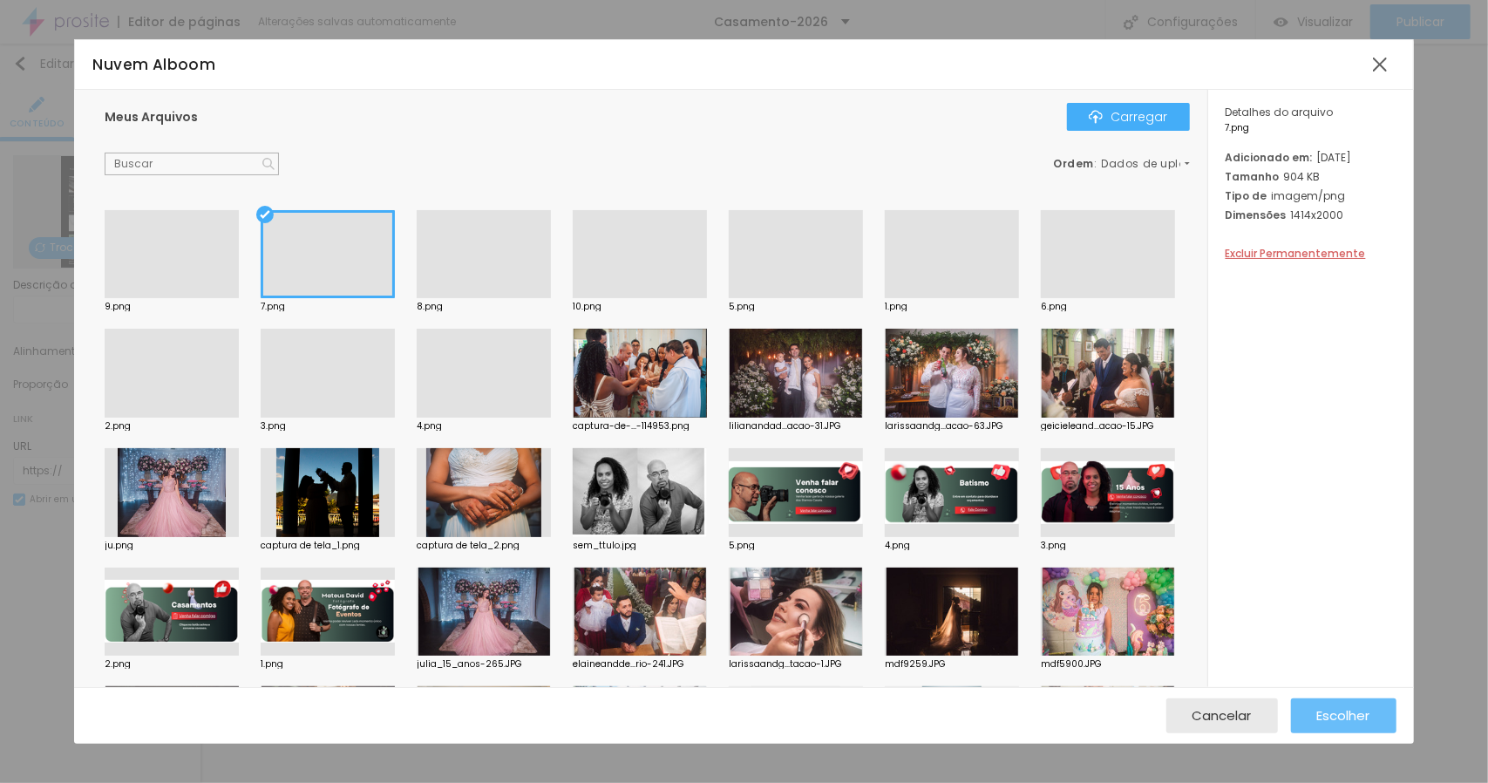
click at [1341, 712] on font "Escolher" at bounding box center [1344, 715] width 53 height 18
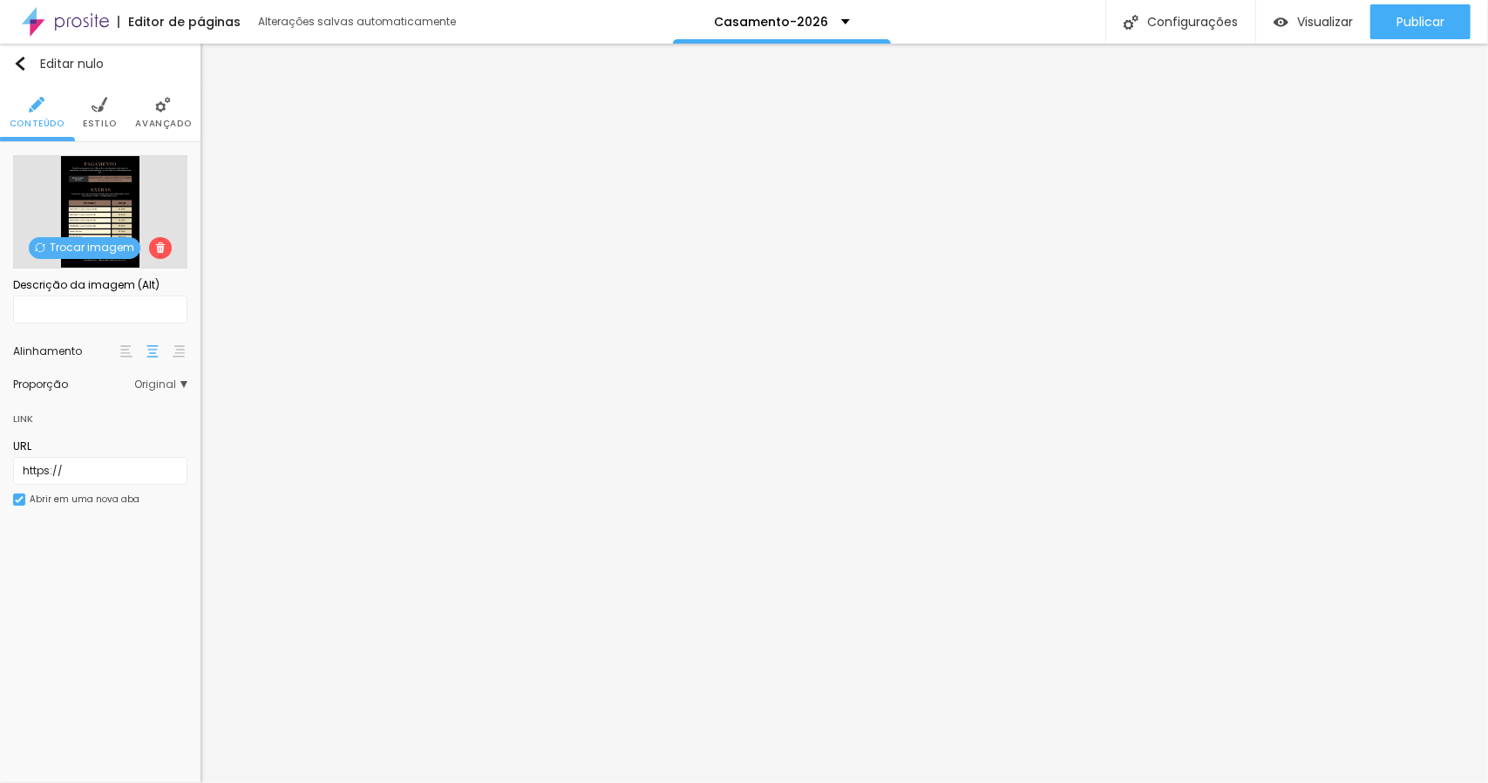
click at [111, 219] on div "Trocar imagem" at bounding box center [100, 211] width 174 height 113
click at [102, 248] on font "Trocar imagem" at bounding box center [92, 247] width 85 height 15
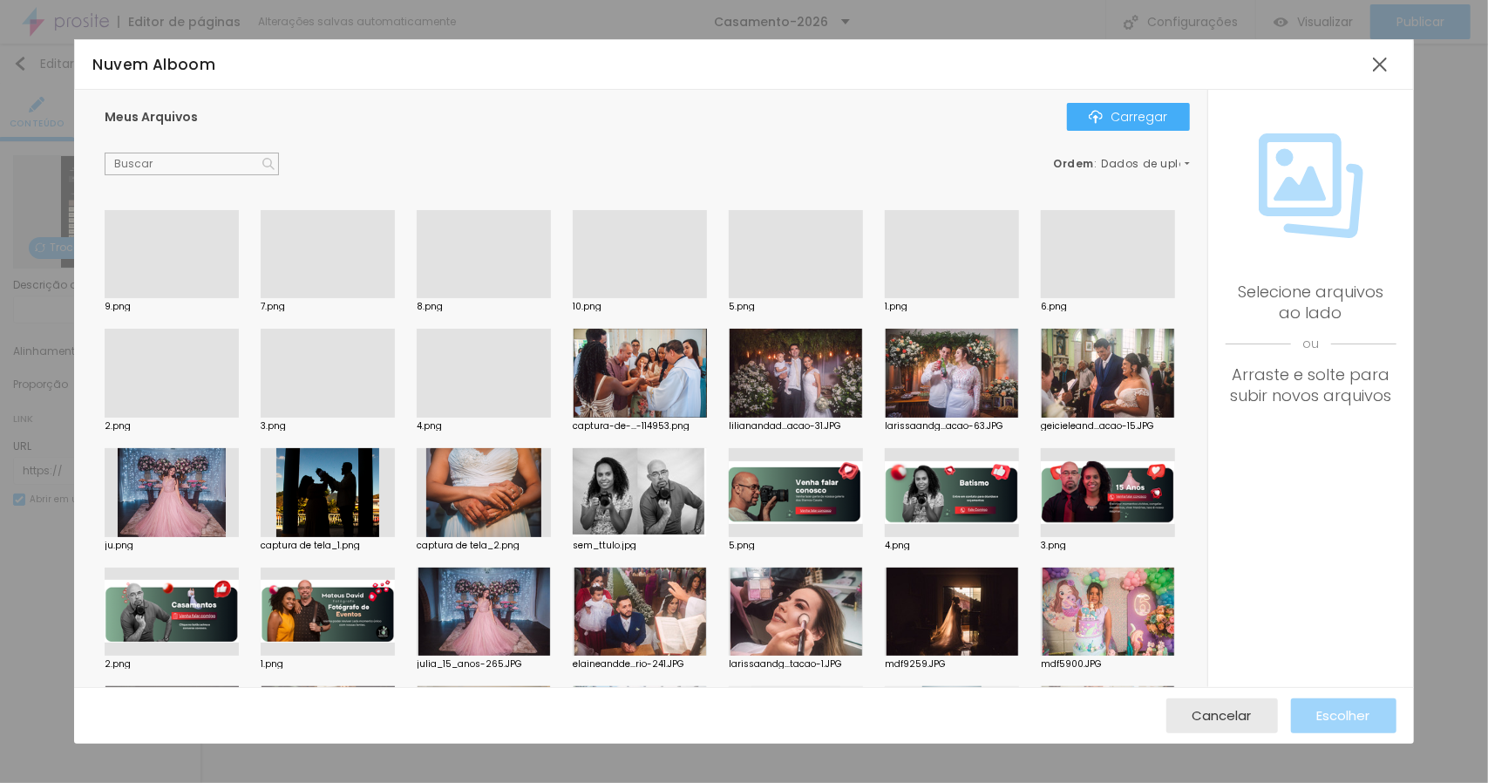
click at [494, 298] on div at bounding box center [484, 298] width 134 height 0
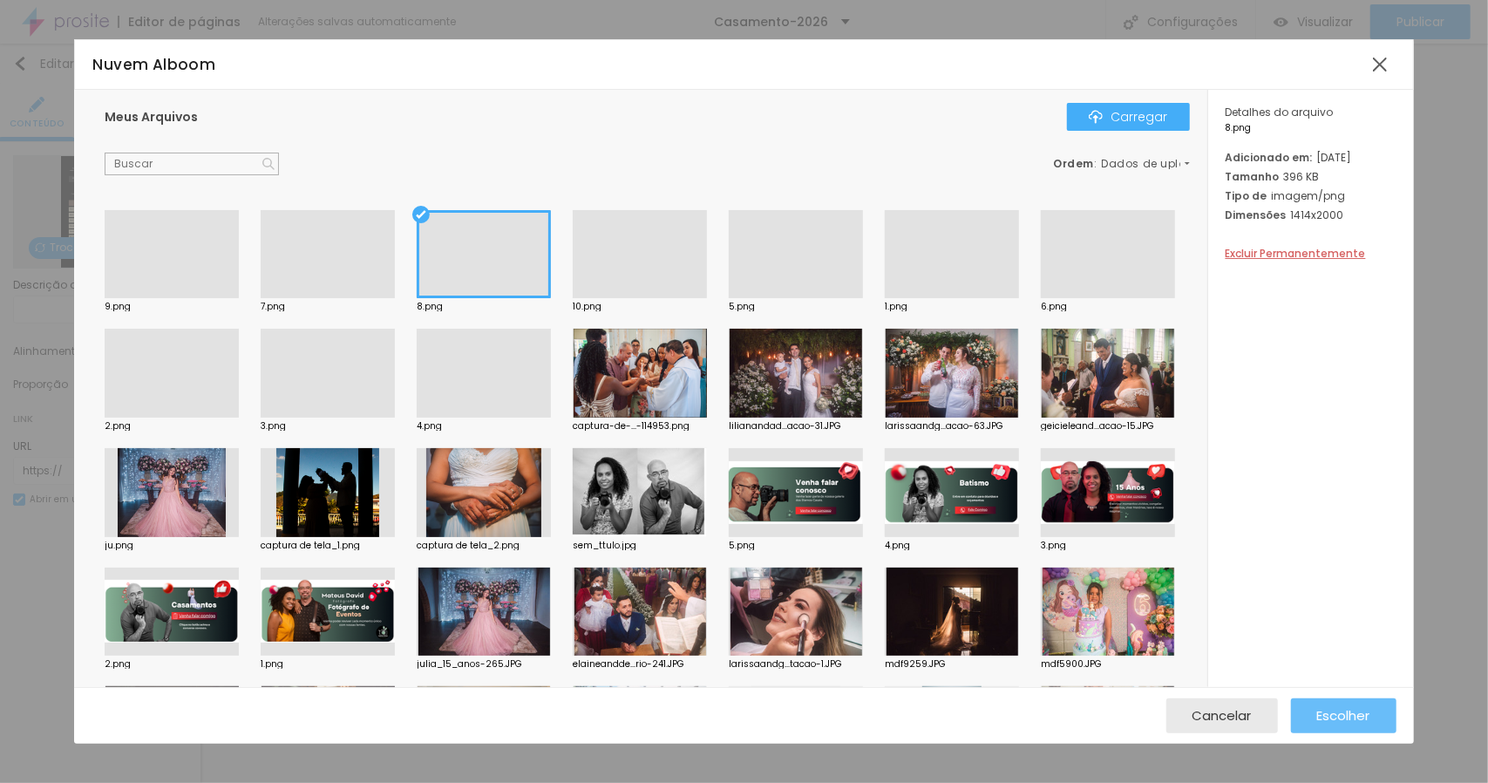
click at [1346, 714] on font "Escolher" at bounding box center [1344, 715] width 53 height 18
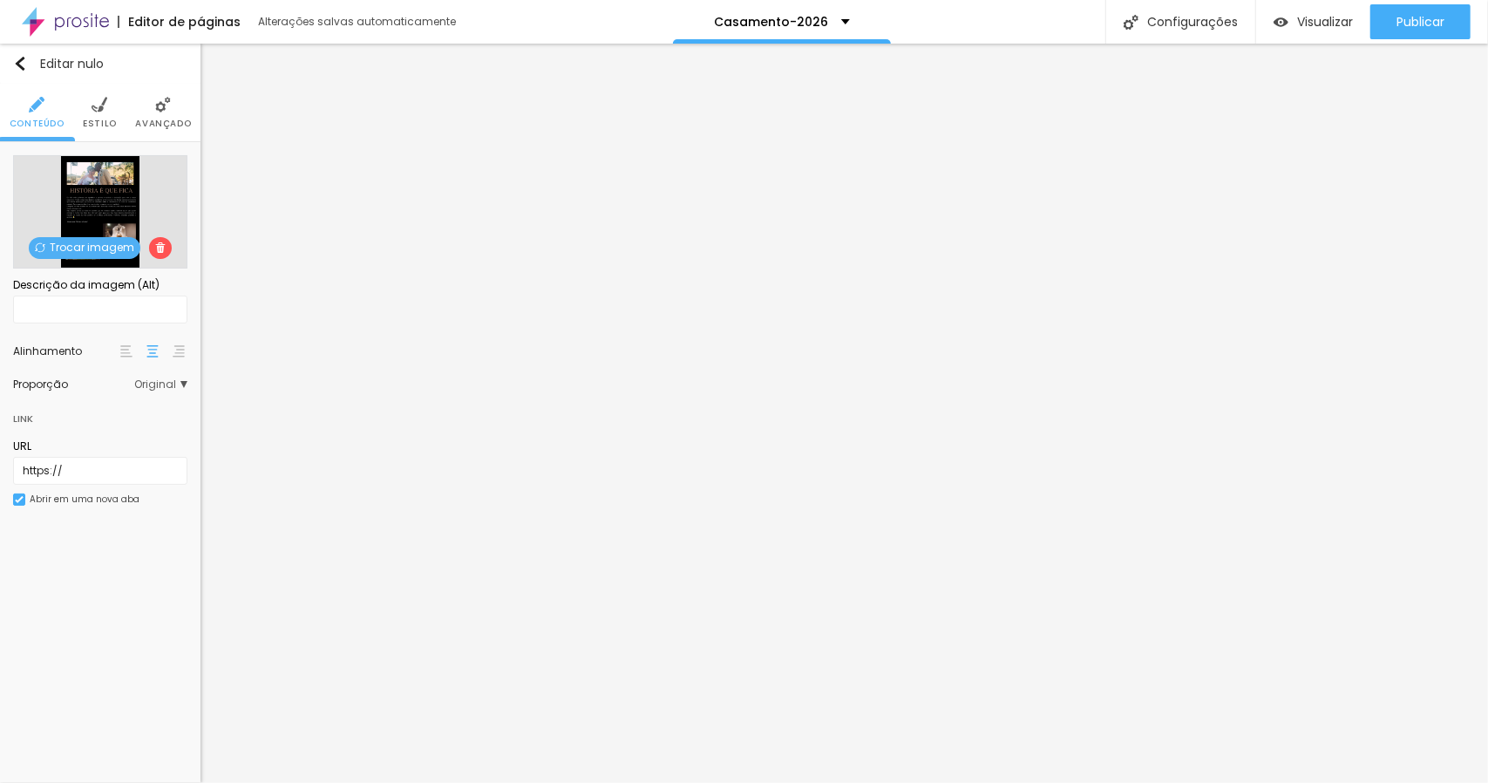
click at [101, 242] on font "Trocar imagem" at bounding box center [92, 247] width 85 height 15
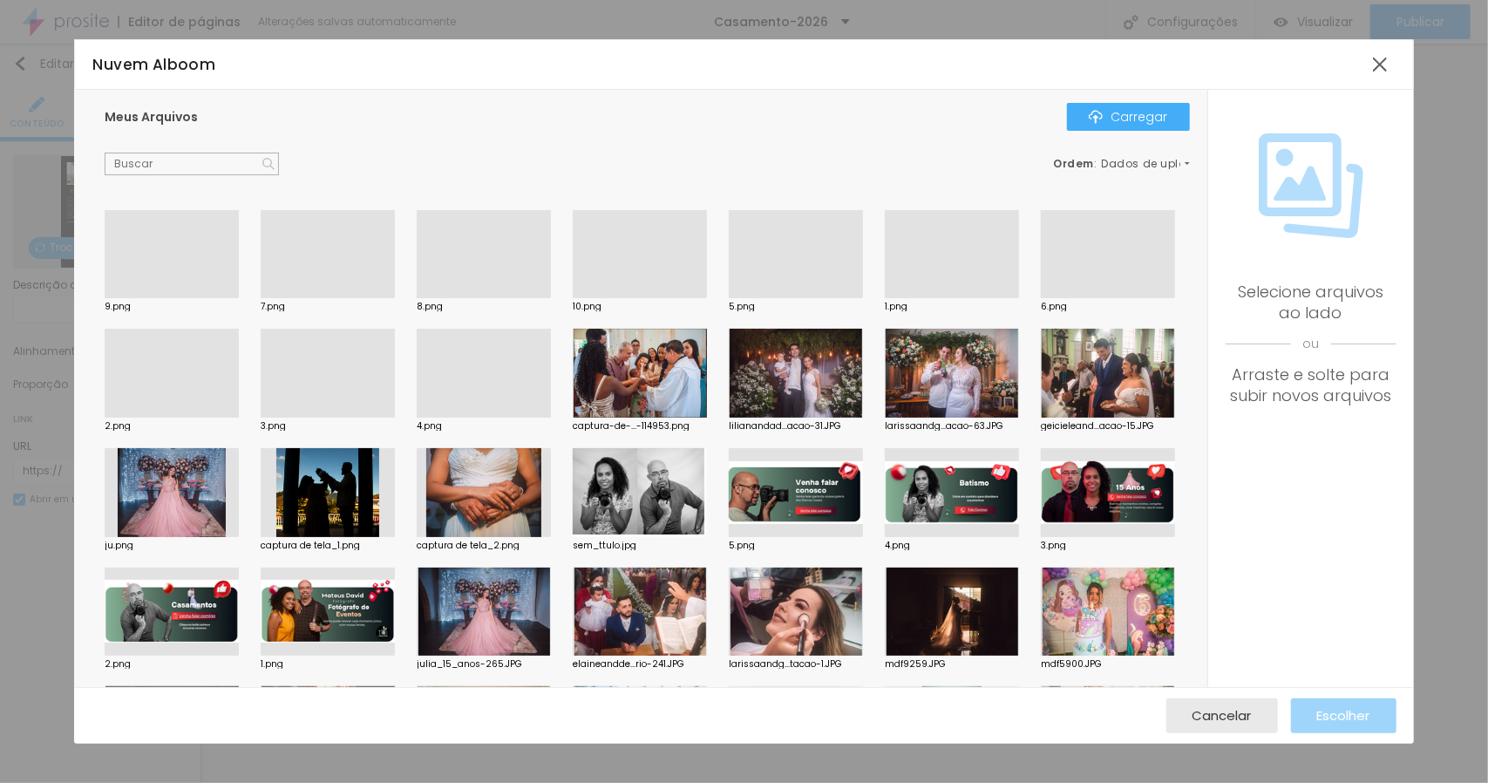
click at [175, 298] on div at bounding box center [172, 298] width 134 height 0
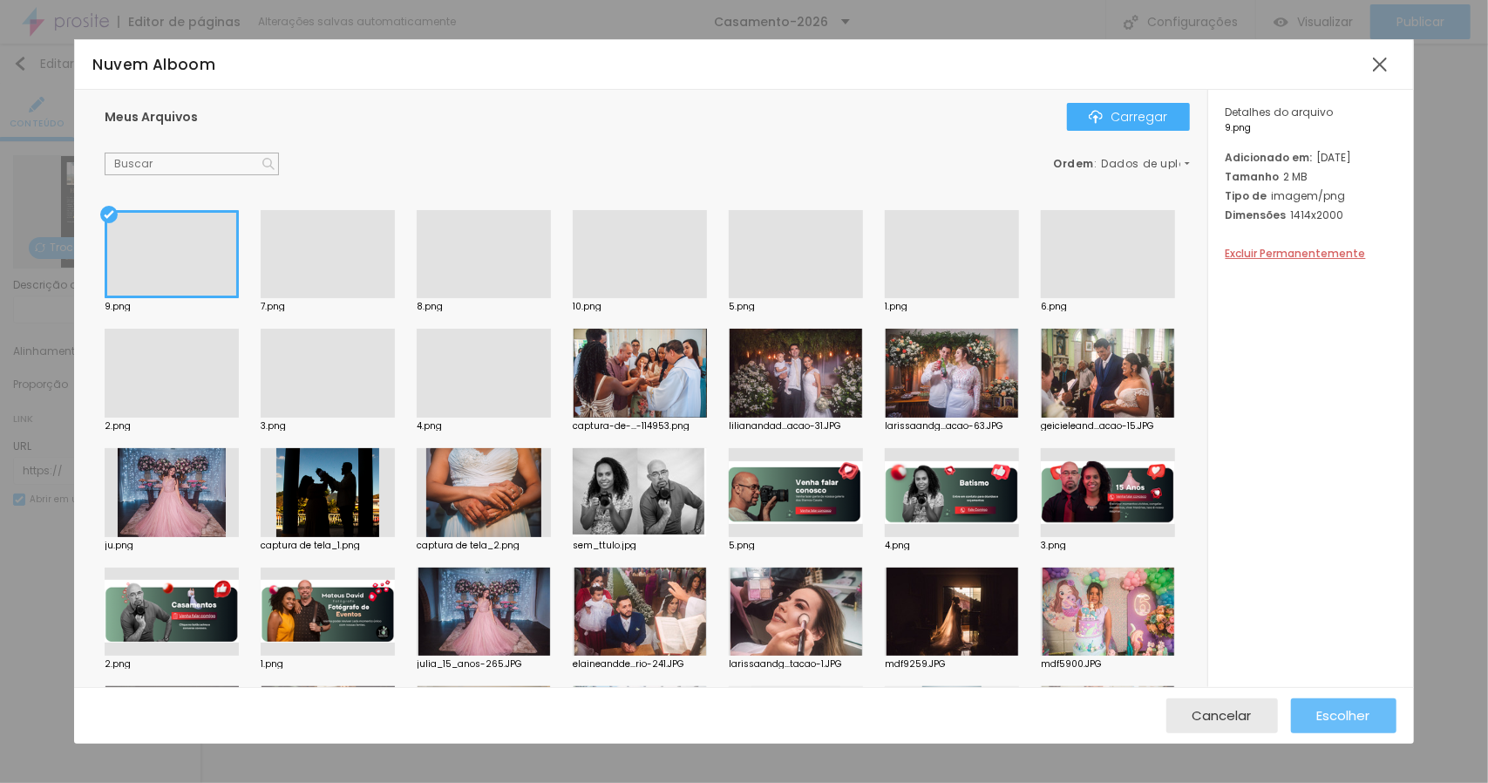
click at [1358, 718] on font "Escolher" at bounding box center [1344, 715] width 53 height 18
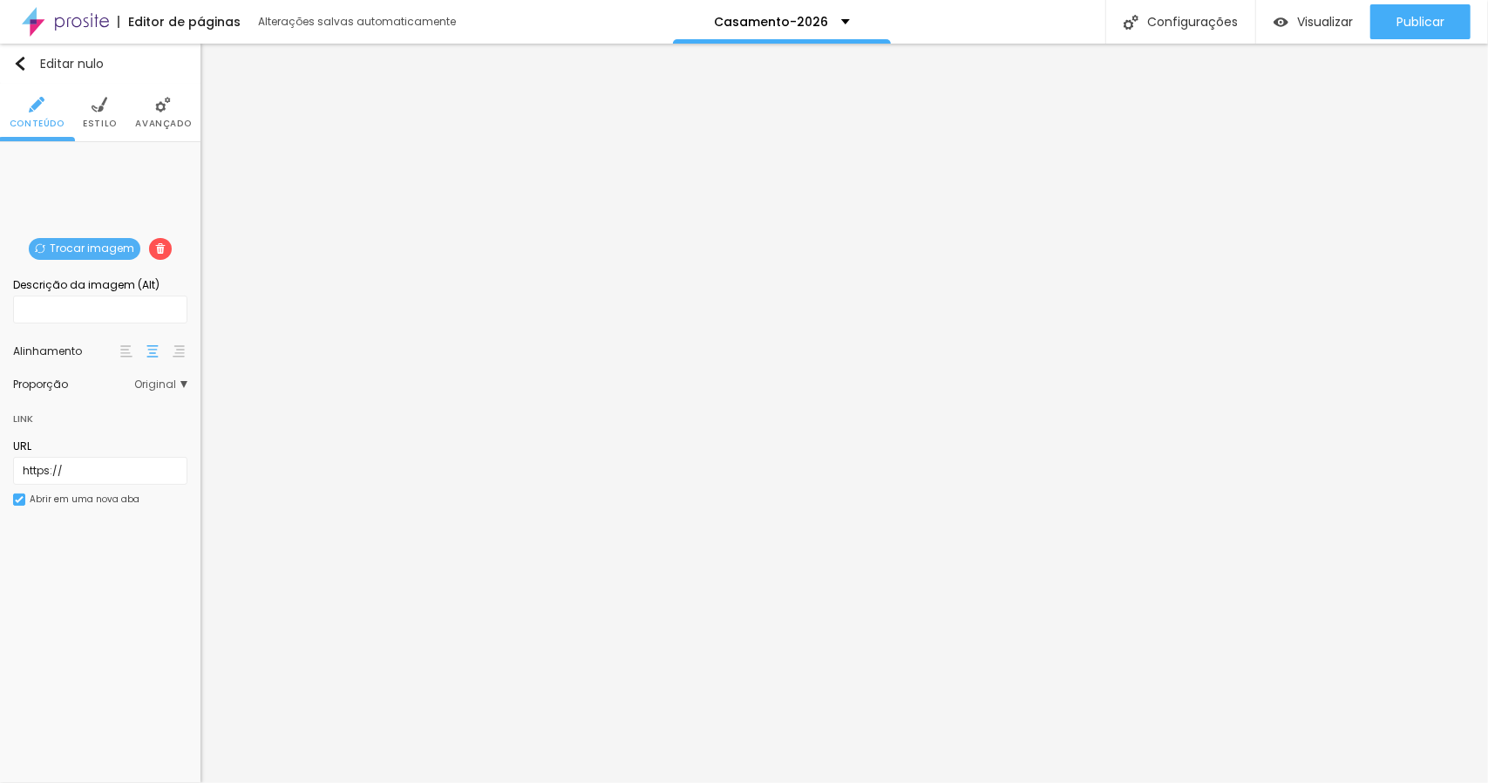
click at [93, 249] on font "Trocar imagem" at bounding box center [92, 248] width 85 height 15
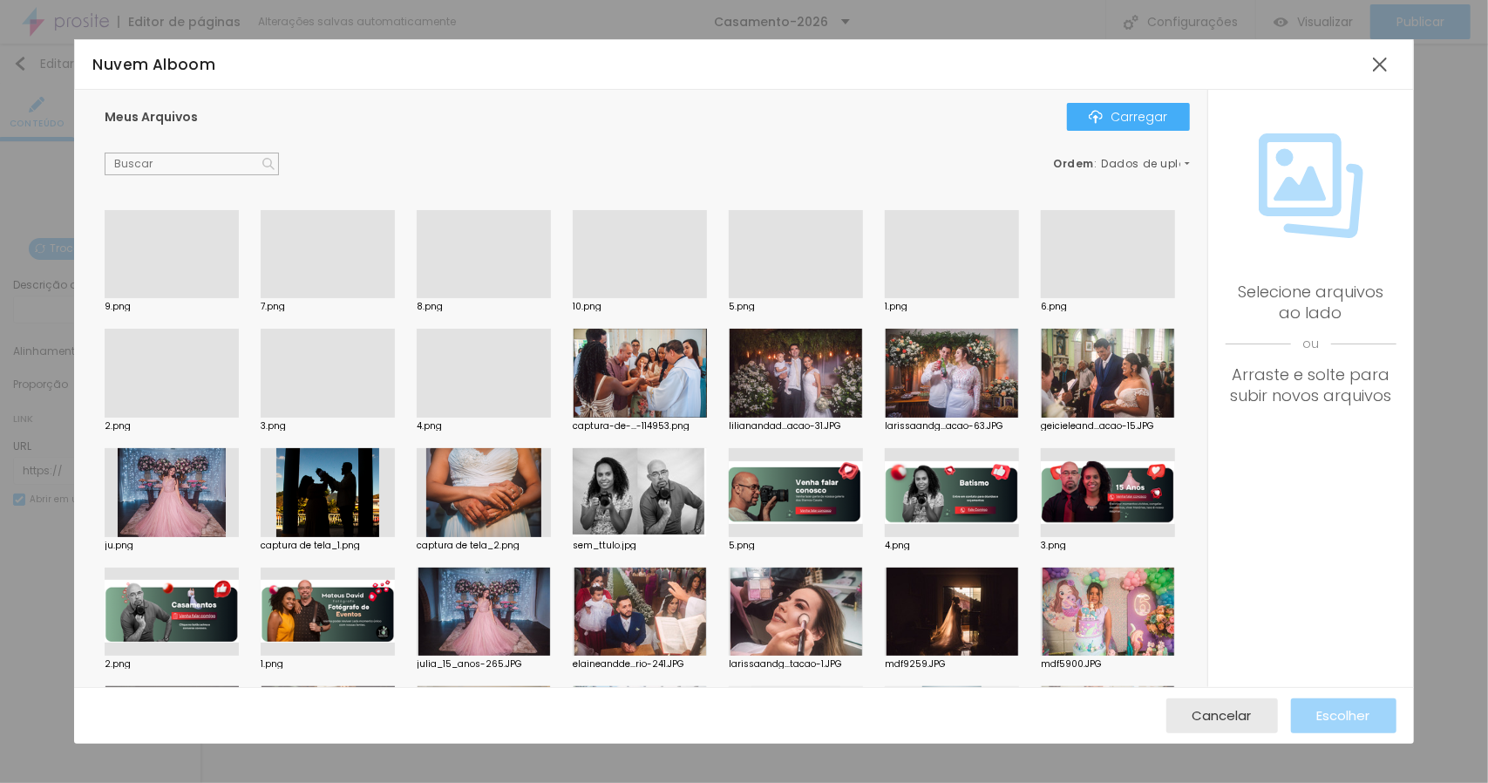
click at [169, 298] on div at bounding box center [172, 298] width 134 height 0
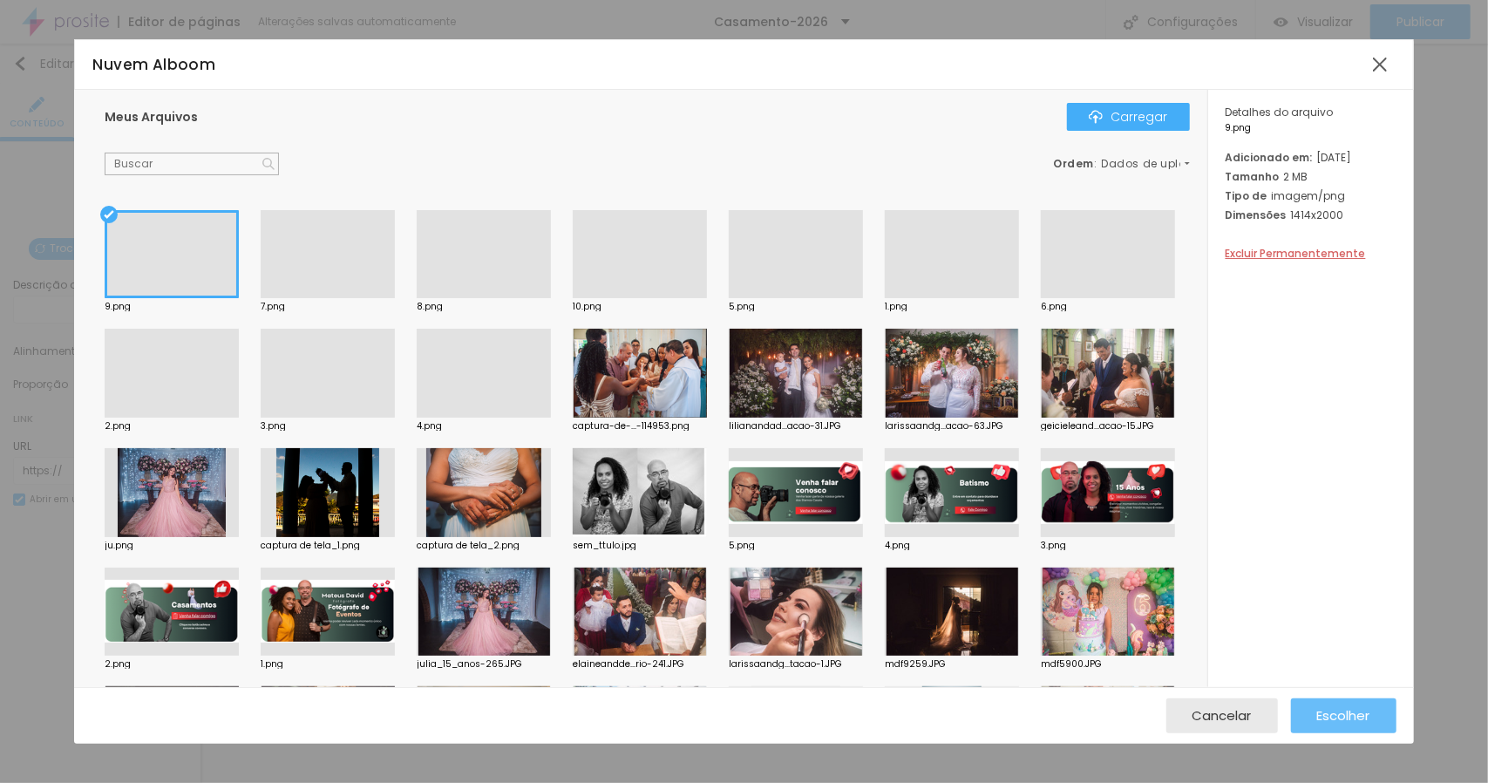
click at [1358, 705] on div "Escolher" at bounding box center [1344, 715] width 53 height 35
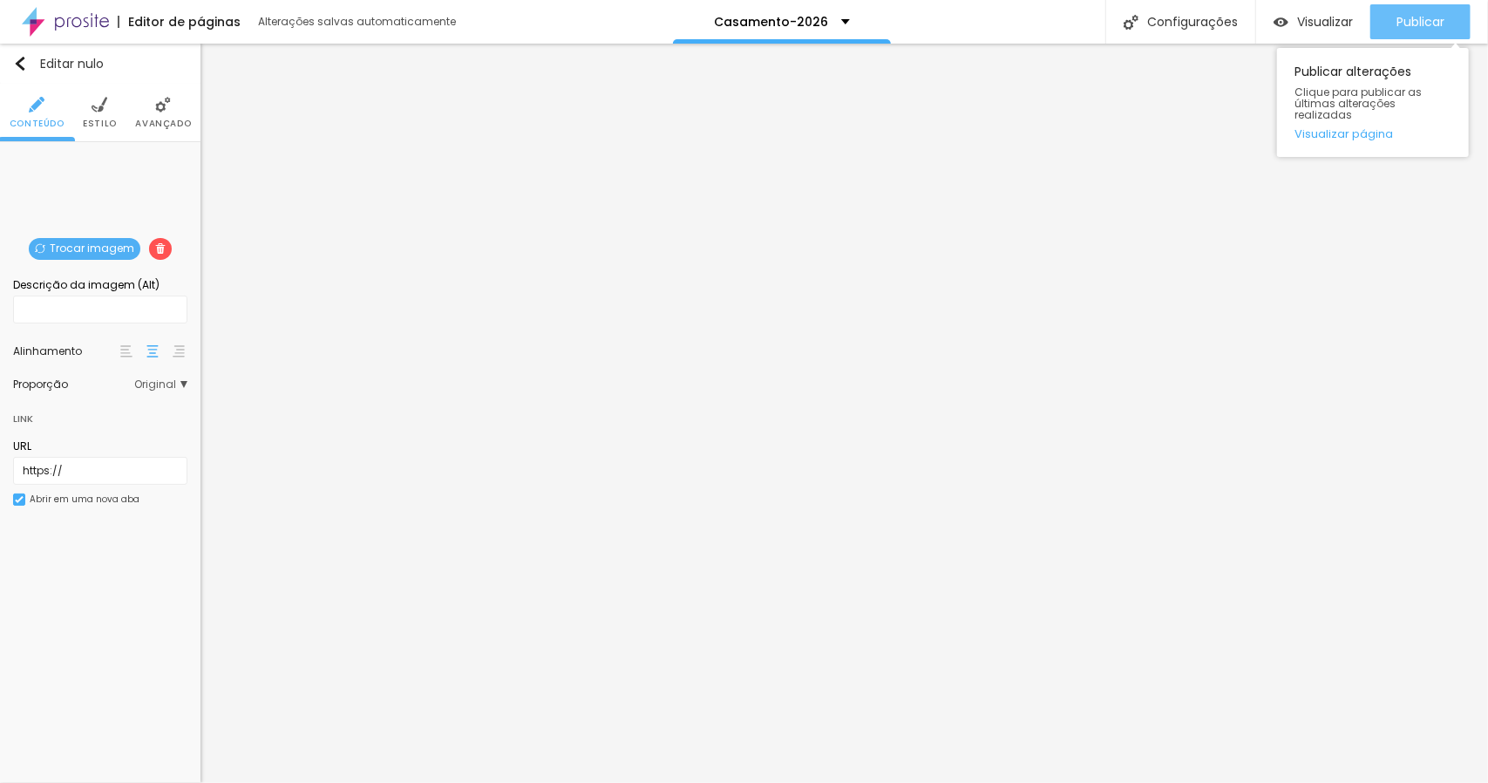
click at [1410, 18] on font "Publicar" at bounding box center [1421, 21] width 48 height 17
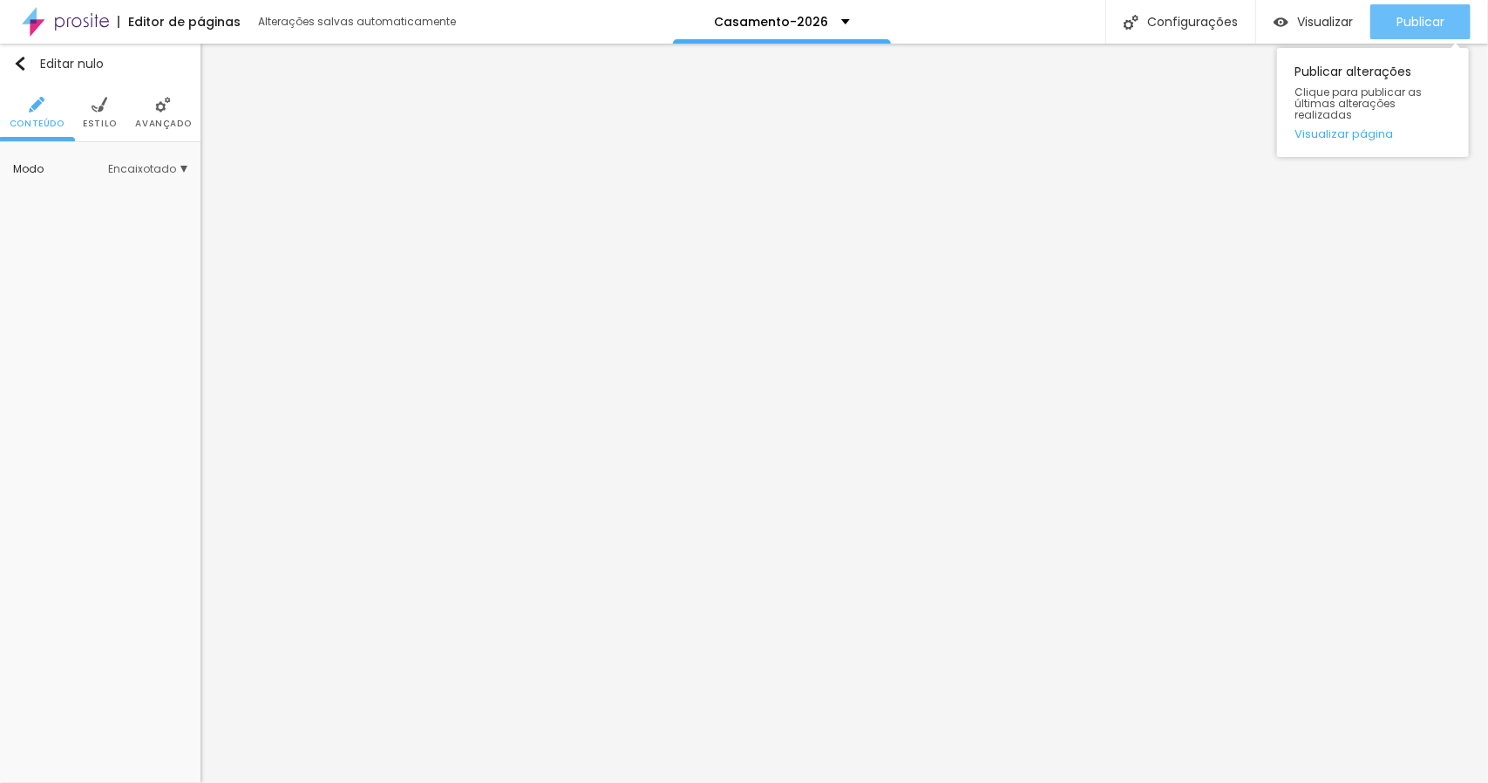
click at [1393, 18] on button "Publicar" at bounding box center [1421, 21] width 100 height 35
